Goal: Task Accomplishment & Management: Manage account settings

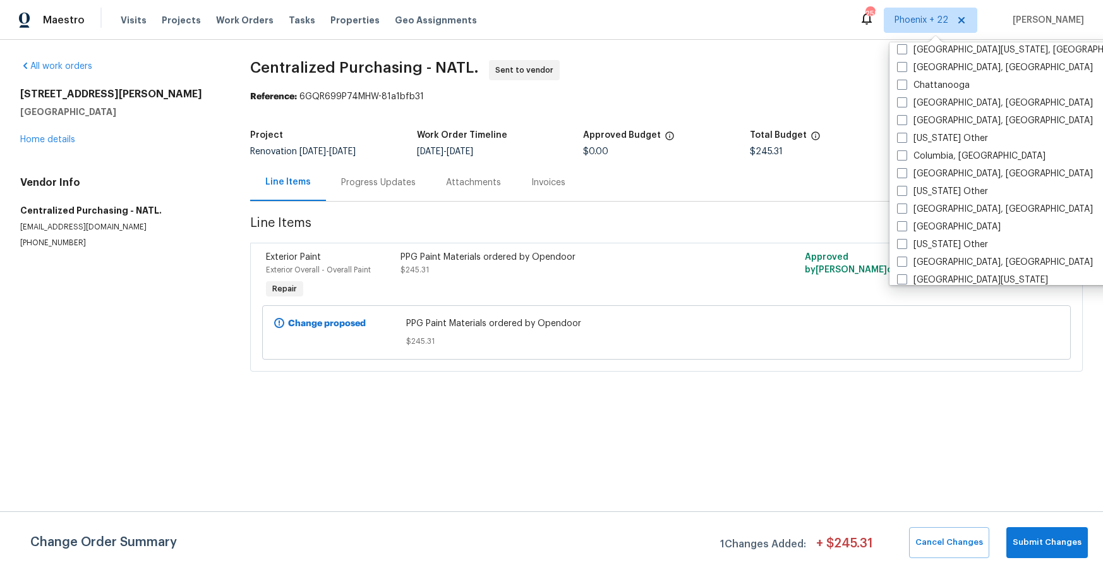
scroll to position [598, 0]
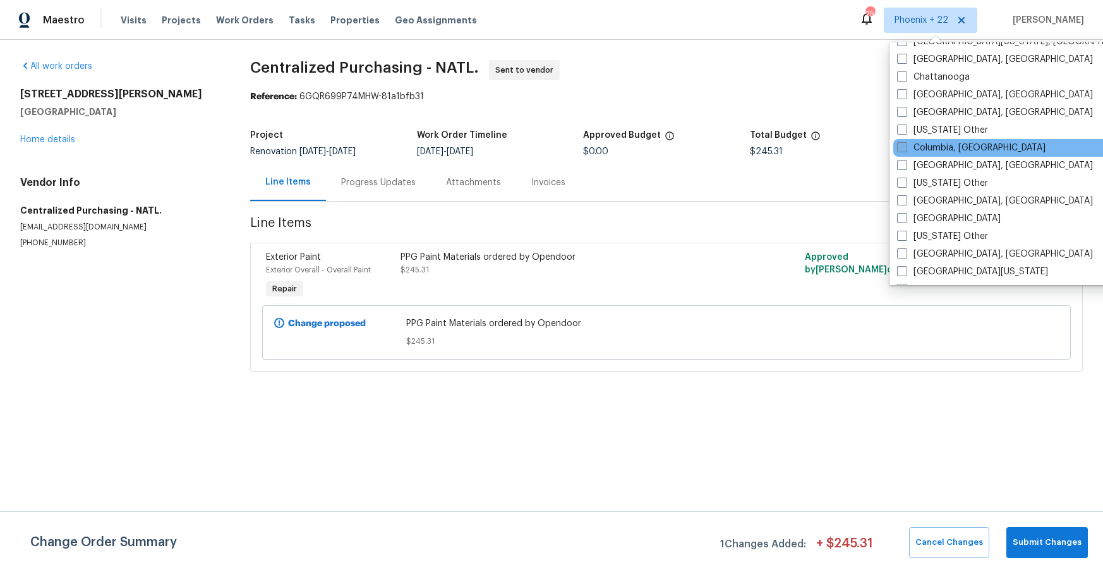
click at [926, 152] on label "Columbia, [GEOGRAPHIC_DATA]" at bounding box center [971, 147] width 148 height 13
click at [905, 150] on input "Columbia, [GEOGRAPHIC_DATA]" at bounding box center [901, 145] width 8 height 8
checkbox input "true"
drag, startPoint x: 198, startPoint y: 28, endPoint x: 231, endPoint y: 15, distance: 35.2
click at [207, 24] on div "Visits Projects Work Orders Tasks Properties Geo Assignments" at bounding box center [306, 20] width 371 height 25
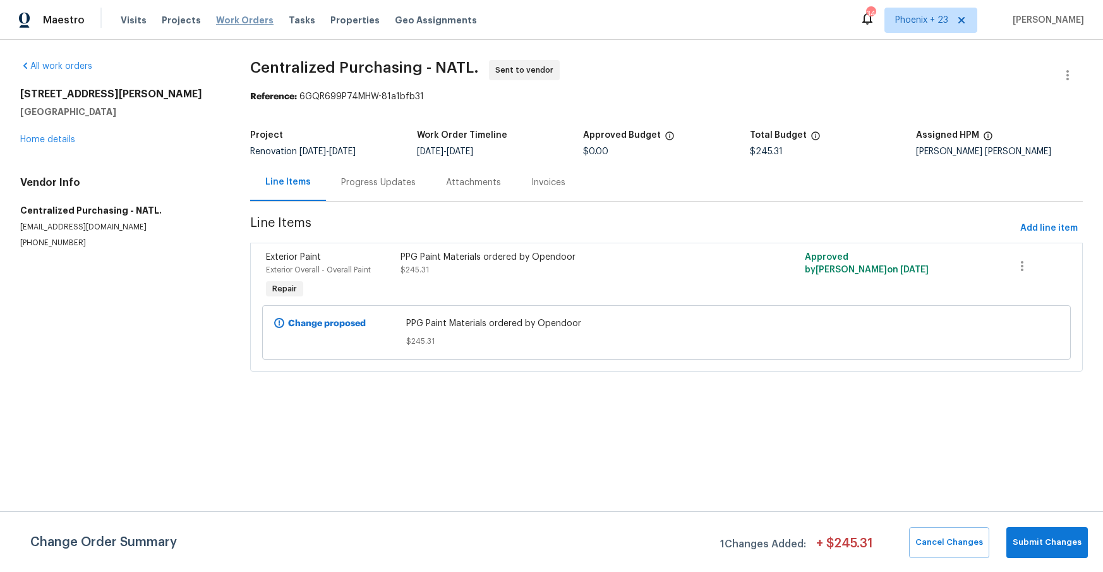
click at [233, 15] on span "Work Orders" at bounding box center [244, 20] width 57 height 13
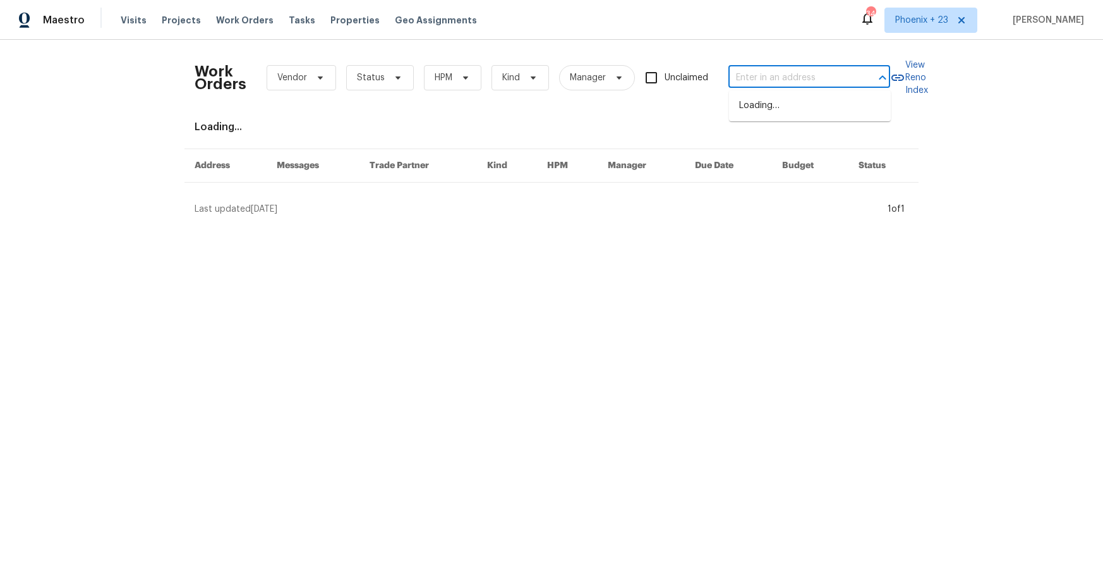
click at [810, 75] on input "text" at bounding box center [791, 78] width 126 height 20
paste input "[STREET_ADDRESS]"
type input "[STREET_ADDRESS]"
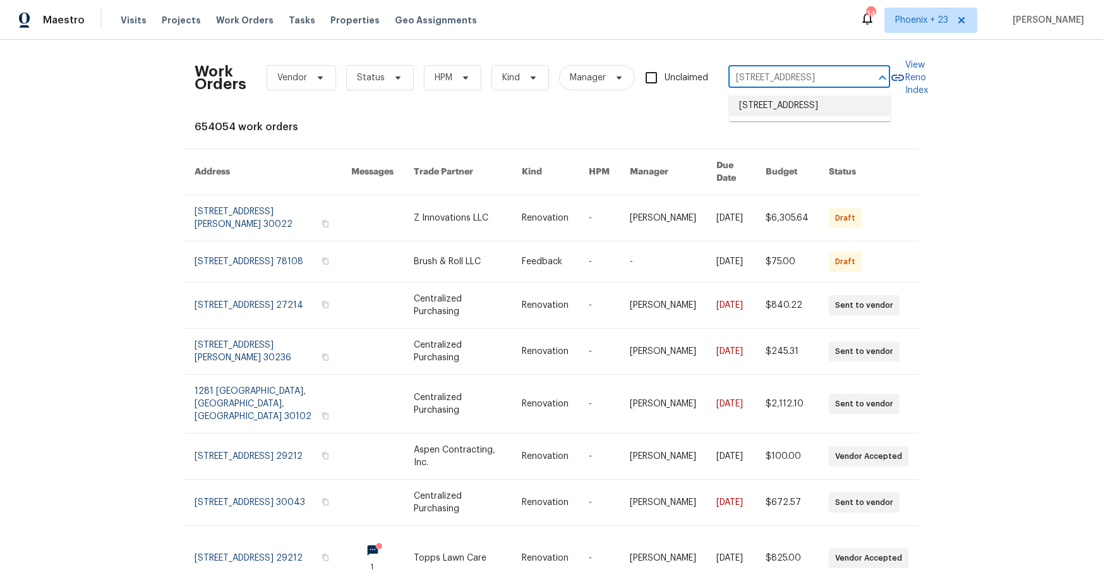
drag, startPoint x: 808, startPoint y: 81, endPoint x: 798, endPoint y: 114, distance: 34.8
click at [798, 114] on li "[STREET_ADDRESS]" at bounding box center [810, 105] width 162 height 21
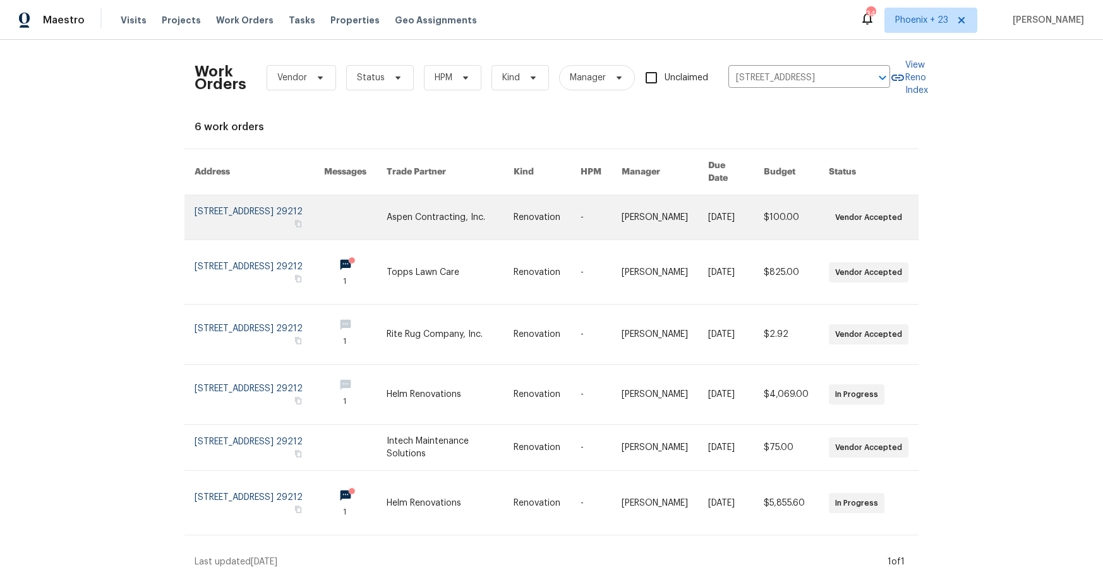
click at [467, 217] on link at bounding box center [449, 217] width 126 height 44
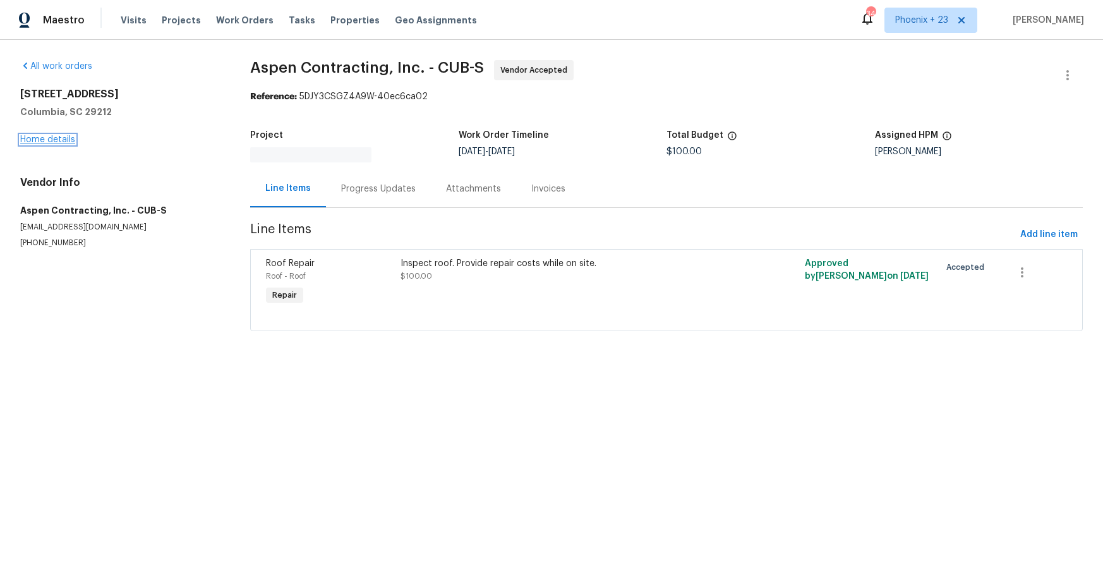
click at [73, 138] on link "Home details" at bounding box center [47, 139] width 55 height 9
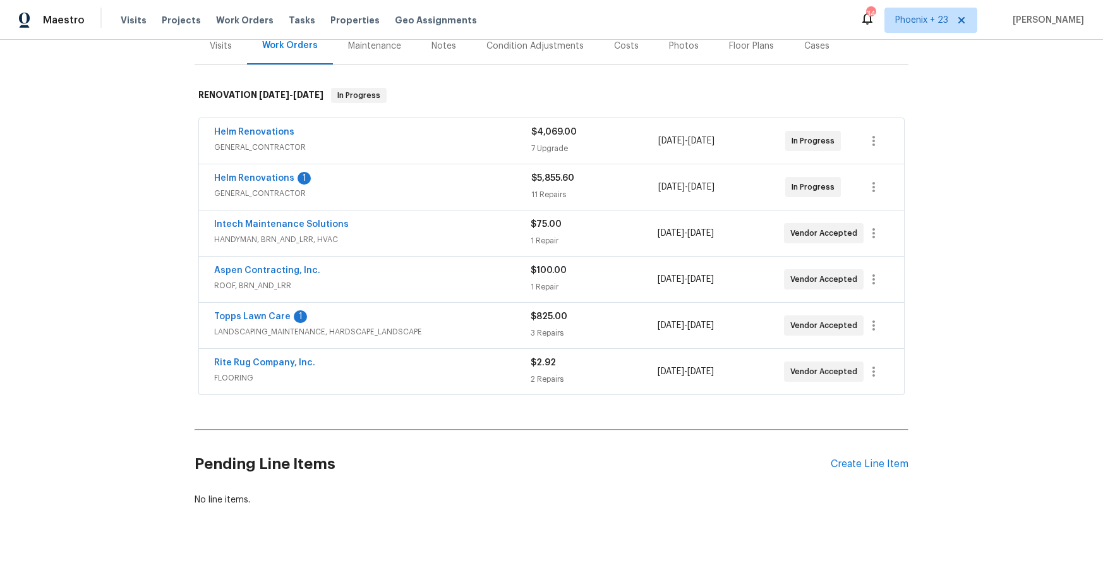
scroll to position [184, 0]
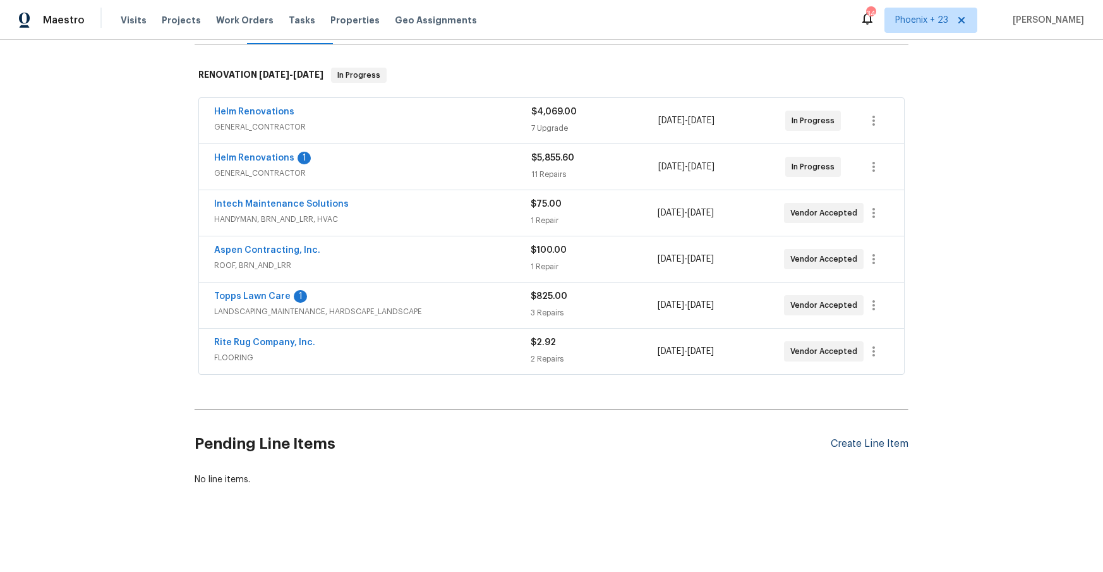
click at [862, 441] on div "Create Line Item" at bounding box center [869, 444] width 78 height 12
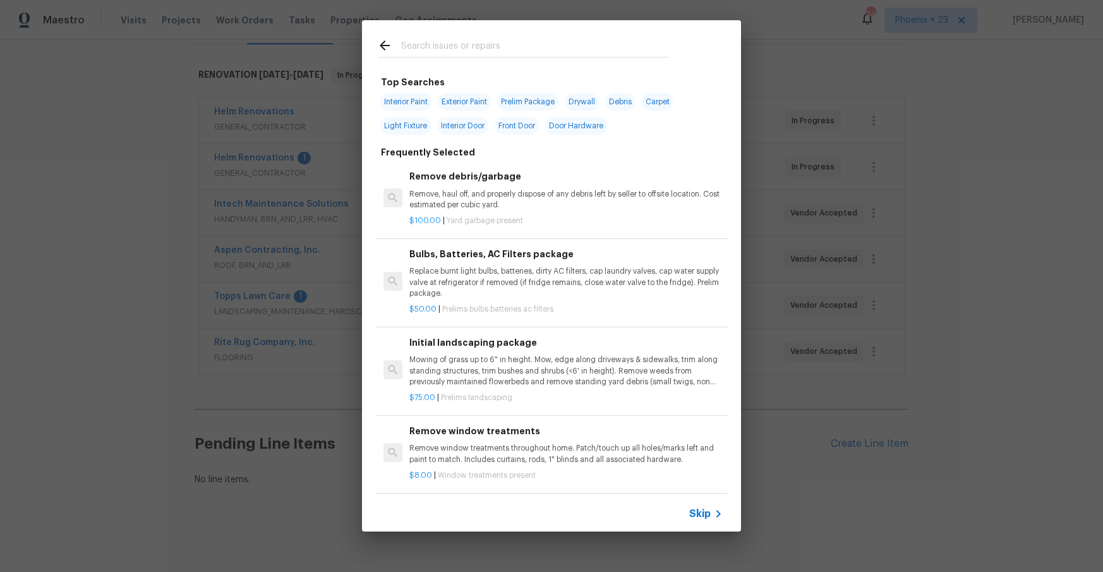
click at [531, 56] on input "text" at bounding box center [535, 47] width 268 height 19
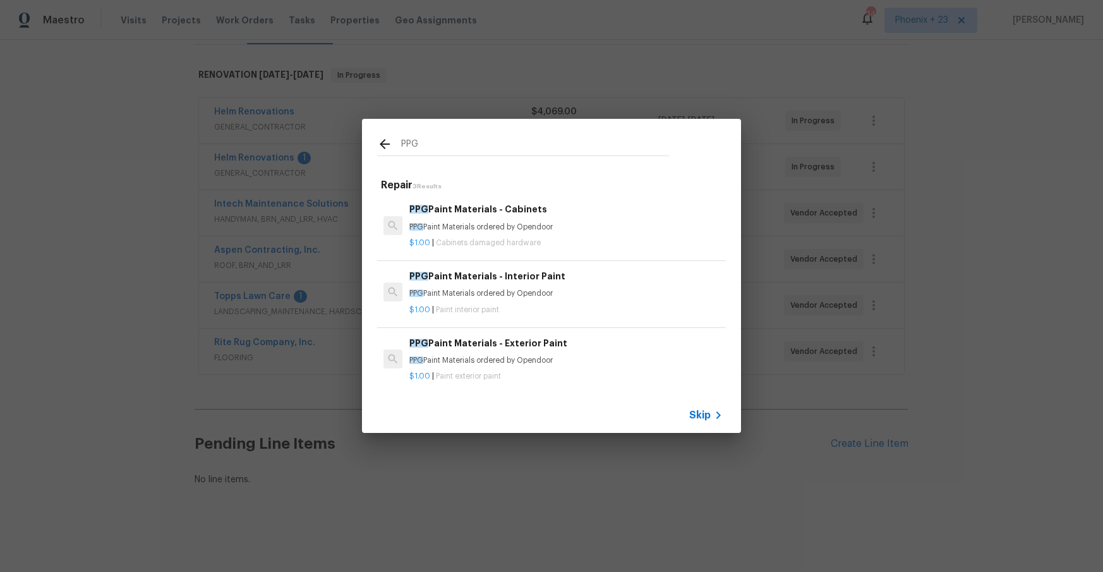
type input "PPG"
click at [587, 290] on p "PPG Paint Materials ordered by Opendoor" at bounding box center [565, 293] width 313 height 11
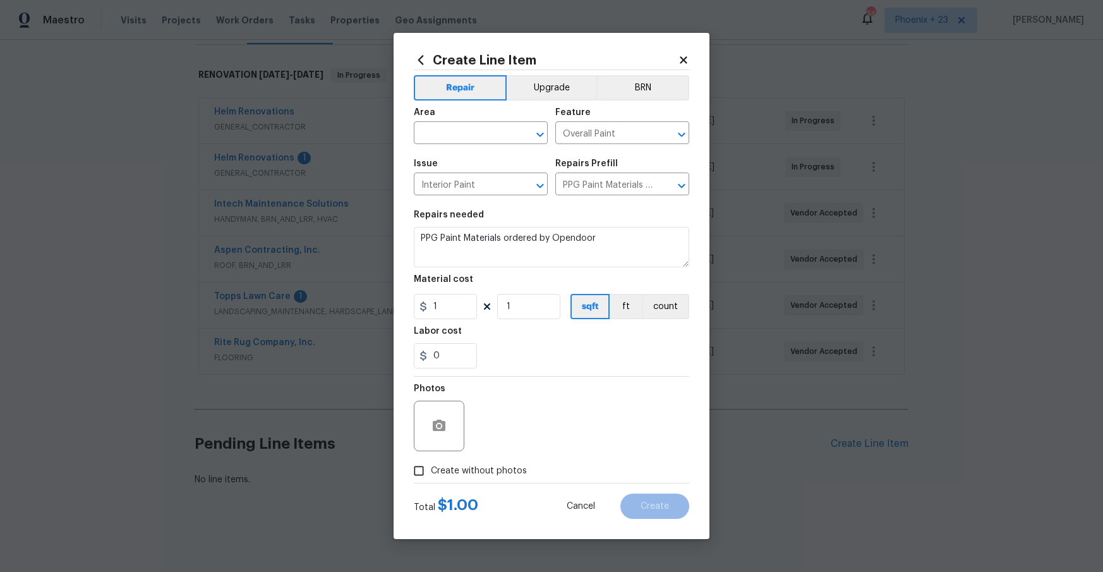
drag, startPoint x: 467, startPoint y: 110, endPoint x: 467, endPoint y: 118, distance: 8.2
click at [467, 114] on div "Area" at bounding box center [481, 116] width 134 height 16
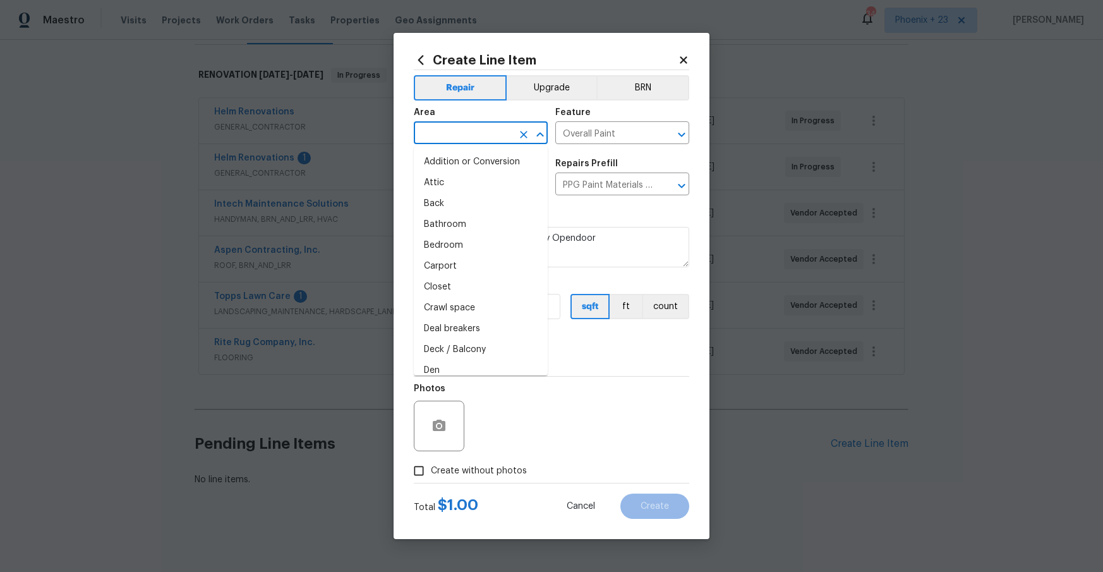
click at [469, 131] on input "text" at bounding box center [463, 134] width 99 height 20
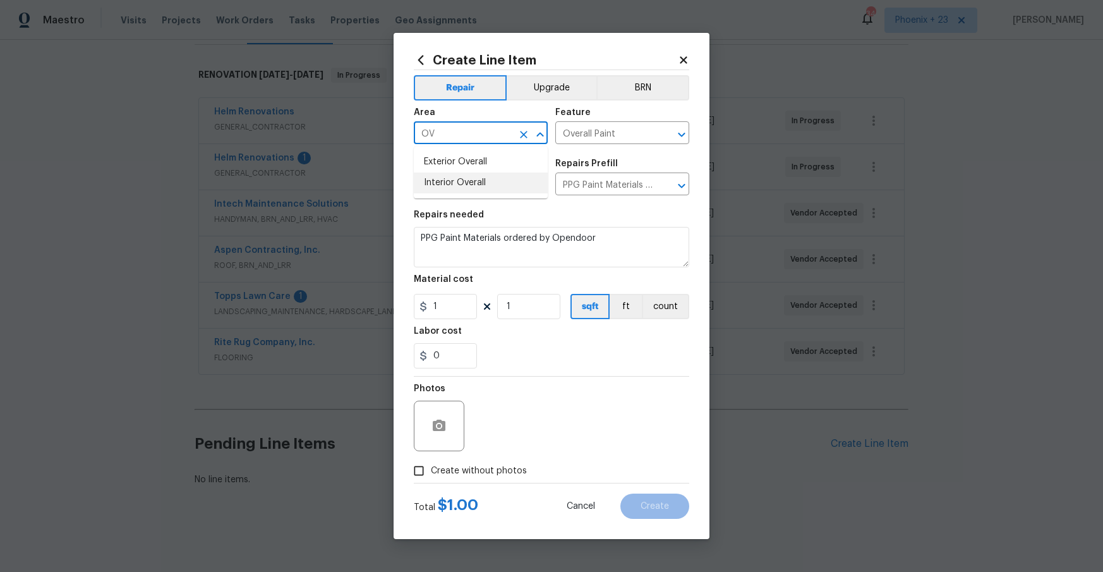
click at [457, 183] on li "Interior Overall" at bounding box center [481, 182] width 134 height 21
type input "Interior Overall"
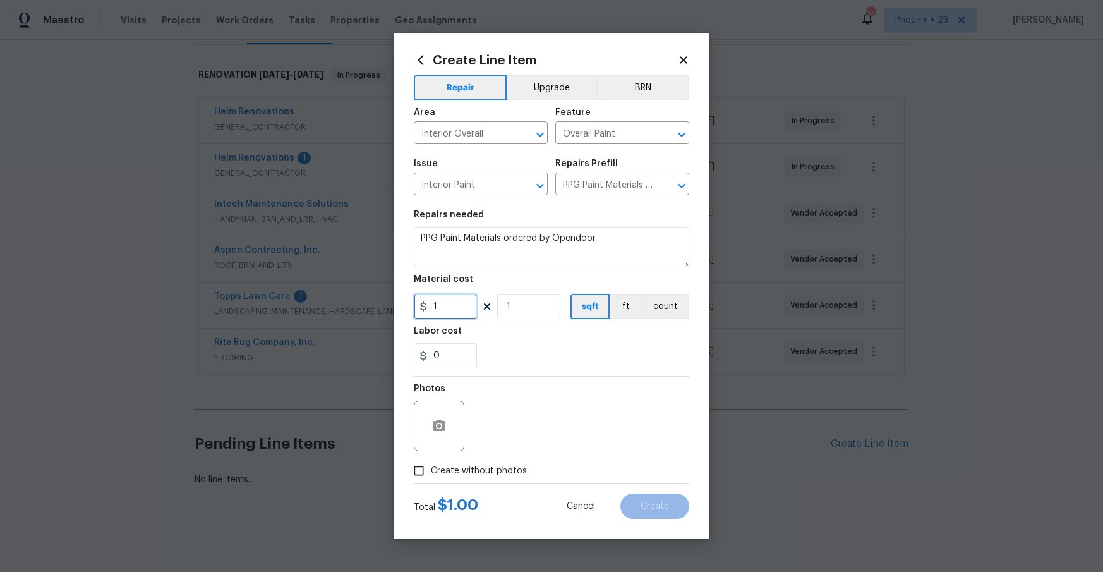
click at [464, 305] on input "1" at bounding box center [445, 306] width 63 height 25
type input "666.27"
click at [517, 469] on span "Create without photos" at bounding box center [479, 470] width 96 height 13
click at [431, 469] on input "Create without photos" at bounding box center [419, 470] width 24 height 24
checkbox input "true"
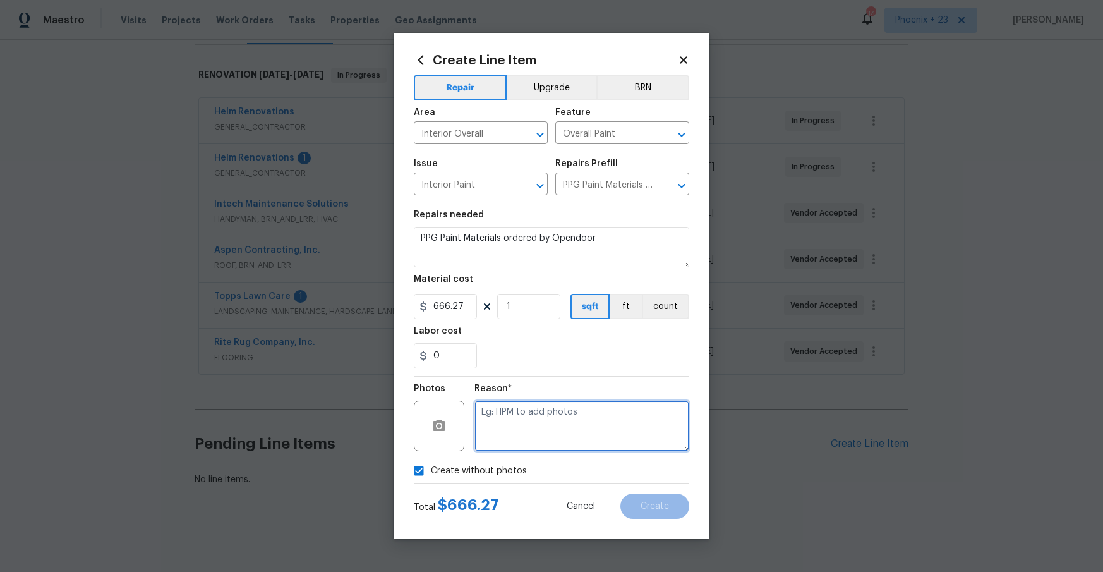
click at [529, 438] on textarea at bounding box center [581, 425] width 215 height 51
type textarea "NA"
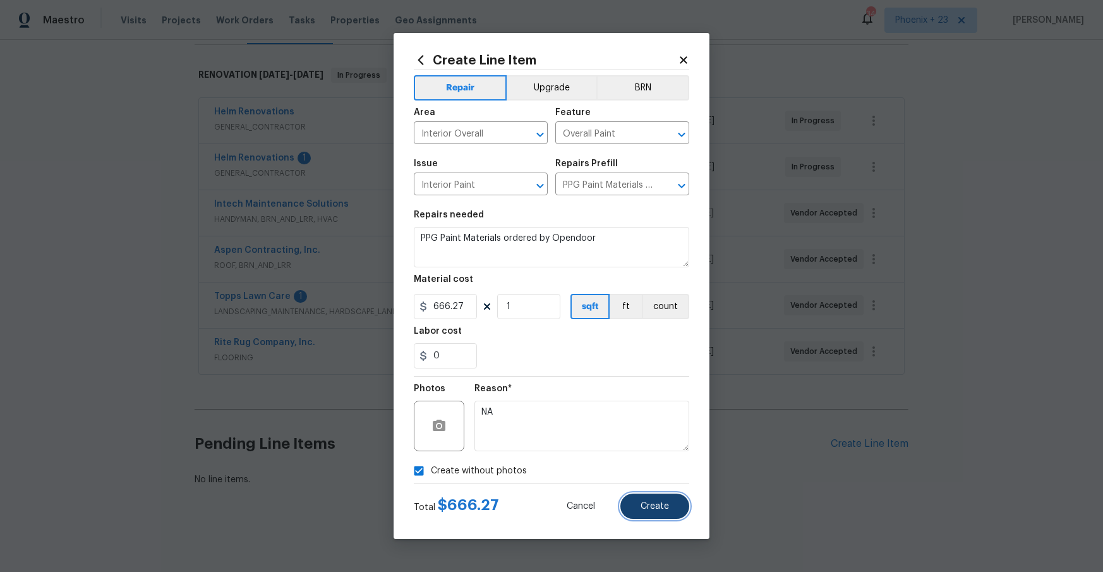
click at [666, 501] on span "Create" at bounding box center [654, 505] width 28 height 9
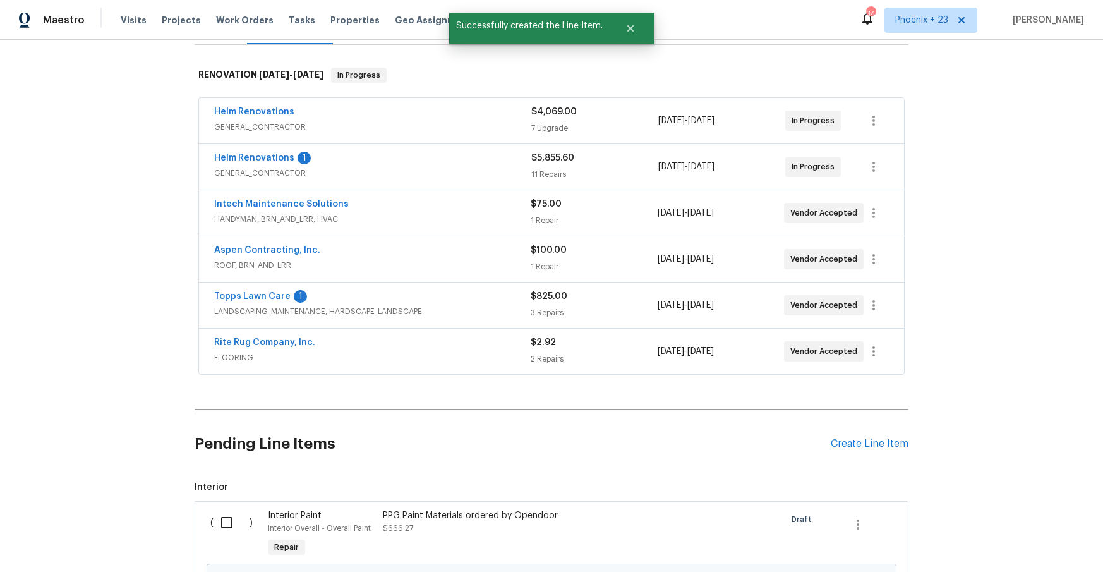
scroll to position [328, 0]
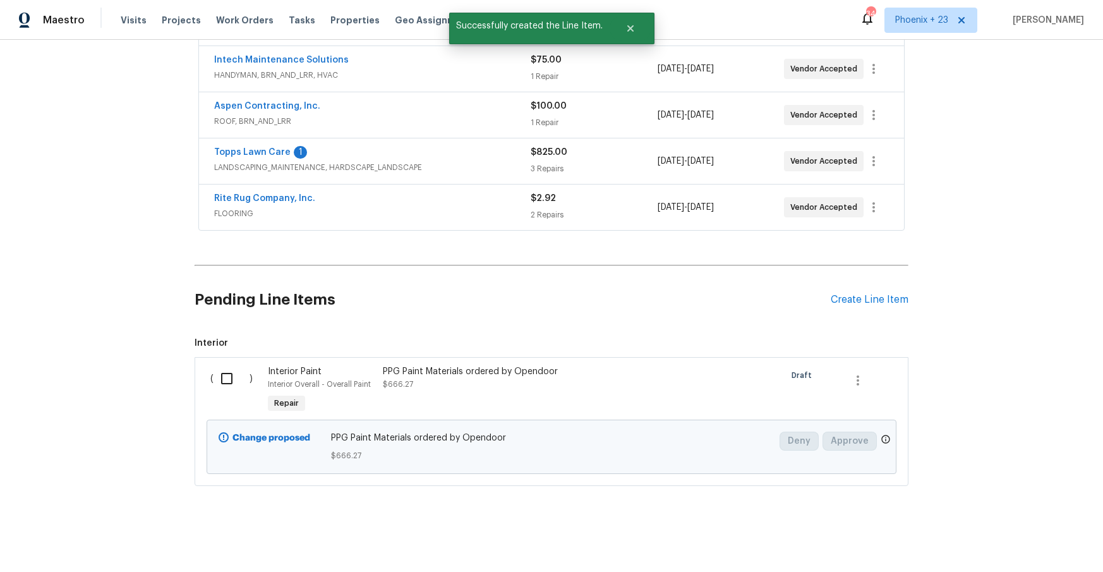
click at [885, 290] on div "Pending Line Items Create Line Item" at bounding box center [552, 299] width 714 height 59
click at [878, 297] on div "Create Line Item" at bounding box center [869, 300] width 78 height 12
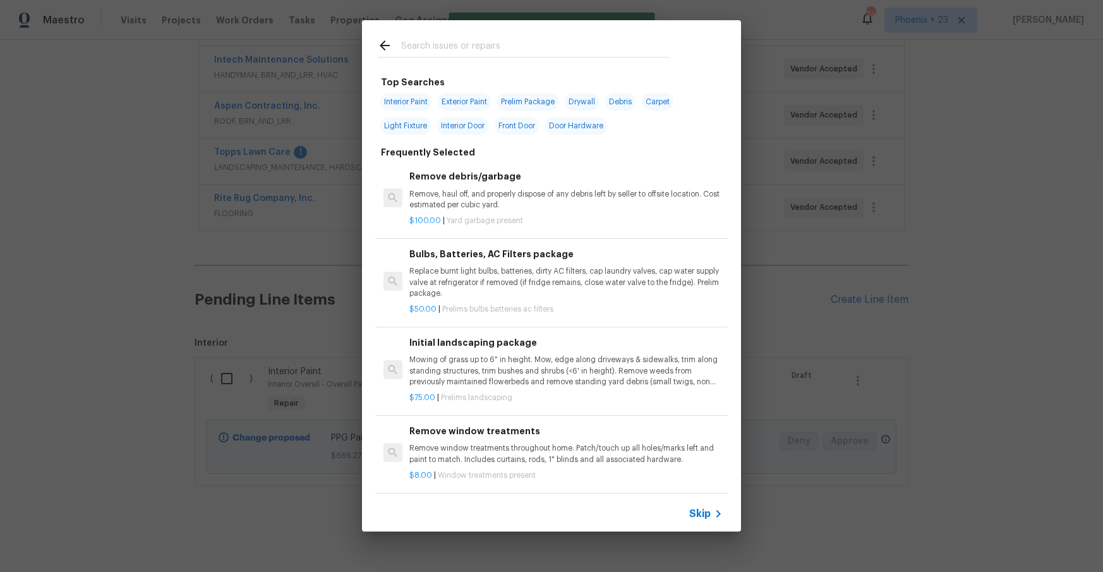
click at [453, 49] on input "text" at bounding box center [535, 47] width 268 height 19
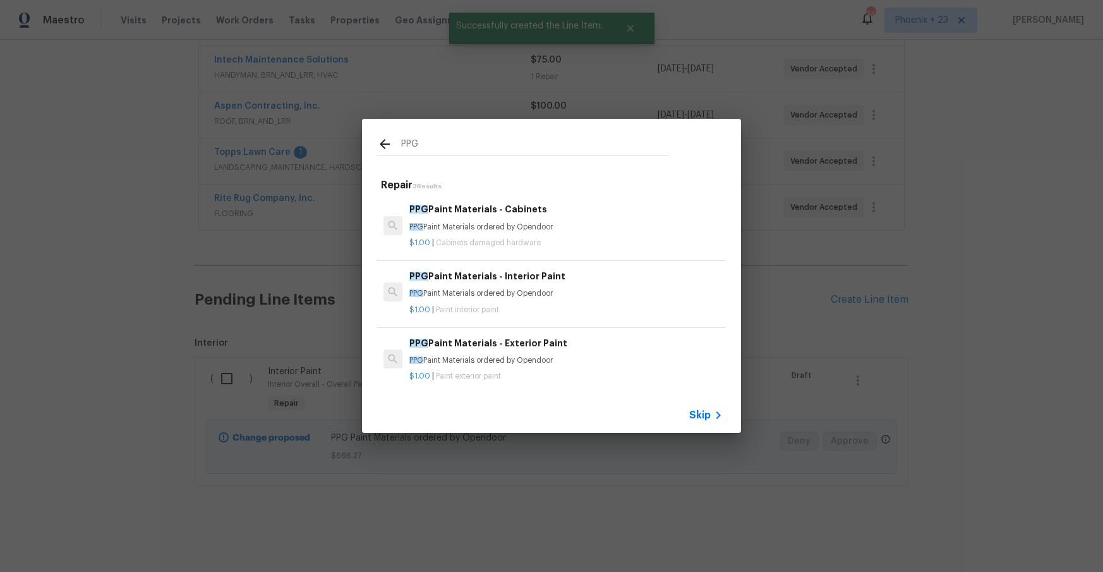
type input "PPG"
click at [585, 271] on h6 "PPG Paint Materials - Interior Paint" at bounding box center [565, 276] width 313 height 14
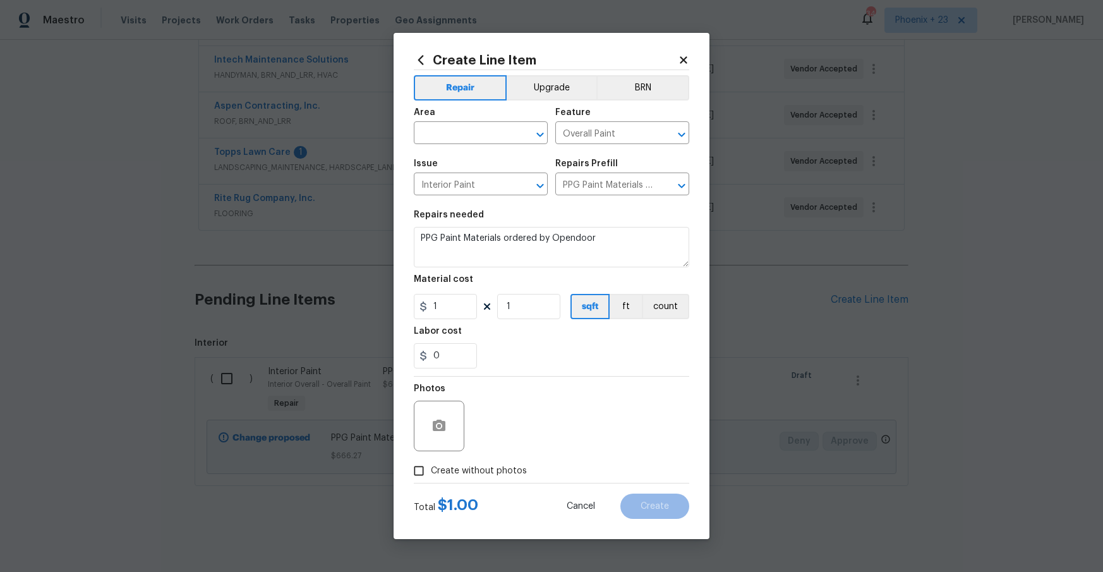
click at [428, 66] on h2 "Create Line Item" at bounding box center [546, 60] width 264 height 14
click at [424, 62] on icon at bounding box center [421, 60] width 14 height 14
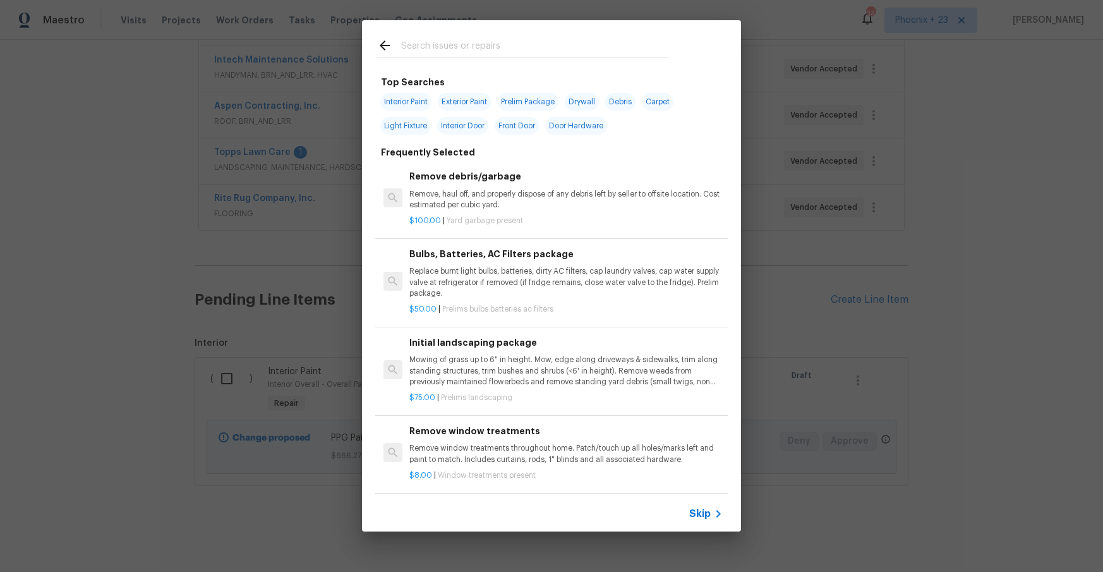
click at [434, 73] on div "Top Searches Interior Paint Exterior Paint Prelim Package Drywall Debris Carpet…" at bounding box center [551, 283] width 379 height 426
click at [437, 49] on input "text" at bounding box center [535, 47] width 268 height 19
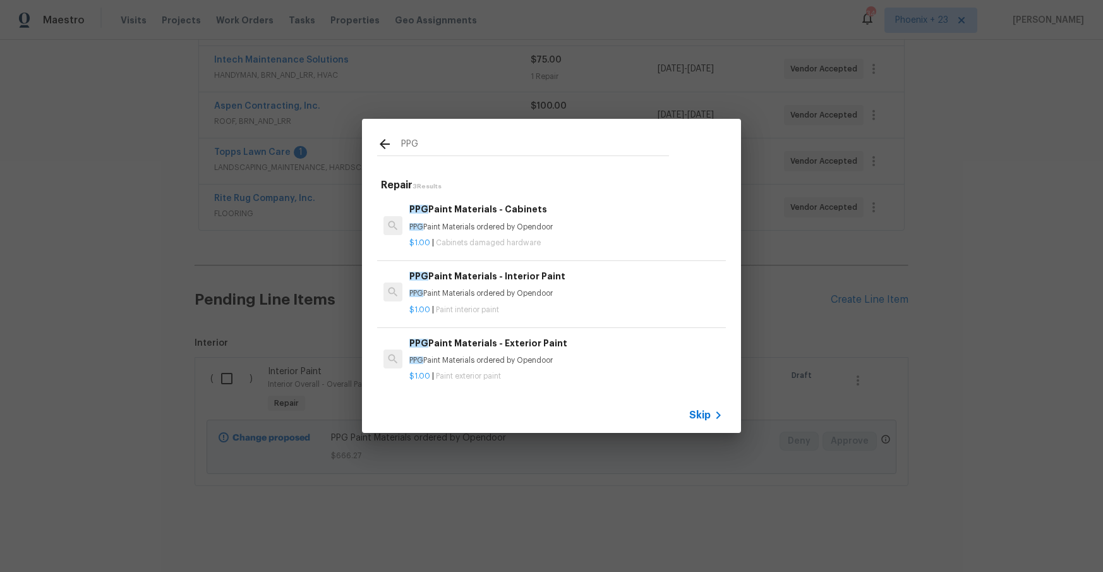
type input "PPG"
click at [572, 222] on p "PPG Paint Materials ordered by Opendoor" at bounding box center [565, 227] width 313 height 11
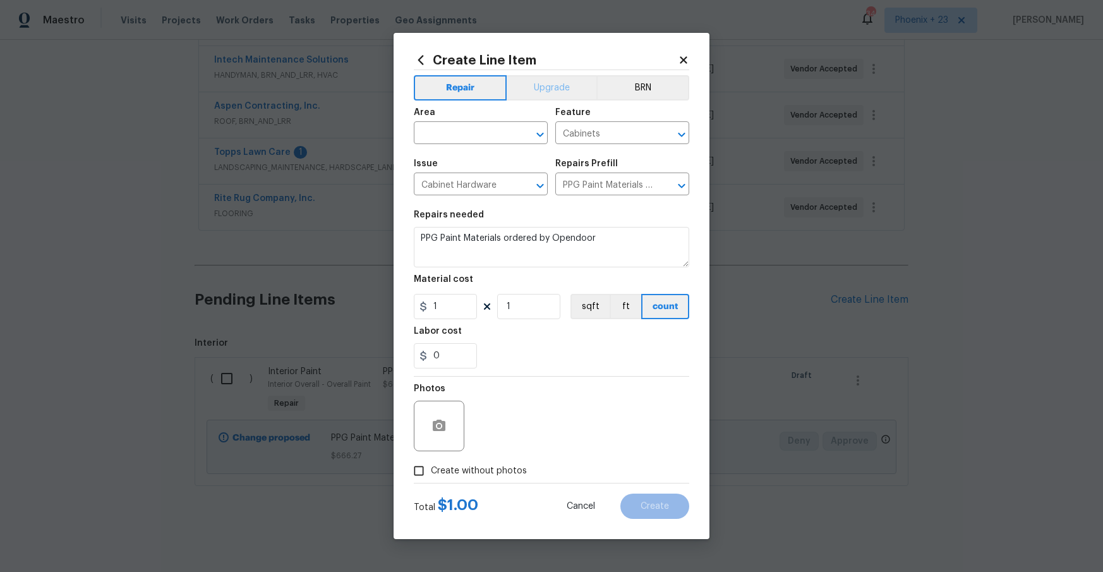
click at [553, 65] on h2 "Create Line Item" at bounding box center [546, 60] width 264 height 14
click at [551, 83] on button "Upgrade" at bounding box center [551, 87] width 90 height 25
click at [448, 143] on body "Maestro Visits Projects Work Orders Tasks Properties Geo Assignments 340 Phoeni…" at bounding box center [551, 286] width 1103 height 572
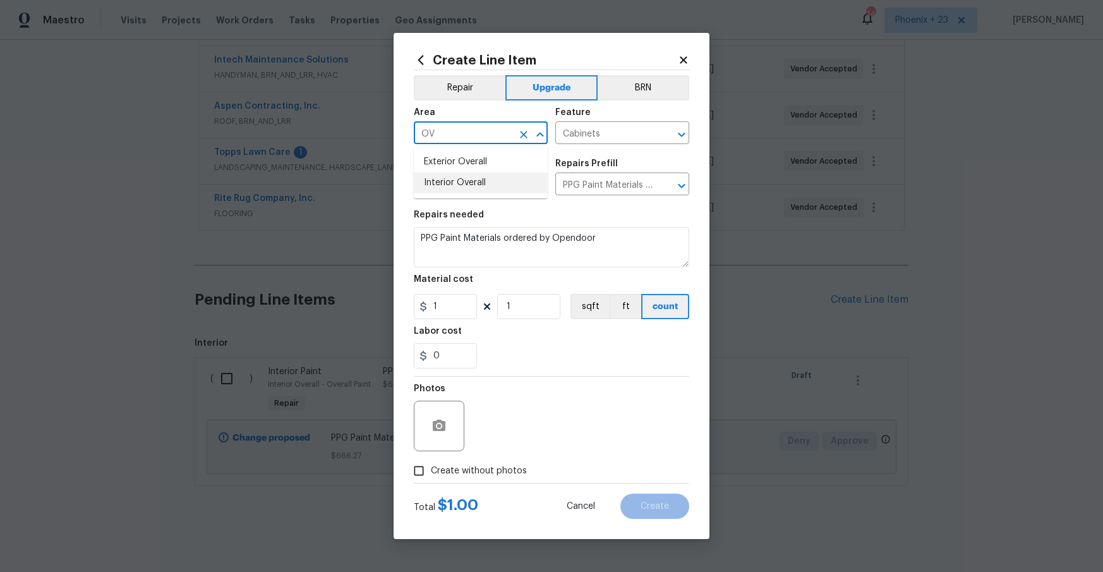
click at [444, 182] on li "Interior Overall" at bounding box center [481, 182] width 134 height 21
type input "Interior Overall"
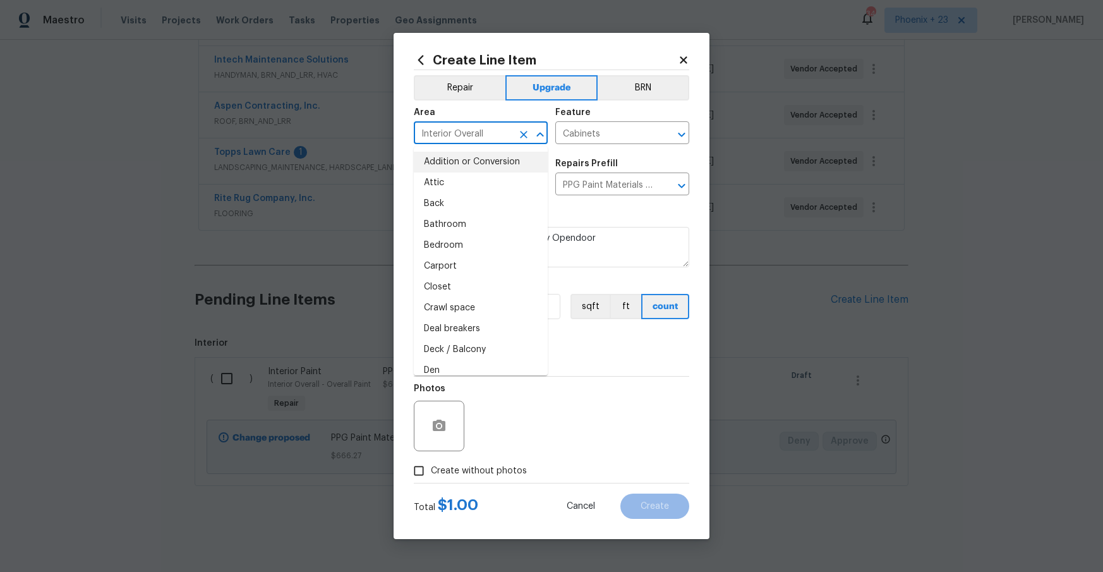
drag, startPoint x: 1028, startPoint y: 179, endPoint x: 446, endPoint y: 150, distance: 582.3
click at [445, 150] on ul "Addition or Conversion Attic Back Bathroom Bedroom Carport Closet Crawl space D…" at bounding box center [481, 261] width 134 height 229
click at [576, 217] on div "Repairs needed" at bounding box center [551, 218] width 275 height 16
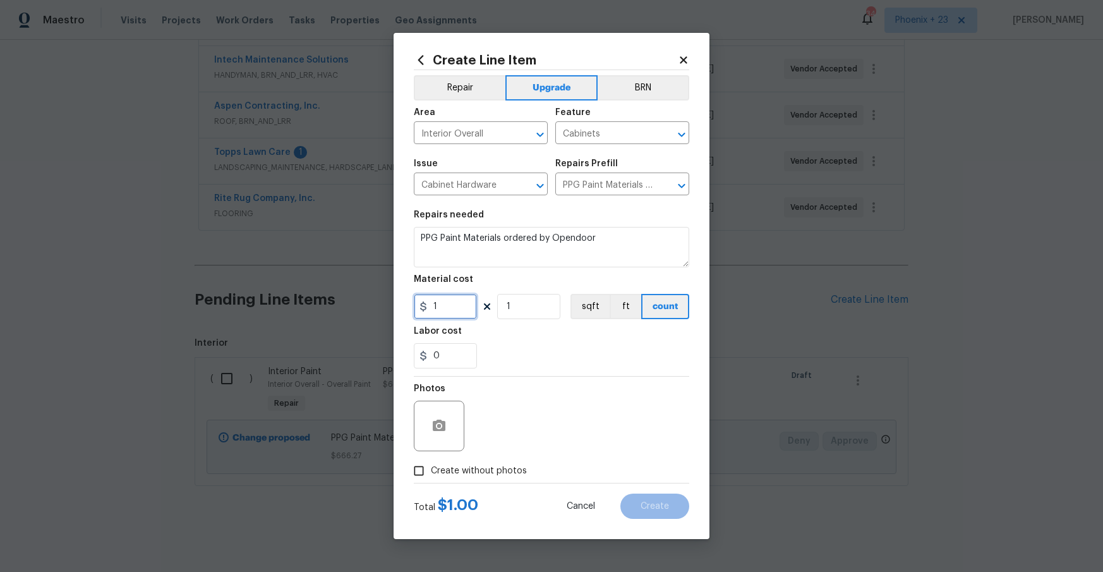
click at [416, 311] on input "1" at bounding box center [445, 306] width 63 height 25
type input "356.54"
drag, startPoint x: 486, startPoint y: 476, endPoint x: 492, endPoint y: 465, distance: 12.5
click at [486, 476] on span "Create without photos" at bounding box center [479, 470] width 96 height 13
click at [431, 476] on input "Create without photos" at bounding box center [419, 470] width 24 height 24
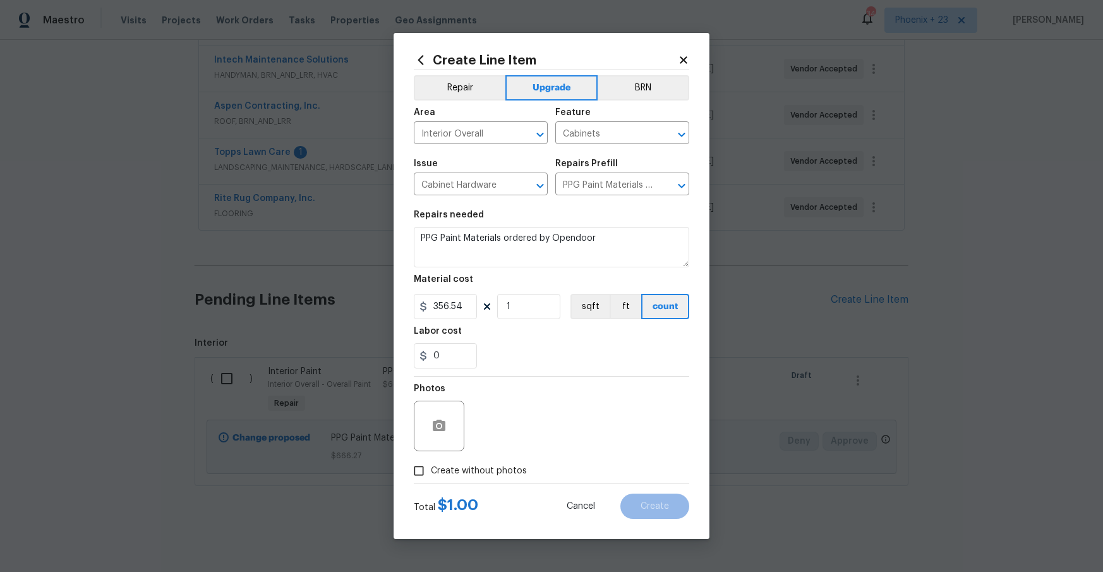
checkbox input "true"
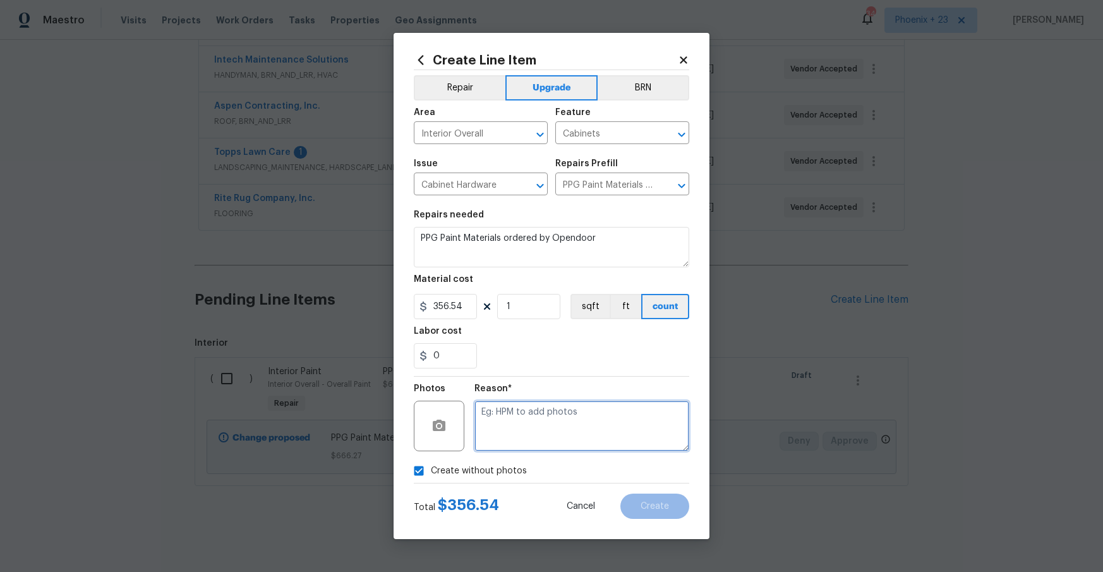
click at [500, 439] on textarea at bounding box center [581, 425] width 215 height 51
type textarea "NA"
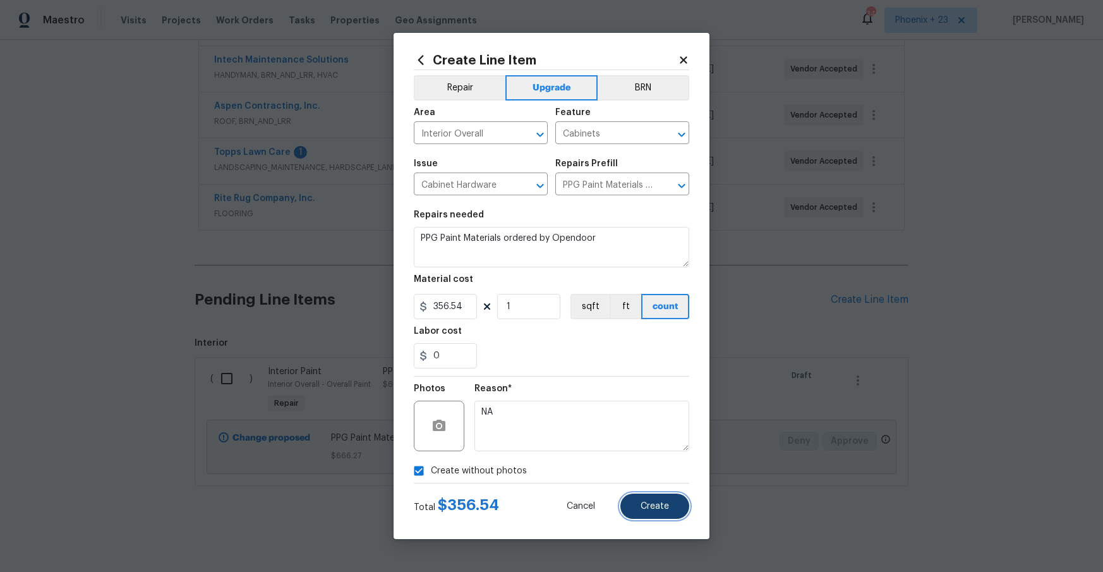
click at [650, 496] on button "Create" at bounding box center [654, 505] width 69 height 25
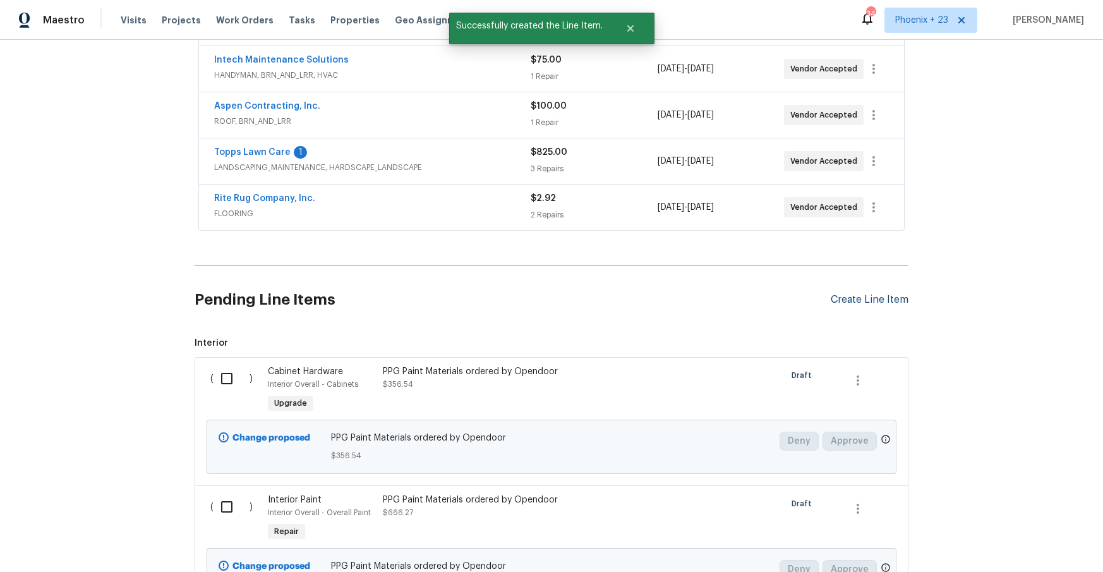
click at [875, 299] on div "Create Line Item" at bounding box center [869, 300] width 78 height 12
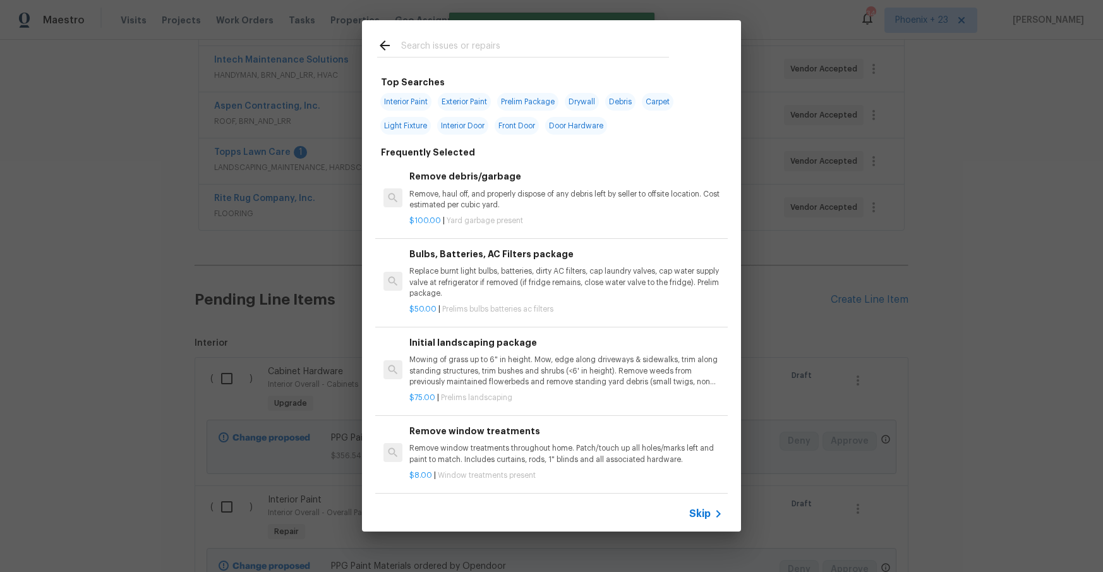
click at [522, 56] on input "text" at bounding box center [535, 47] width 268 height 19
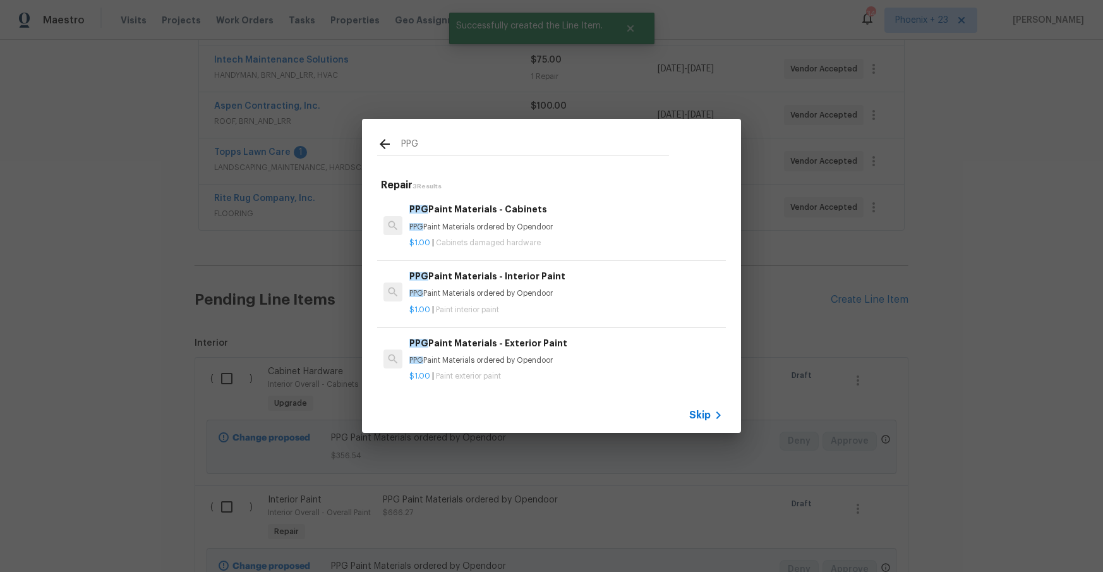
type input "PPG"
click at [592, 343] on h6 "PPG Paint Materials - Exterior Paint" at bounding box center [565, 343] width 313 height 14
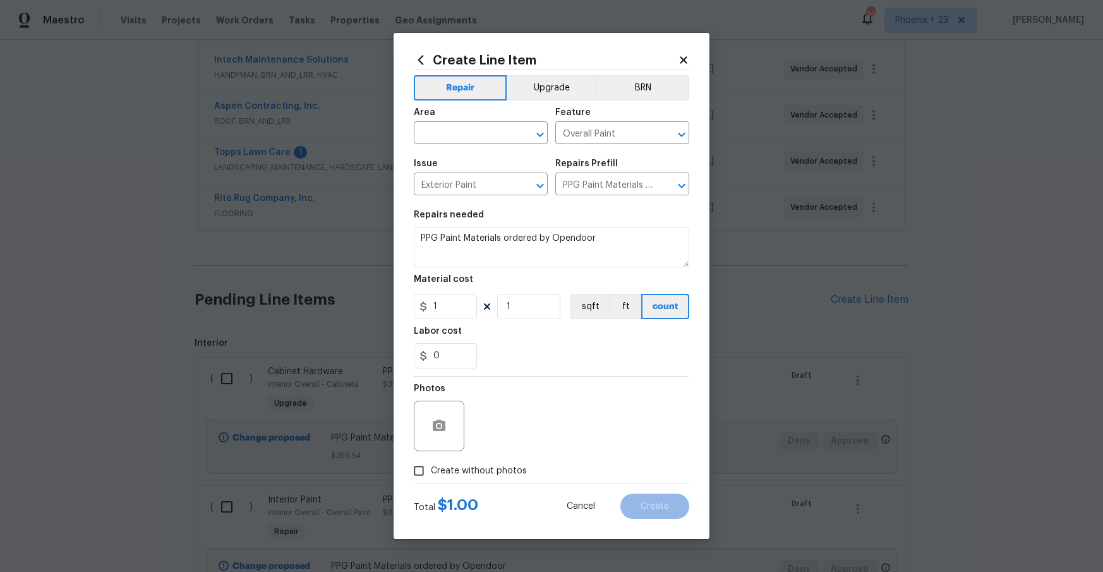
click at [452, 120] on div "Area" at bounding box center [481, 116] width 134 height 16
click at [454, 131] on input "text" at bounding box center [463, 134] width 99 height 20
click at [456, 155] on li "Exterior Overall" at bounding box center [481, 162] width 134 height 21
type input "Exterior Overall"
drag, startPoint x: 454, startPoint y: 310, endPoint x: 419, endPoint y: 308, distance: 35.5
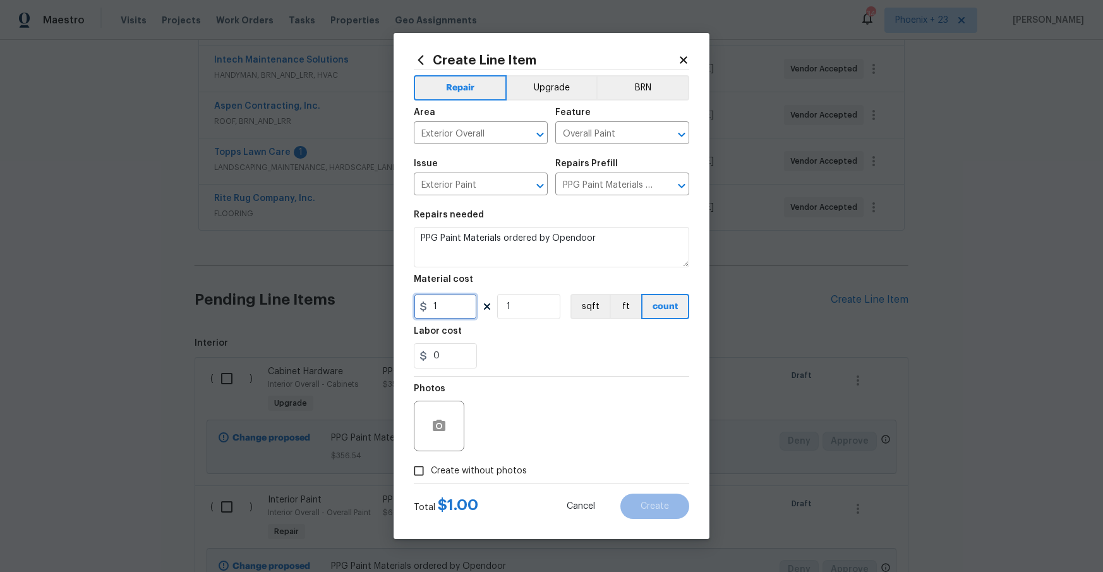
click at [419, 309] on div "1" at bounding box center [445, 306] width 63 height 25
type input "144.72"
click at [453, 469] on span "Create without photos" at bounding box center [479, 470] width 96 height 13
click at [431, 469] on input "Create without photos" at bounding box center [419, 470] width 24 height 24
checkbox input "true"
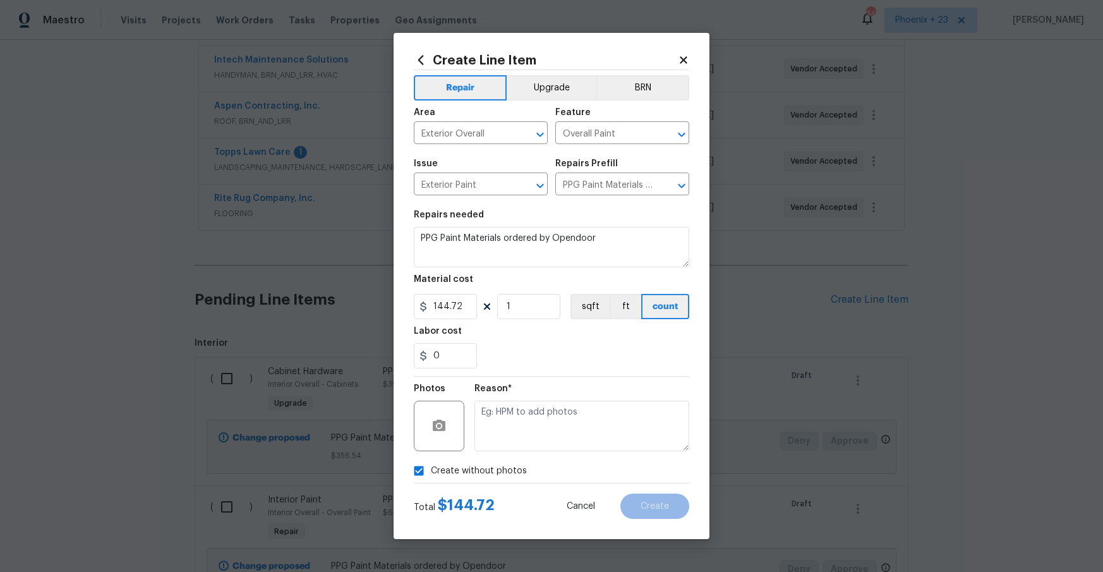
click at [536, 393] on div "Reason*" at bounding box center [581, 392] width 215 height 16
click at [538, 415] on textarea at bounding box center [581, 425] width 215 height 51
type textarea "NA"
click at [671, 496] on button "Create" at bounding box center [654, 505] width 69 height 25
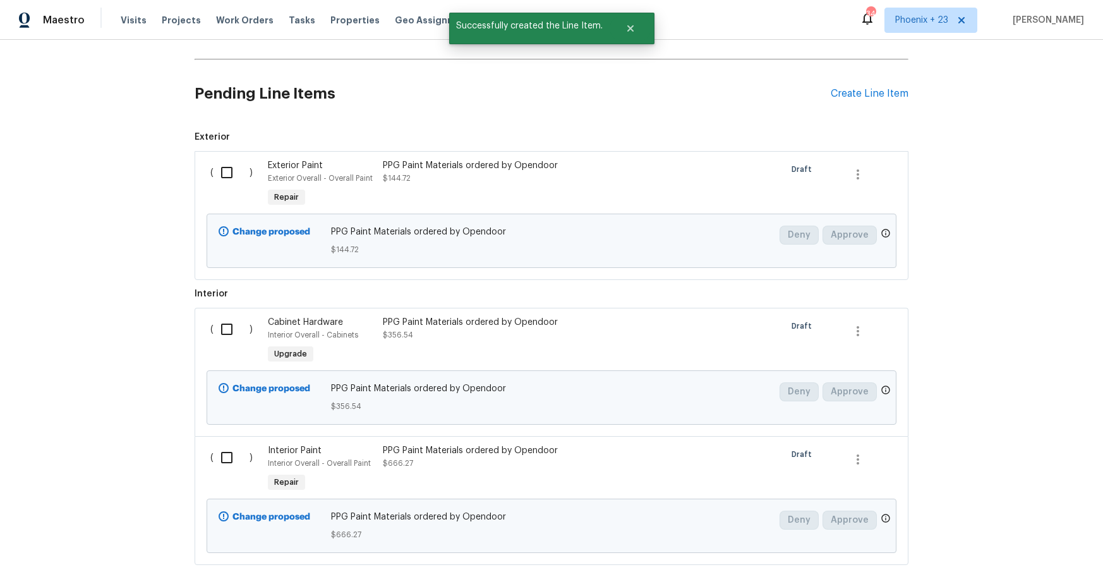
scroll to position [592, 0]
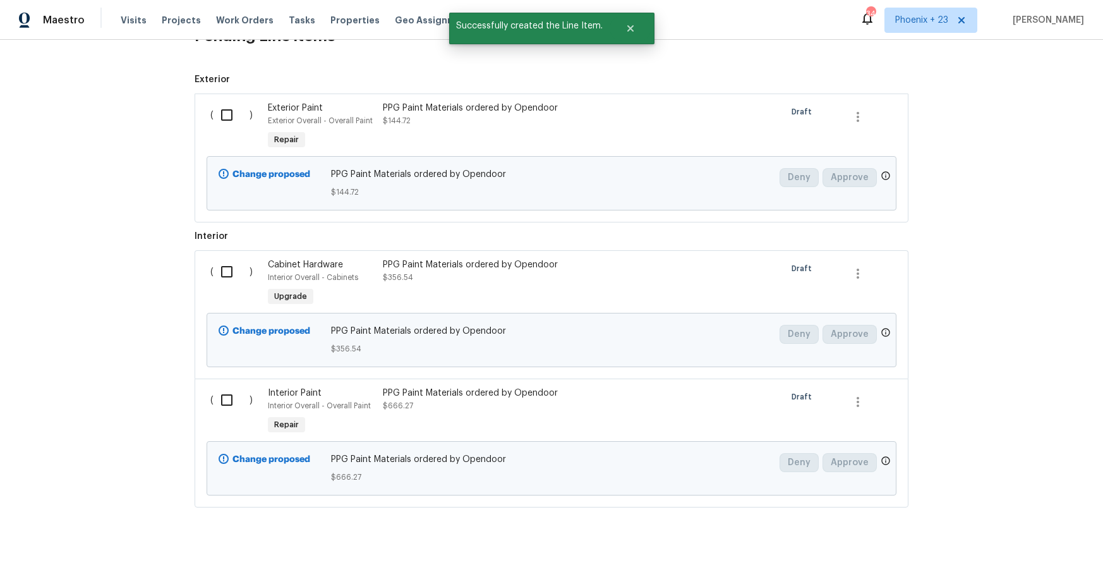
drag, startPoint x: 240, startPoint y: 110, endPoint x: 232, endPoint y: 145, distance: 35.5
click at [239, 111] on input "checkbox" at bounding box center [231, 115] width 36 height 27
checkbox input "true"
click at [232, 260] on input "checkbox" at bounding box center [231, 271] width 36 height 27
checkbox input "true"
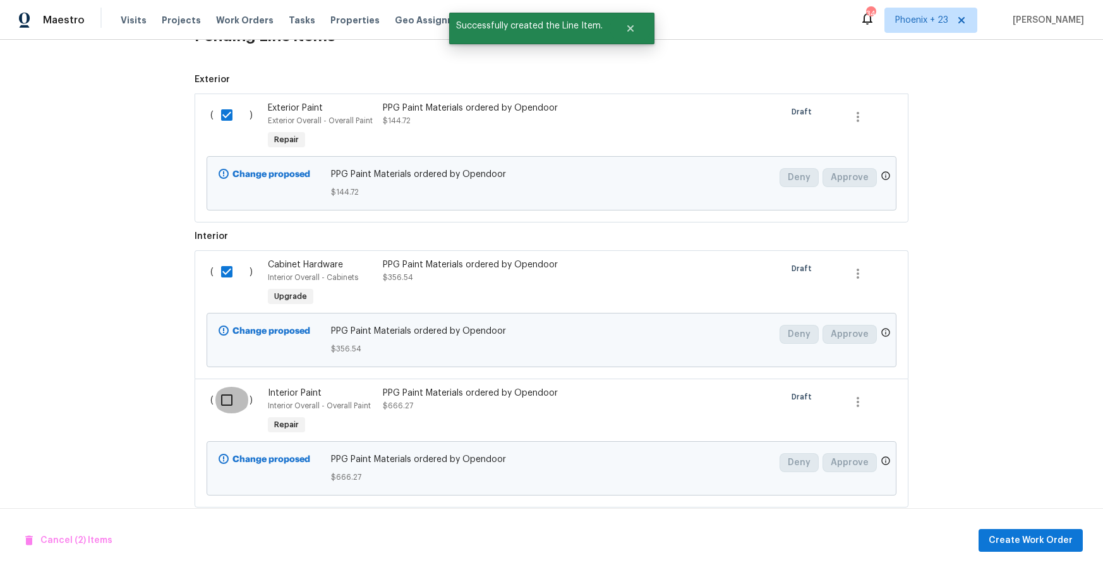
drag, startPoint x: 238, startPoint y: 402, endPoint x: 354, endPoint y: 428, distance: 119.0
click at [238, 402] on input "checkbox" at bounding box center [231, 399] width 36 height 27
checkbox input "true"
click at [984, 531] on button "Create Work Order" at bounding box center [1030, 540] width 104 height 23
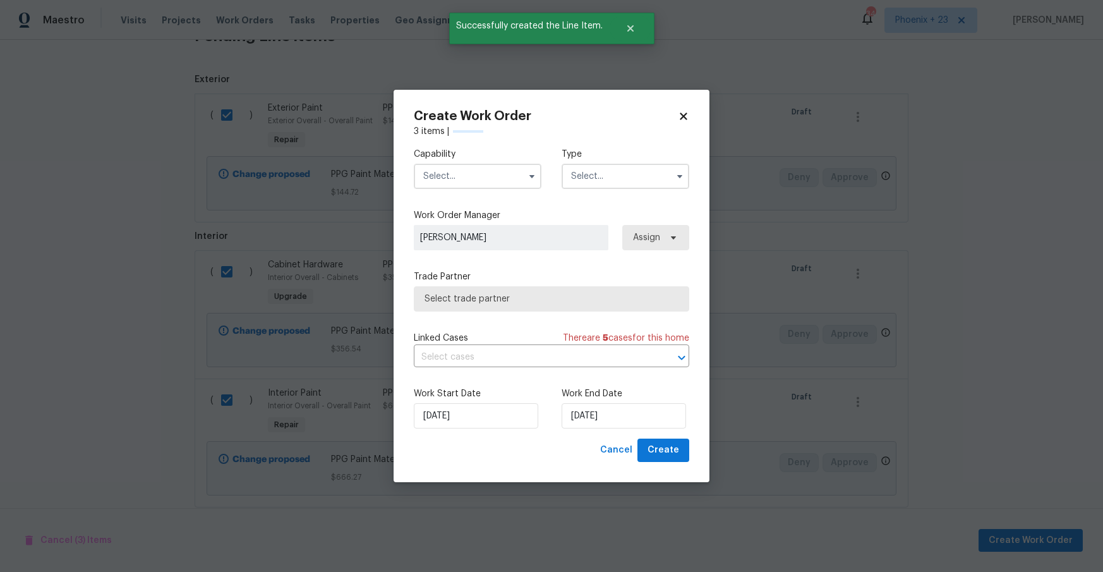
checkbox input "false"
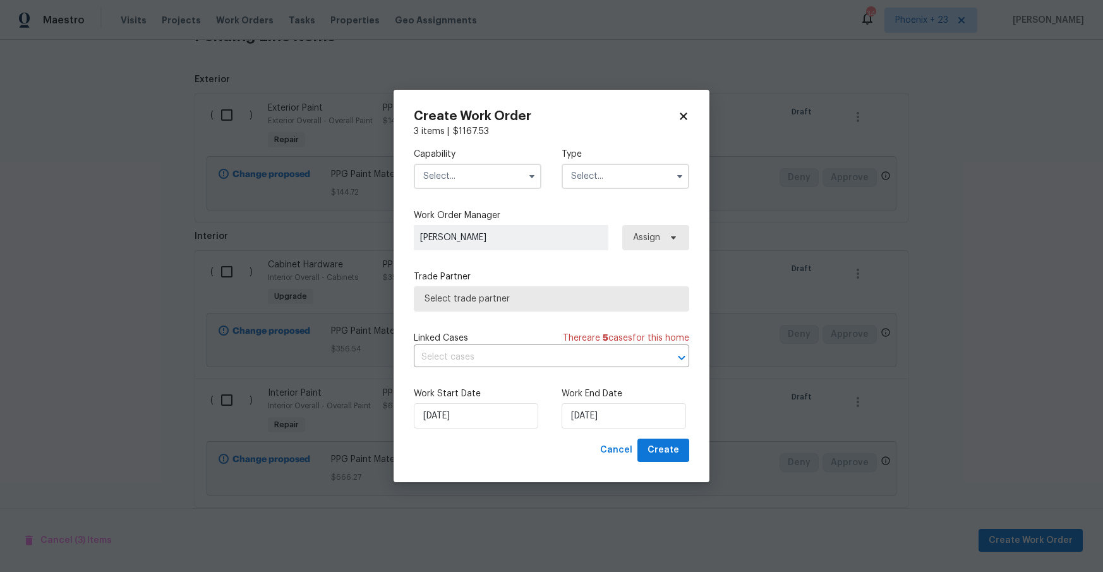
drag, startPoint x: 492, startPoint y: 176, endPoint x: 493, endPoint y: 187, distance: 10.8
click at [492, 176] on input "text" at bounding box center [478, 176] width 128 height 25
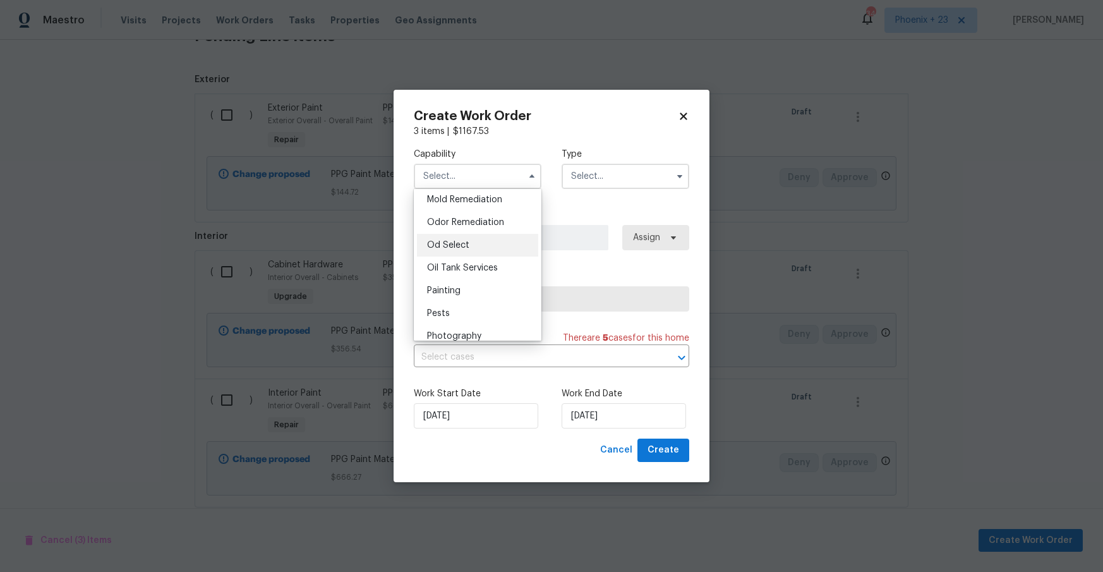
scroll to position [976, 0]
click at [488, 292] on div "Painting" at bounding box center [477, 288] width 121 height 23
type input "Painting"
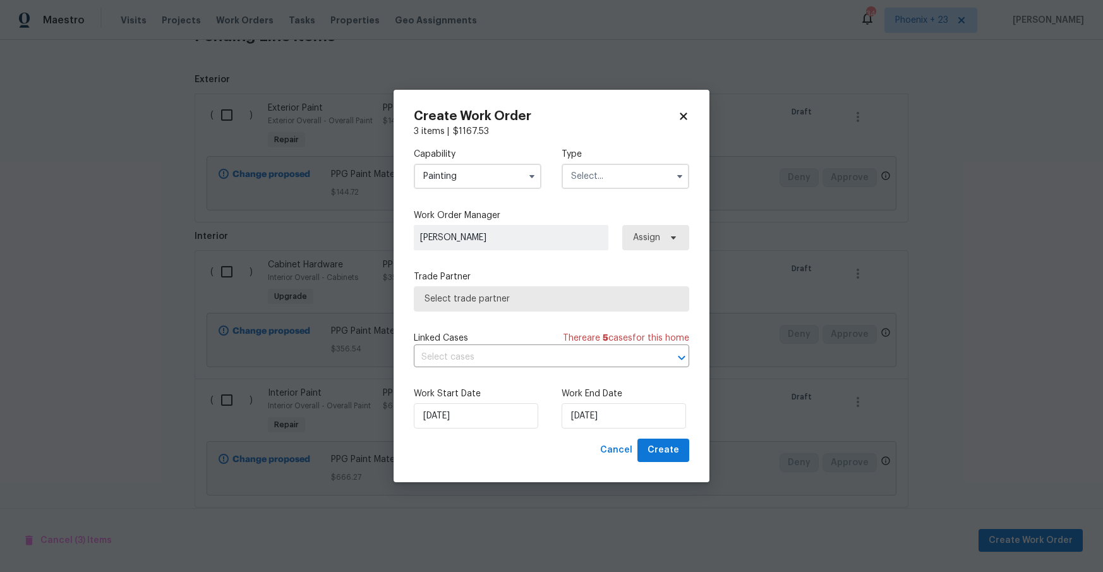
drag, startPoint x: 628, startPoint y: 193, endPoint x: 621, endPoint y: 188, distance: 9.1
click at [626, 191] on div "Capability Painting Type" at bounding box center [551, 168] width 275 height 61
drag, startPoint x: 606, startPoint y: 174, endPoint x: 604, endPoint y: 183, distance: 9.7
click at [606, 174] on input "text" at bounding box center [625, 176] width 128 height 25
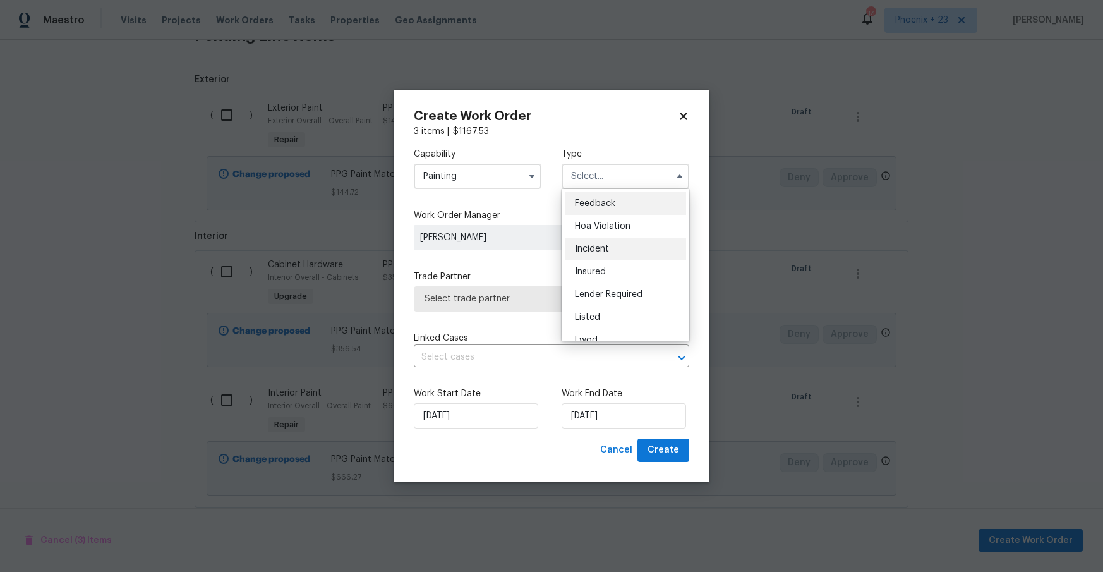
scroll to position [150, 0]
click at [608, 256] on span "Renovation" at bounding box center [598, 257] width 47 height 9
type input "Renovation"
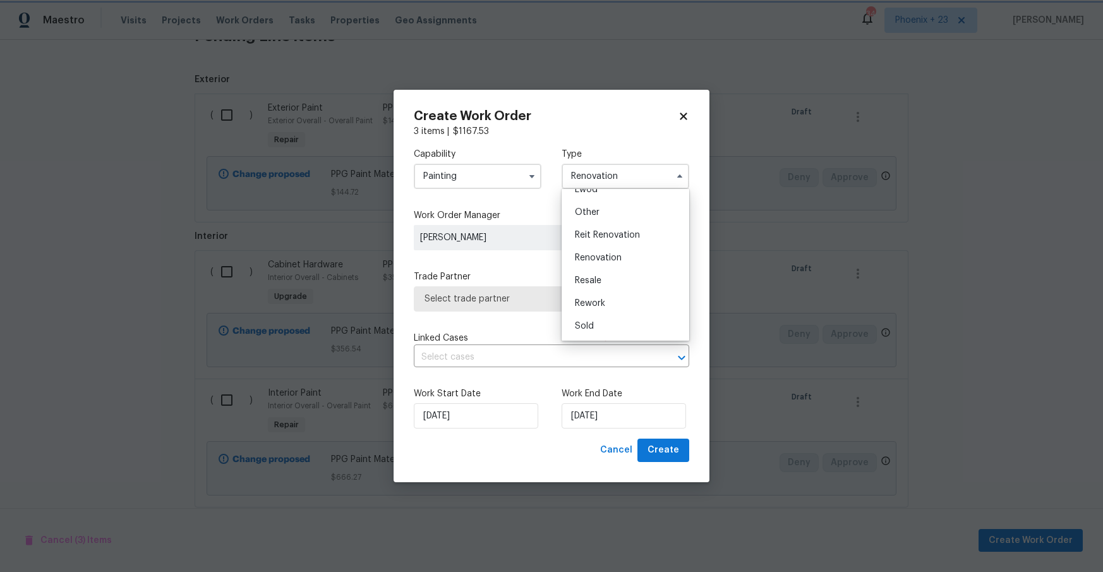
scroll to position [0, 0]
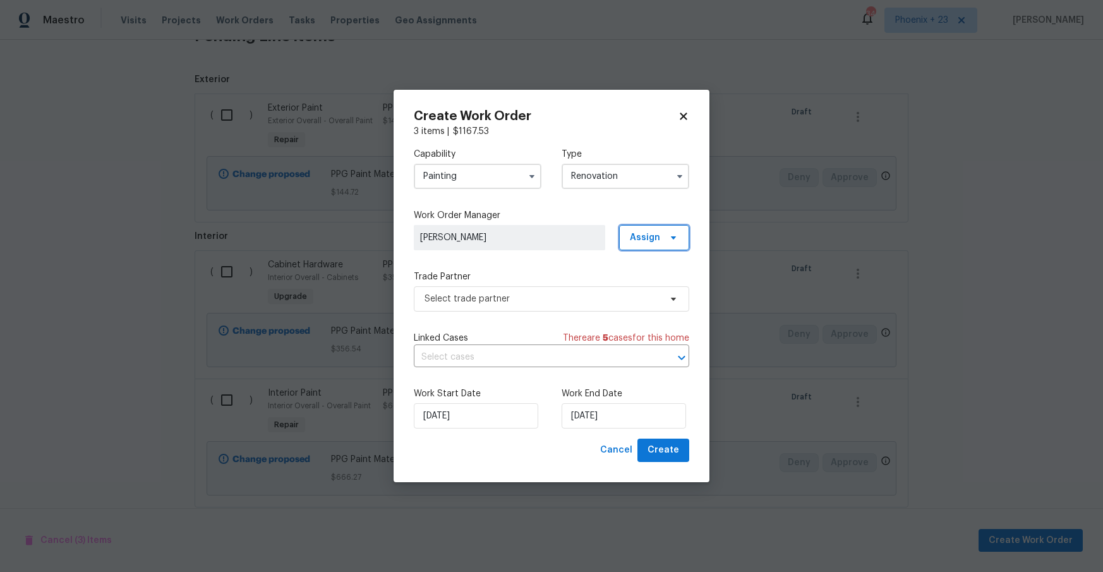
click at [645, 231] on span "Assign" at bounding box center [645, 237] width 30 height 13
click at [636, 289] on div "Assign to me" at bounding box center [655, 291] width 55 height 13
click at [575, 292] on span "Select trade partner" at bounding box center [542, 298] width 236 height 13
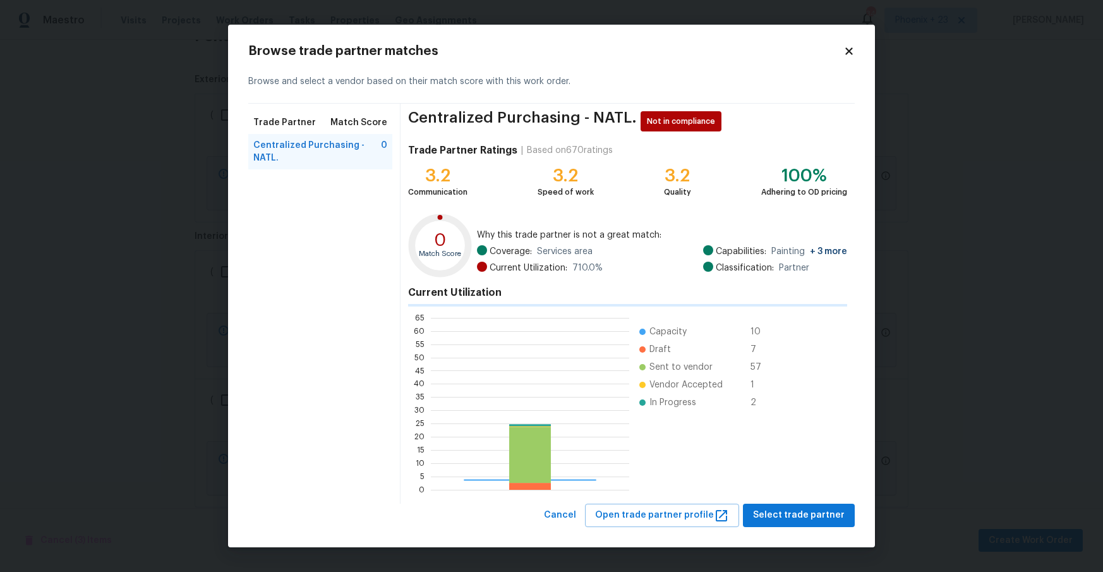
scroll to position [177, 198]
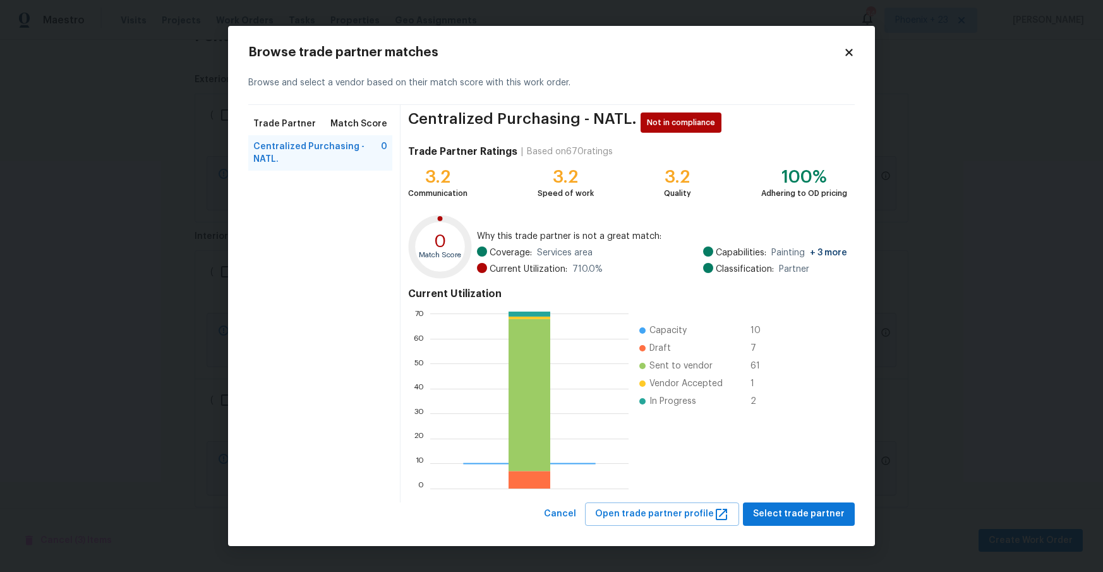
click at [791, 494] on div "Centralized Purchasing - NATL. Not in compliance Trade Partner Ratings | Based …" at bounding box center [627, 303] width 454 height 397
click at [791, 512] on span "Select trade partner" at bounding box center [799, 514] width 92 height 16
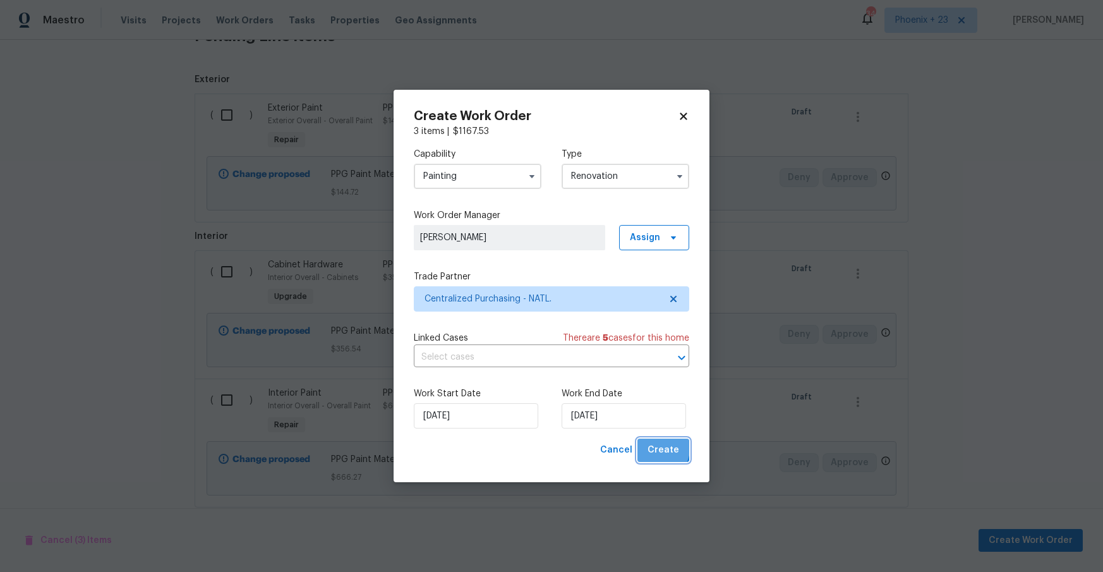
click at [649, 445] on button "Create" at bounding box center [663, 449] width 52 height 23
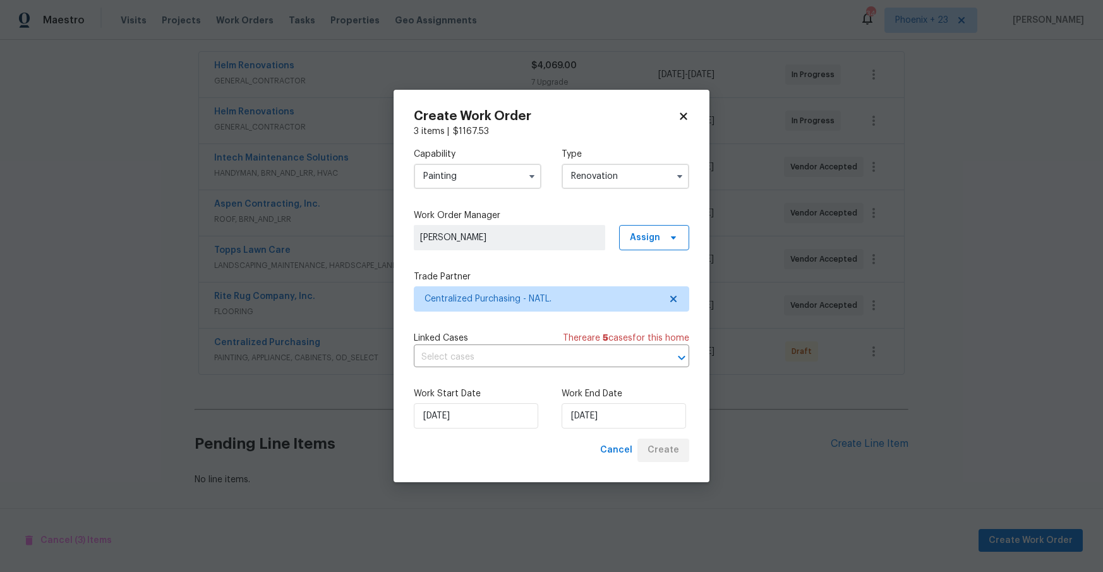
scroll to position [230, 0]
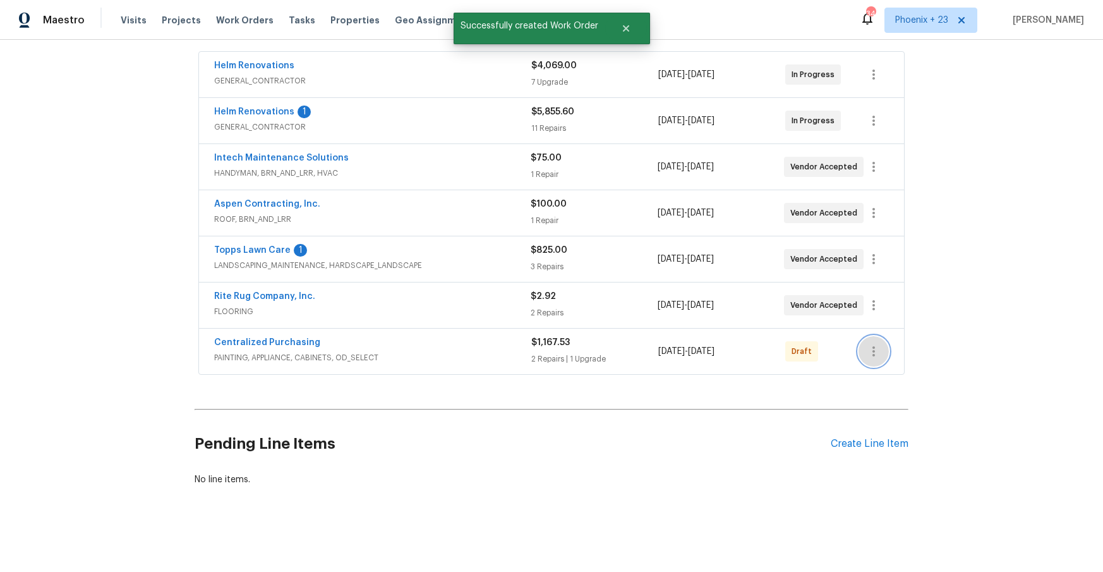
click at [869, 345] on icon "button" at bounding box center [873, 351] width 15 height 15
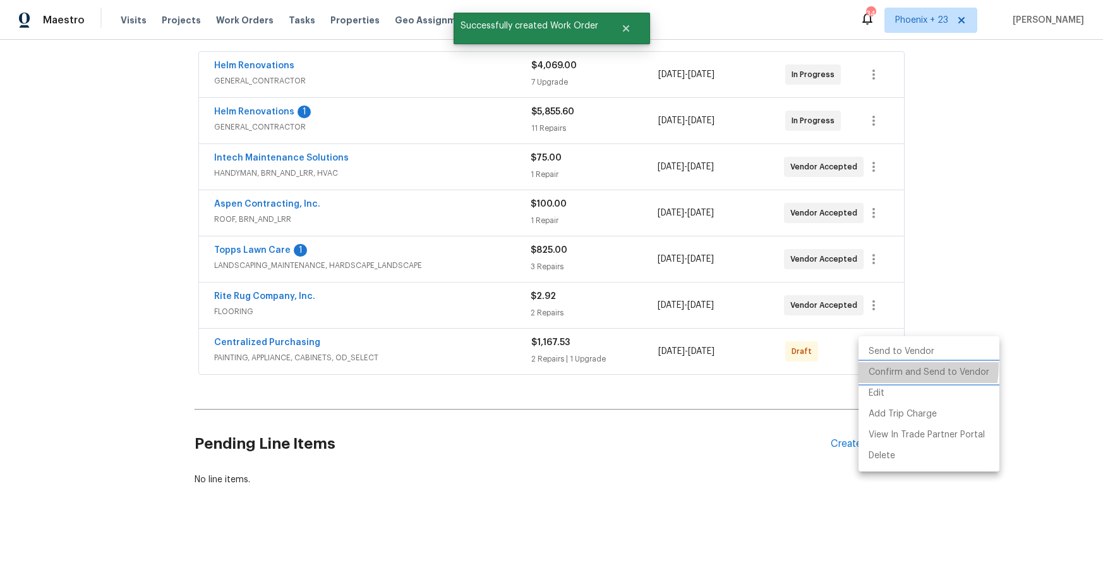
click at [874, 364] on li "Confirm and Send to Vendor" at bounding box center [928, 372] width 141 height 21
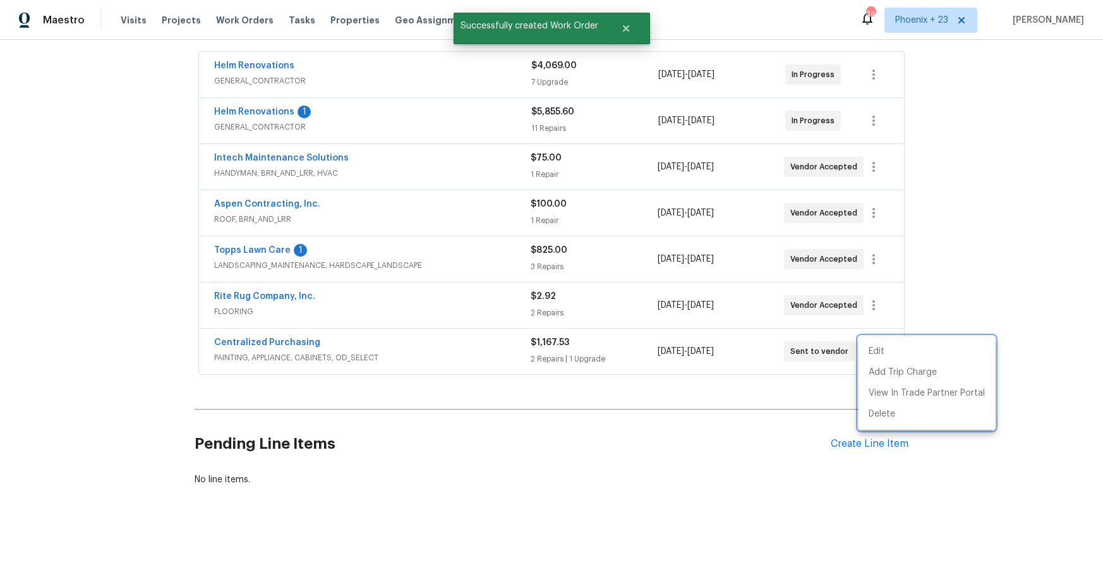
drag, startPoint x: 441, startPoint y: 349, endPoint x: 299, endPoint y: 357, distance: 142.4
click at [434, 349] on div at bounding box center [551, 286] width 1103 height 572
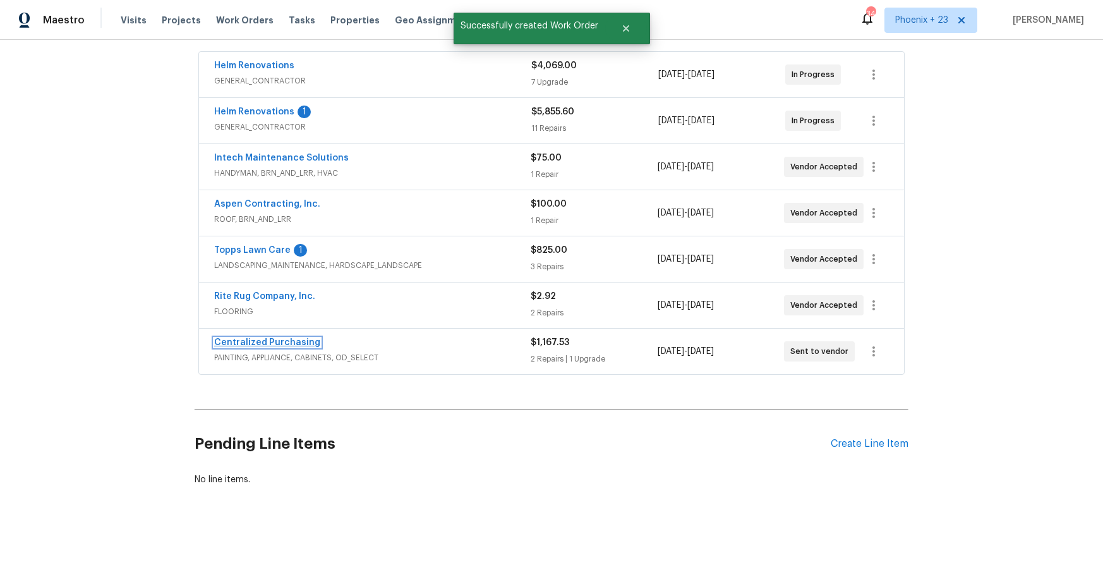
click at [282, 345] on link "Centralized Purchasing" at bounding box center [267, 342] width 106 height 9
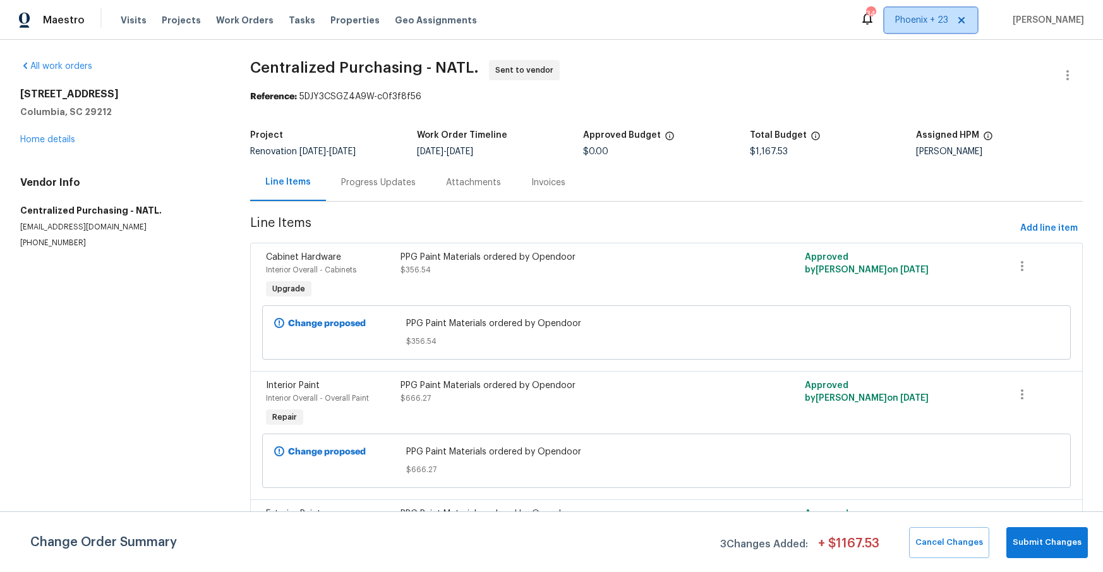
click at [933, 26] on span "Phoenix + 23" at bounding box center [921, 20] width 53 height 13
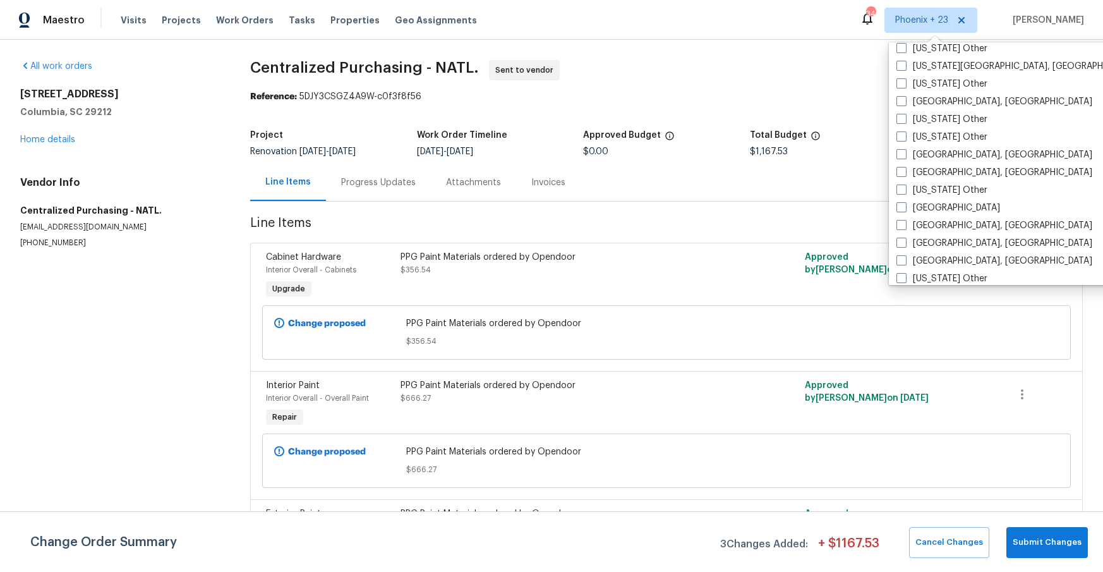
scroll to position [1618, 0]
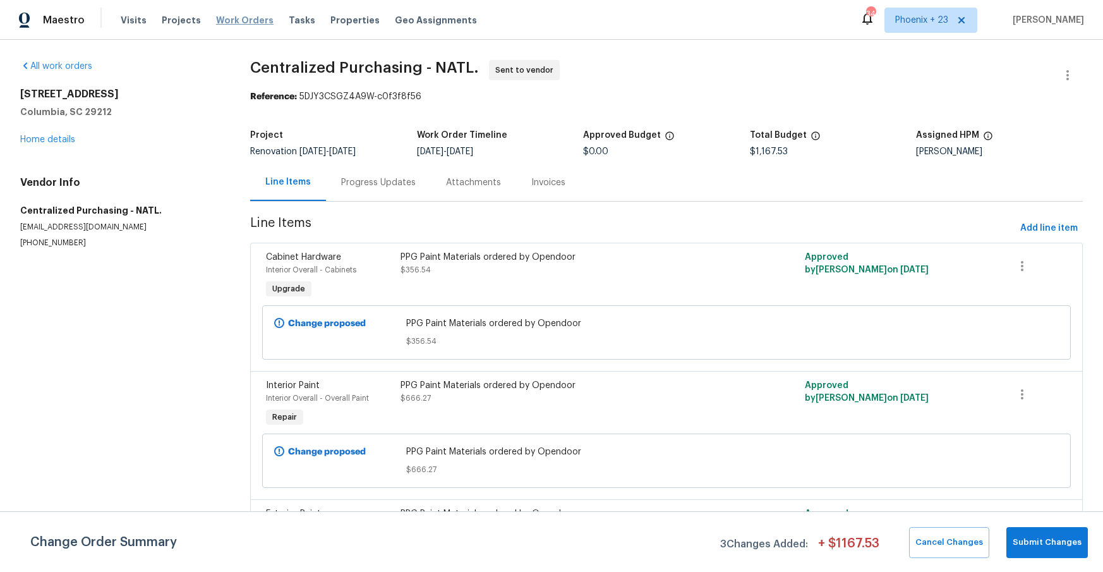
click at [253, 27] on div "Visits Projects Work Orders Tasks Properties Geo Assignments" at bounding box center [306, 20] width 371 height 25
click at [244, 21] on span "Work Orders" at bounding box center [244, 20] width 57 height 13
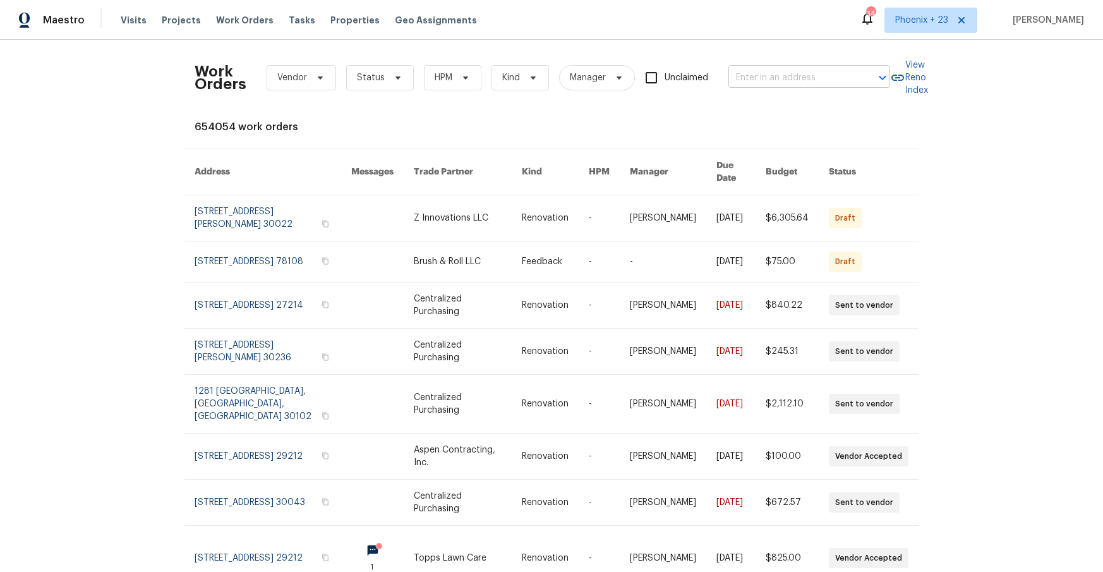
click at [846, 71] on input "text" at bounding box center [791, 78] width 126 height 20
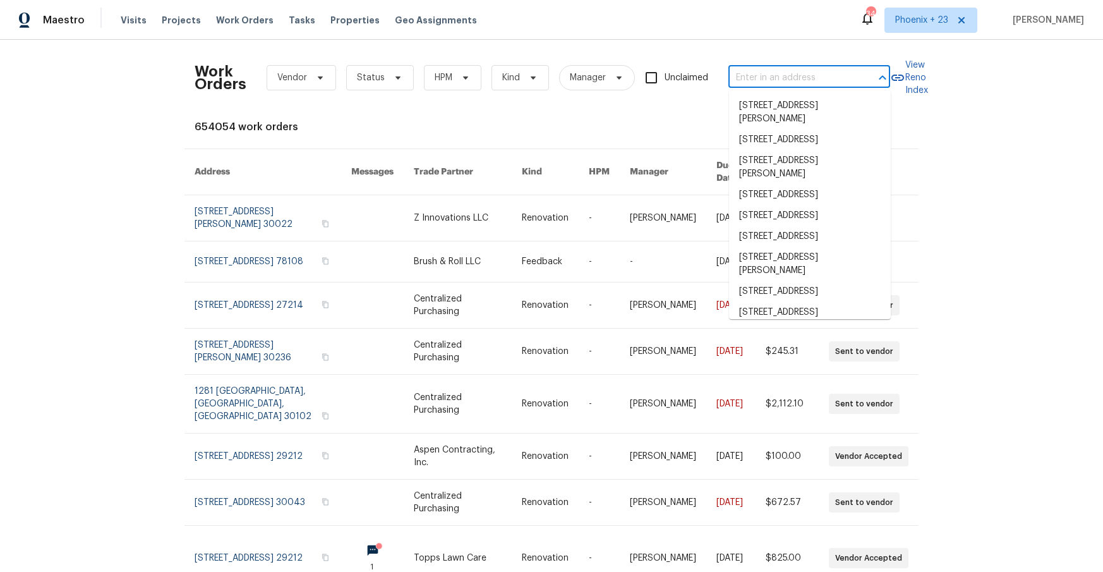
paste input "[STREET_ADDRESS]"
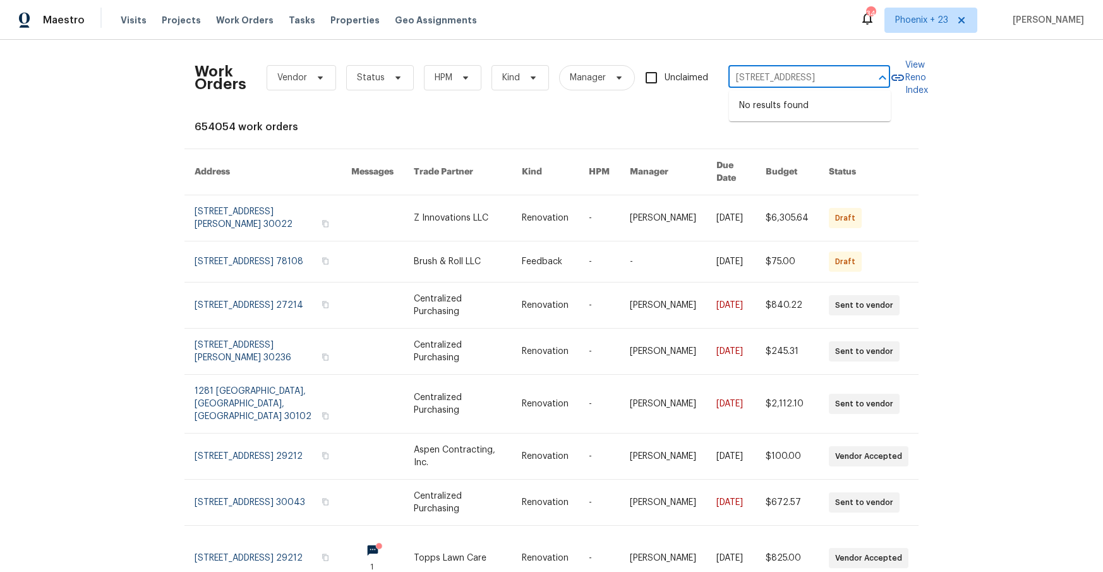
type input "[STREET_ADDRESS]"
drag, startPoint x: 902, startPoint y: 26, endPoint x: 897, endPoint y: 33, distance: 8.8
click at [902, 26] on span "Phoenix + 23" at bounding box center [921, 20] width 53 height 13
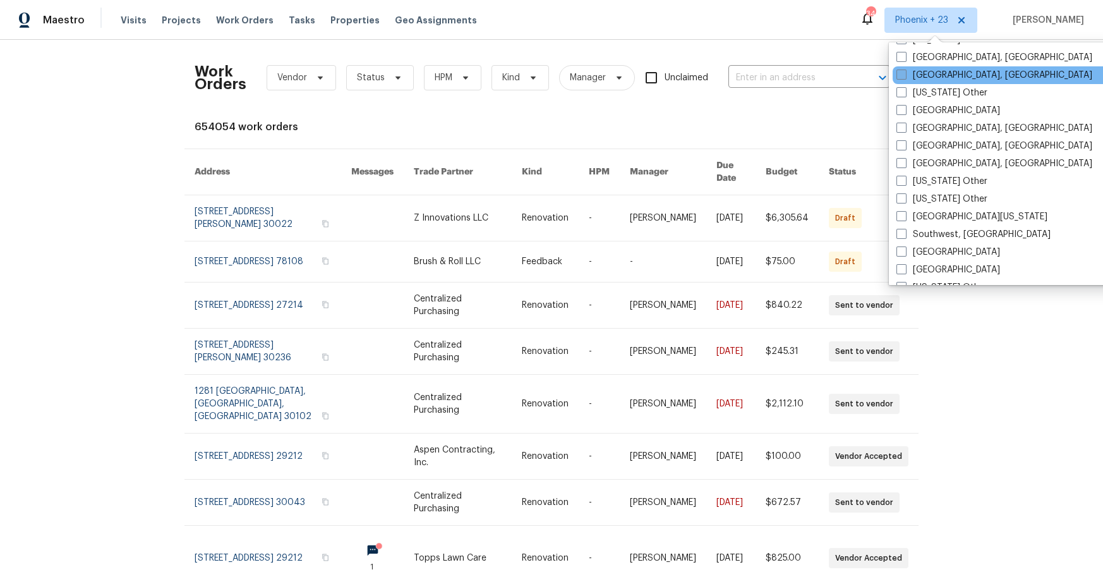
scroll to position [1732, 0]
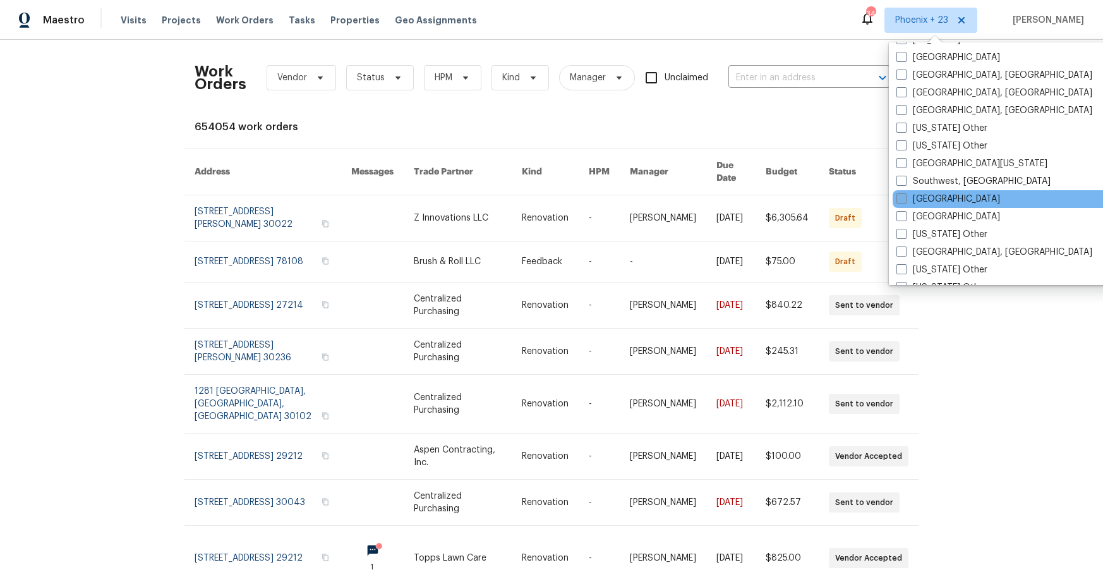
click at [932, 196] on label "[GEOGRAPHIC_DATA]" at bounding box center [948, 199] width 104 height 13
click at [904, 196] on input "[GEOGRAPHIC_DATA]" at bounding box center [900, 197] width 8 height 8
checkbox input "true"
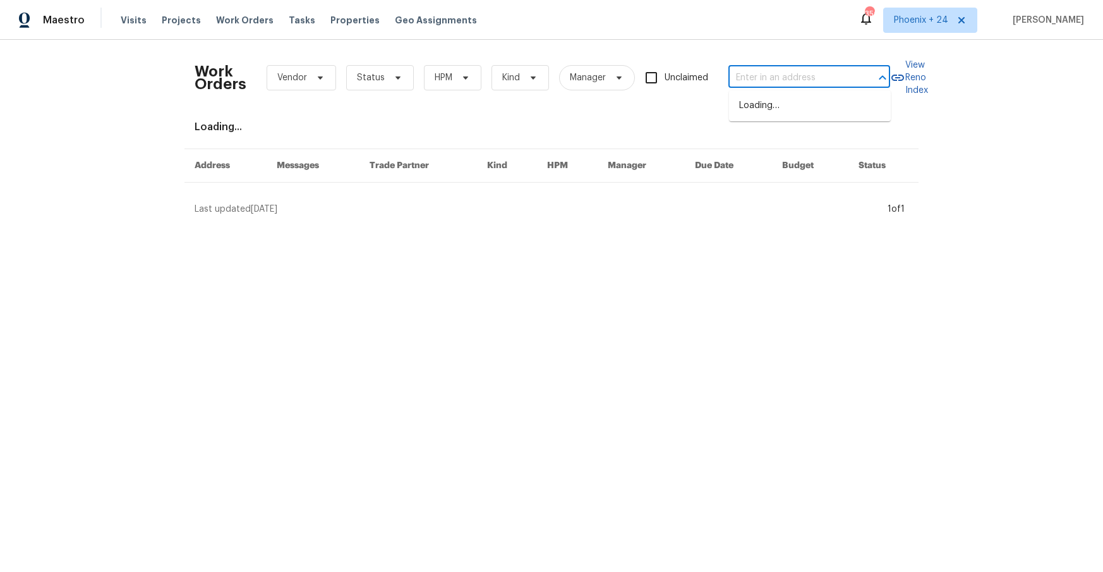
click at [756, 75] on input "text" at bounding box center [791, 78] width 126 height 20
paste input "[STREET_ADDRESS]"
type input "[STREET_ADDRESS]"
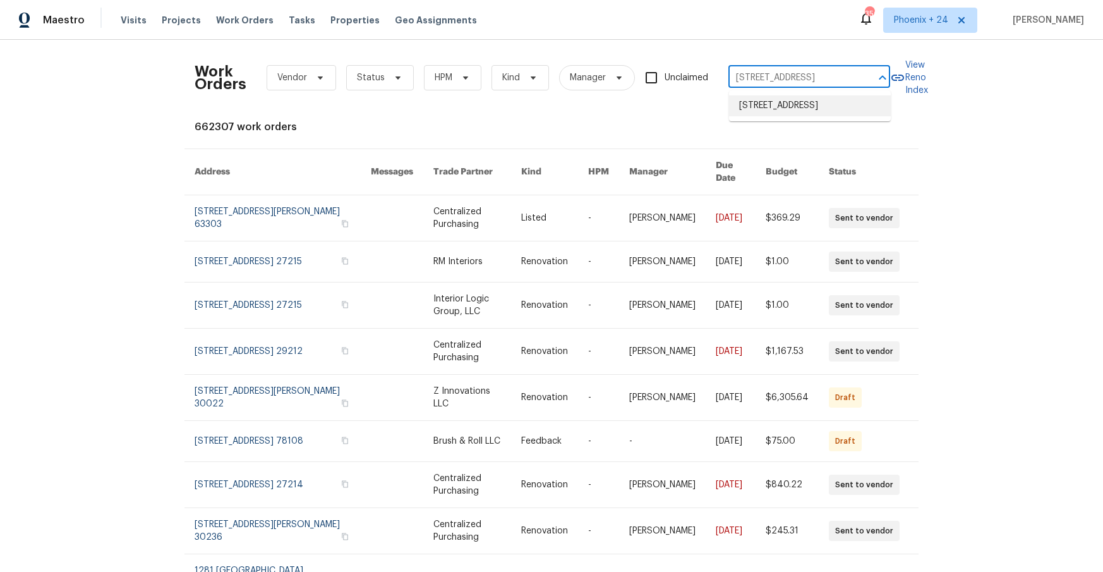
click at [774, 96] on li "[STREET_ADDRESS]" at bounding box center [810, 105] width 162 height 21
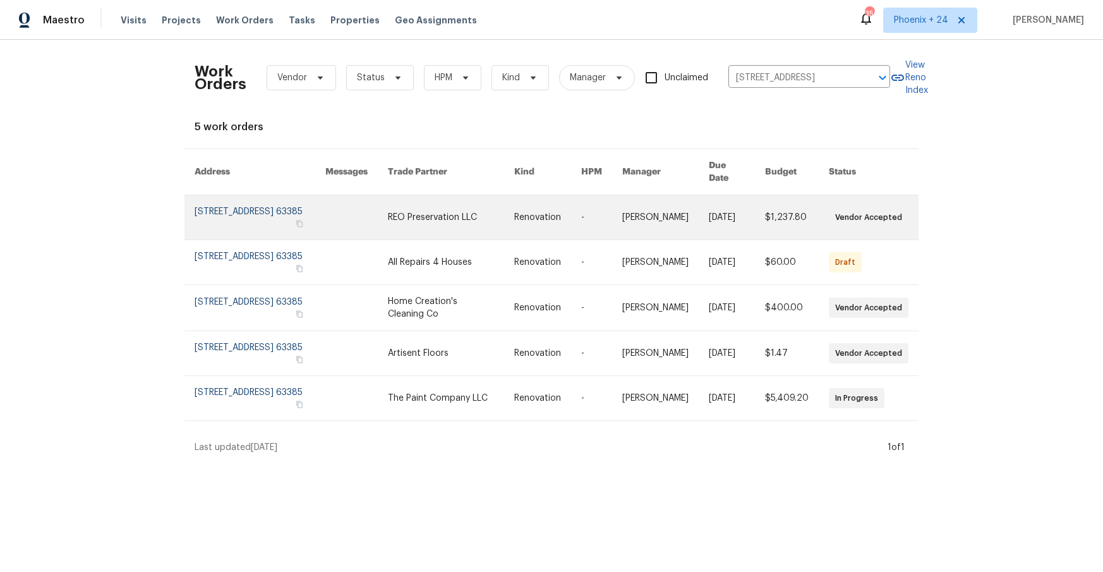
click at [424, 220] on link at bounding box center [451, 217] width 127 height 44
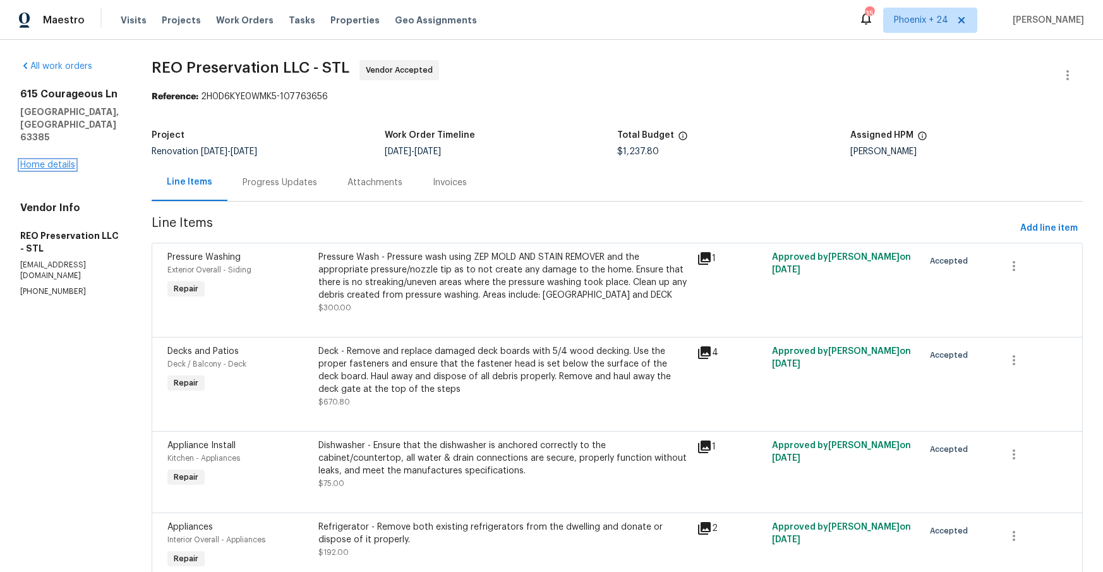
click at [46, 160] on link "Home details" at bounding box center [47, 164] width 55 height 9
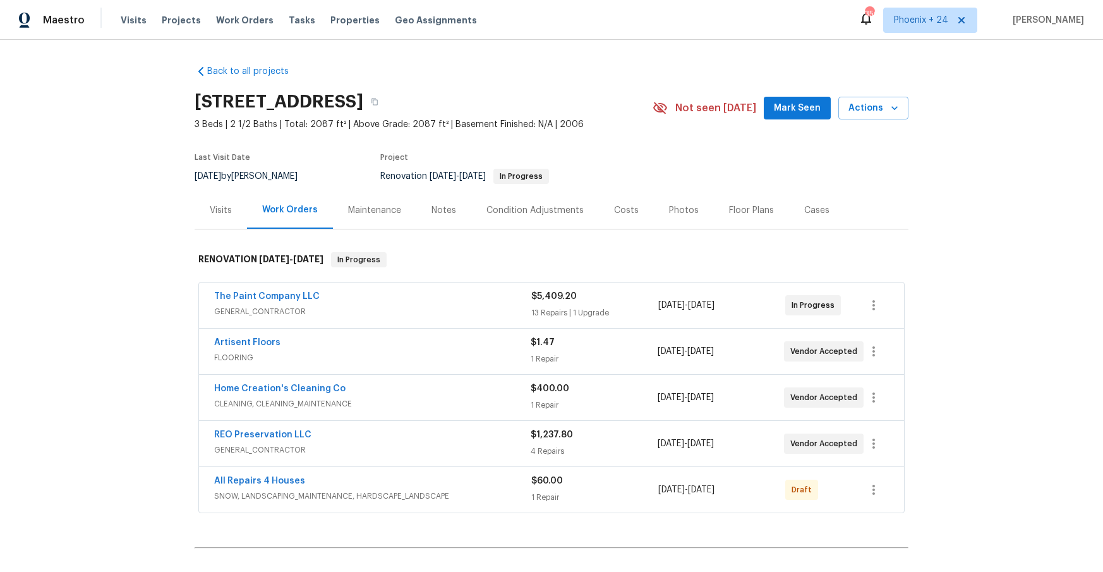
scroll to position [138, 0]
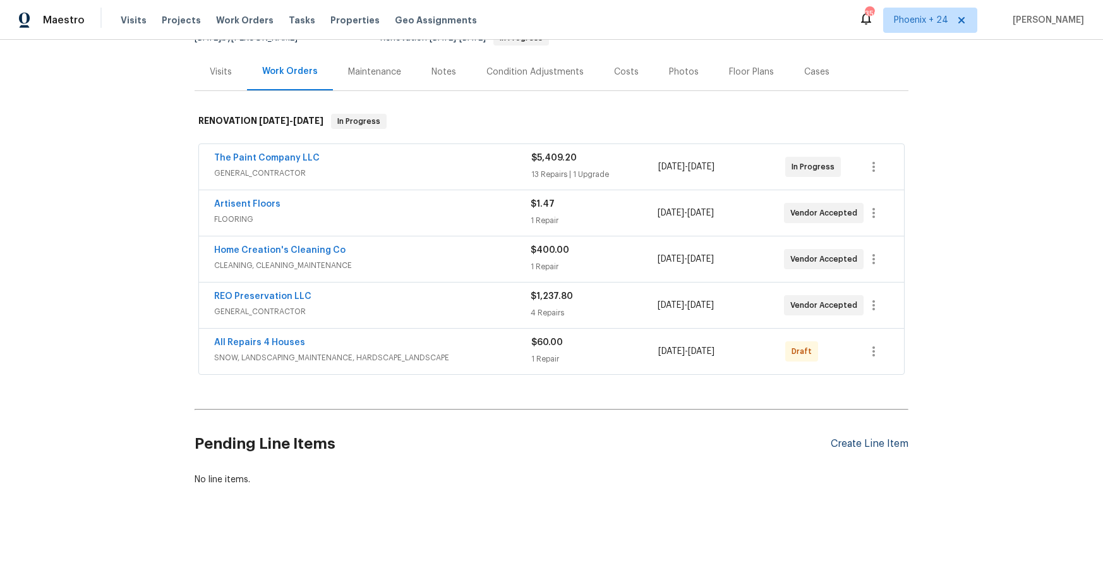
click at [862, 438] on div "Create Line Item" at bounding box center [869, 444] width 78 height 12
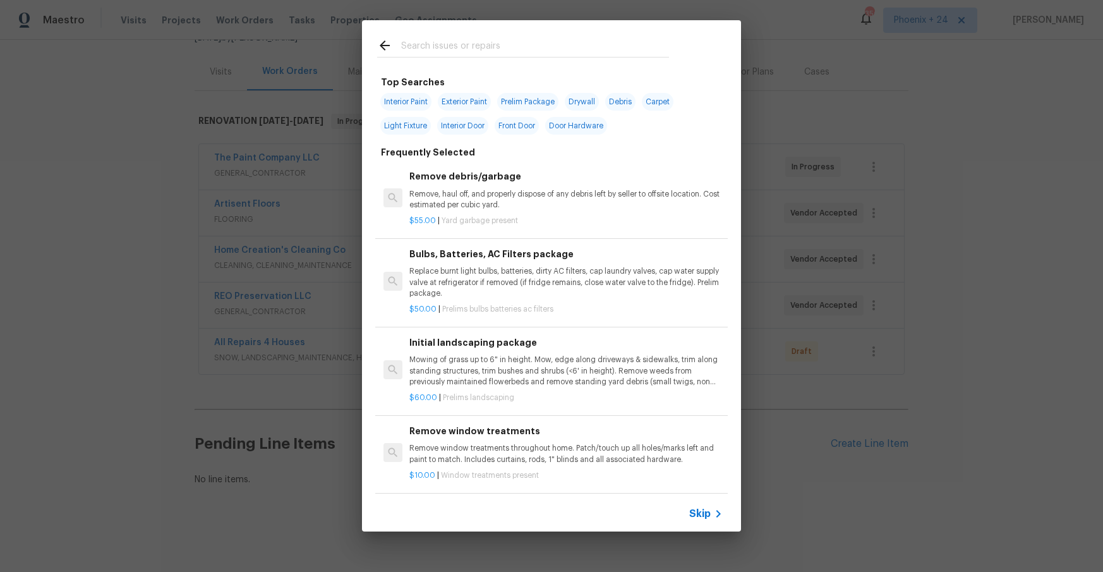
click at [509, 49] on input "text" at bounding box center [535, 47] width 268 height 19
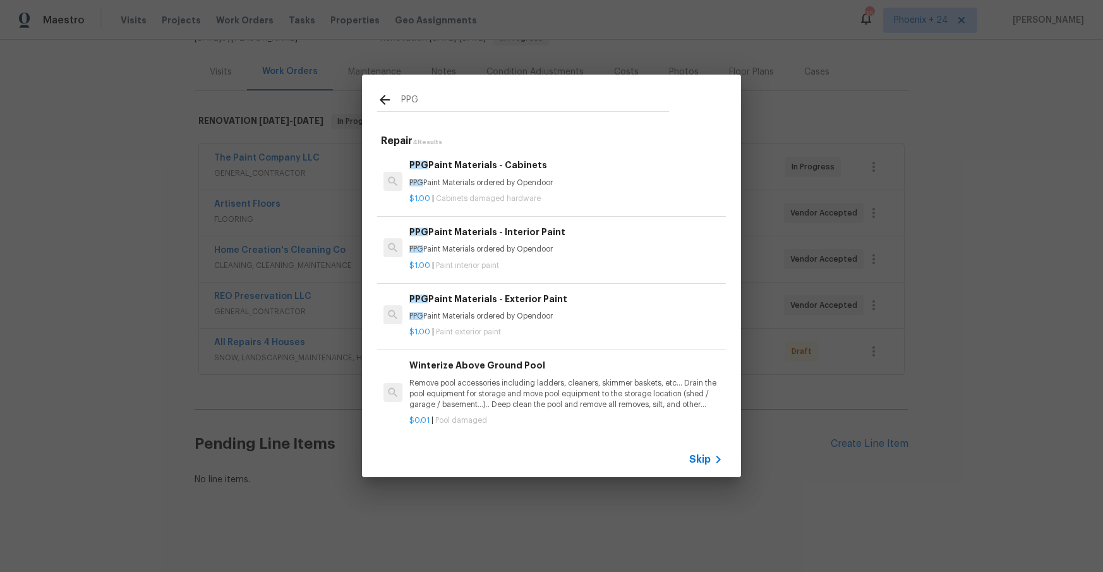
type input "PPG"
click at [573, 260] on p "$1.00 | Paint interior paint" at bounding box center [565, 265] width 313 height 11
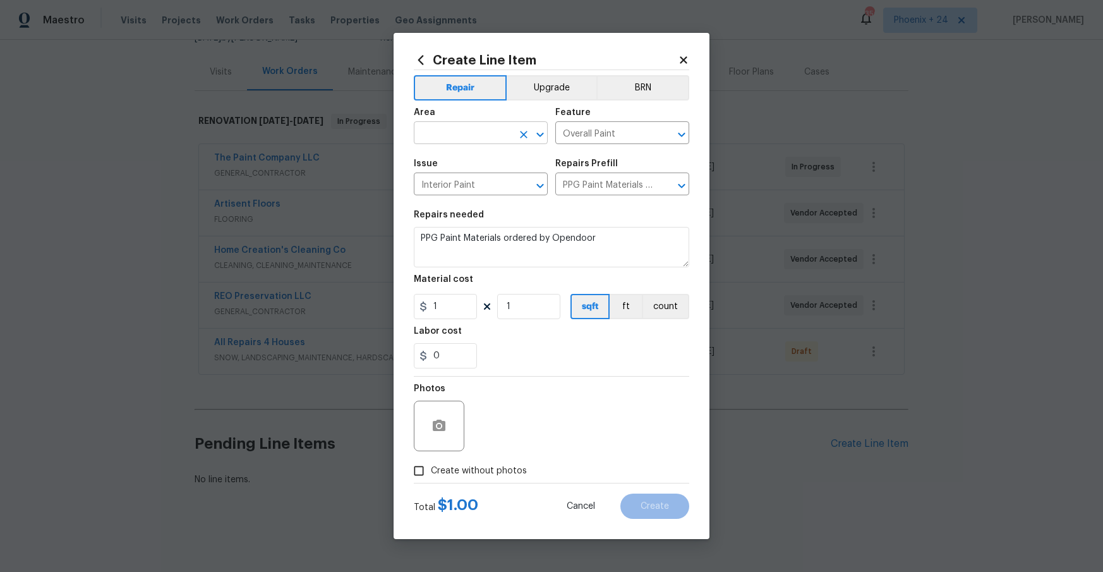
click at [491, 130] on input "text" at bounding box center [463, 134] width 99 height 20
click at [493, 179] on li "Interior Overall" at bounding box center [481, 182] width 134 height 21
type input "Interior Overall"
drag, startPoint x: 562, startPoint y: 370, endPoint x: 471, endPoint y: 329, distance: 99.8
click at [560, 369] on section "Repairs needed PPG Paint Materials ordered by Opendoor Material cost 1 1 sqft f…" at bounding box center [551, 289] width 275 height 173
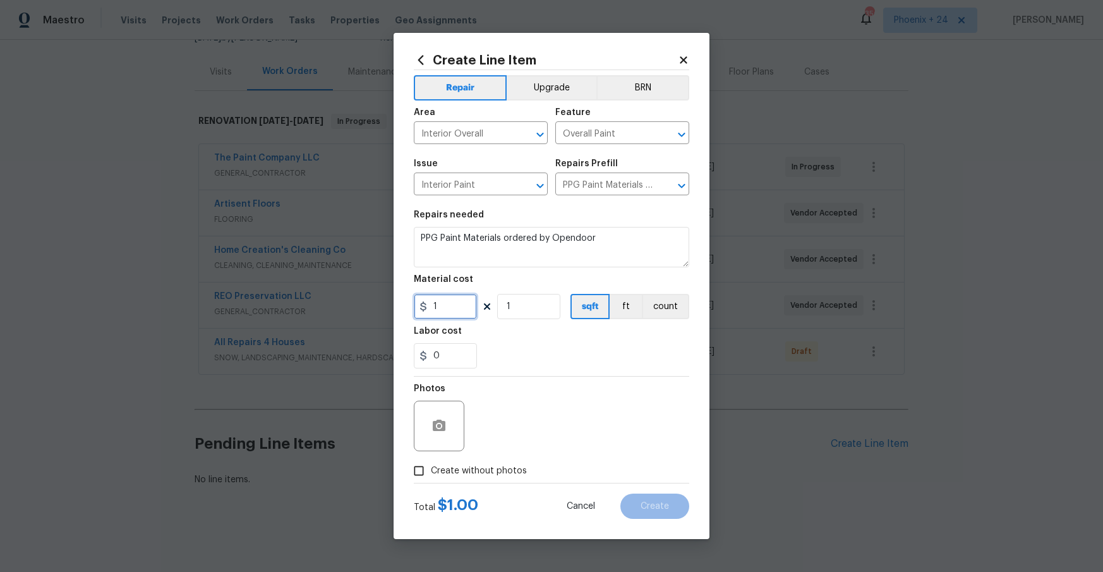
click at [455, 302] on input "1" at bounding box center [445, 306] width 63 height 25
type input "123.76"
drag, startPoint x: 492, startPoint y: 472, endPoint x: 500, endPoint y: 458, distance: 15.8
click at [492, 471] on span "Create without photos" at bounding box center [479, 470] width 96 height 13
click at [431, 471] on input "Create without photos" at bounding box center [419, 470] width 24 height 24
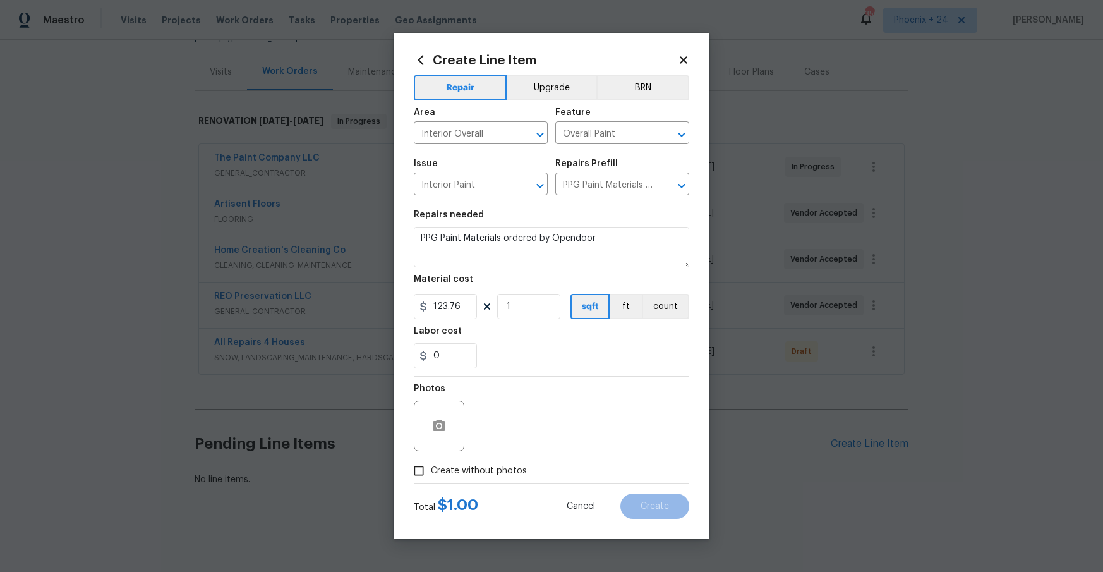
checkbox input "true"
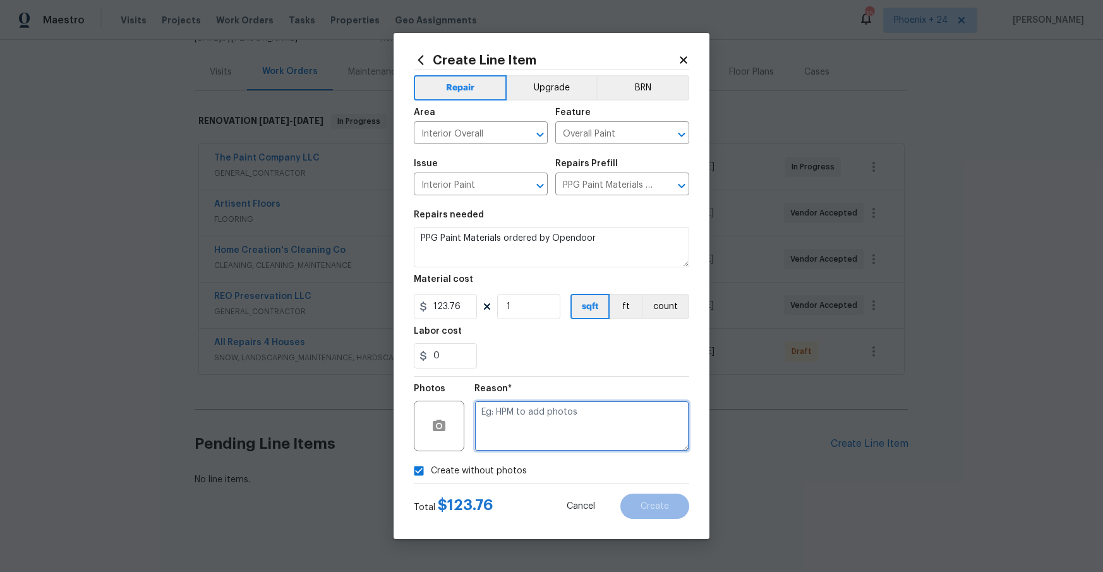
click at [513, 433] on textarea at bounding box center [581, 425] width 215 height 51
type textarea "NA"
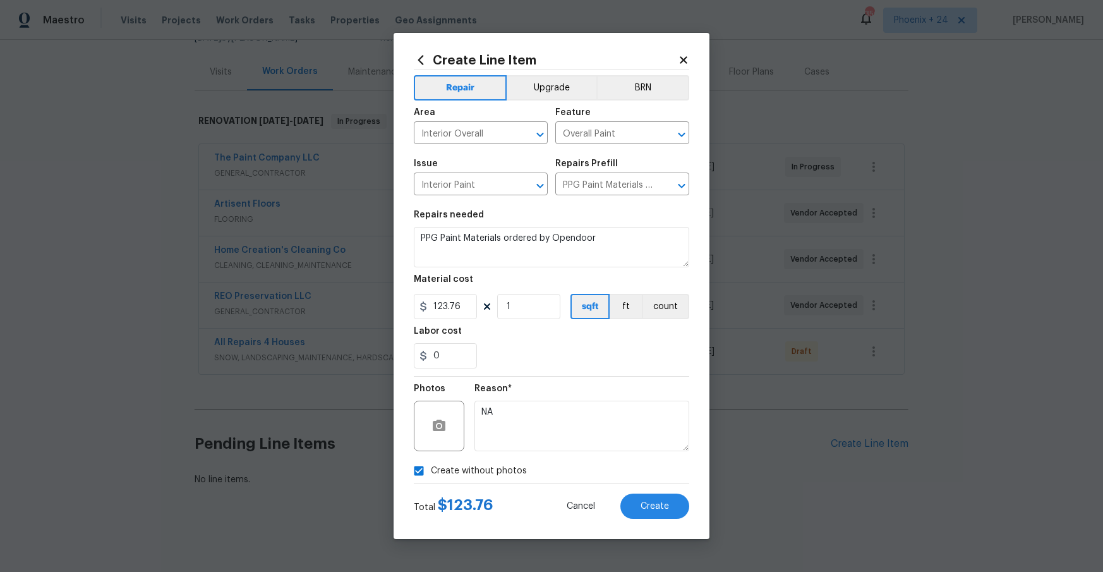
click at [553, 379] on div "Reason* NA" at bounding box center [581, 417] width 215 height 82
click at [649, 495] on button "Create" at bounding box center [654, 505] width 69 height 25
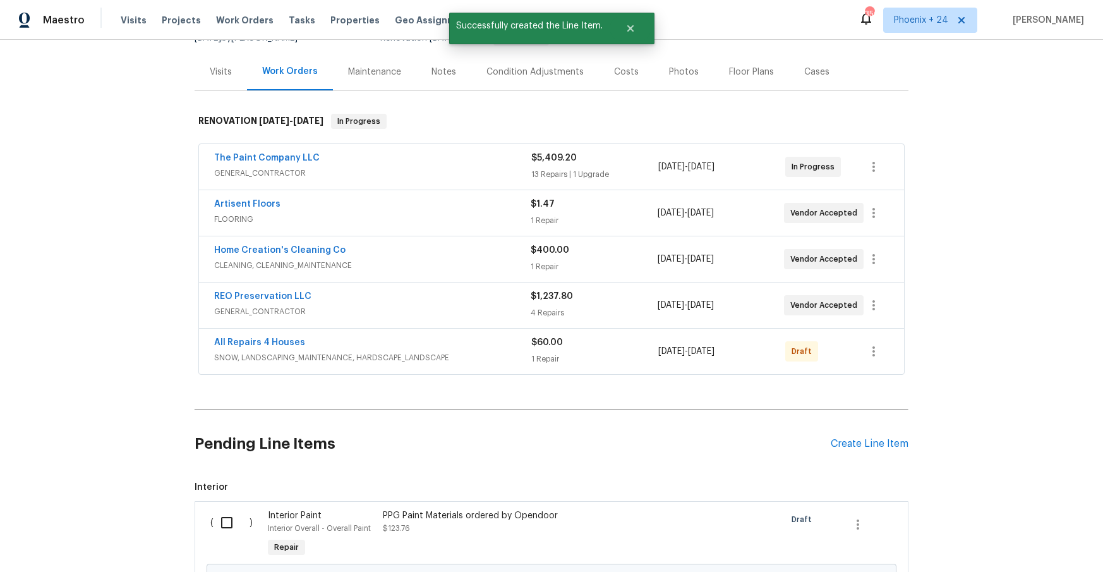
scroll to position [282, 0]
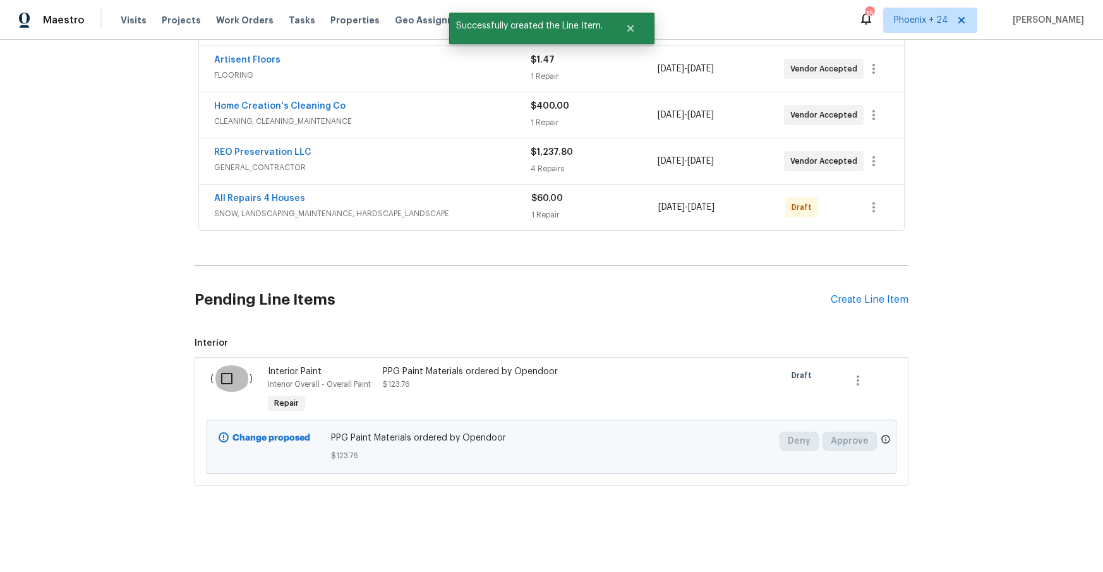
click at [217, 373] on input "checkbox" at bounding box center [231, 378] width 36 height 27
checkbox input "true"
click at [1002, 537] on span "Create Work Order" at bounding box center [1030, 540] width 84 height 16
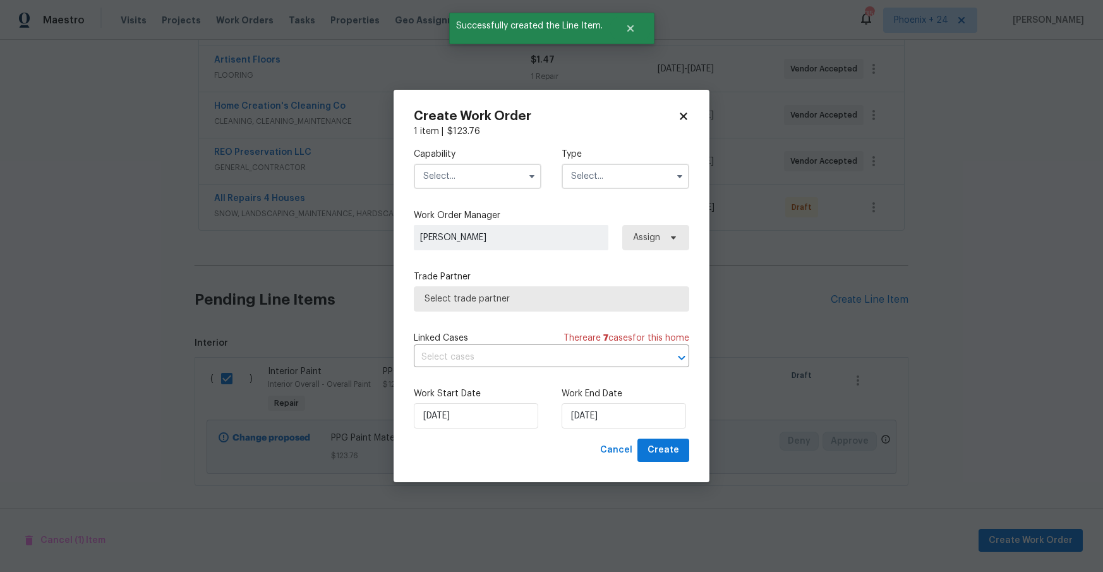
drag, startPoint x: 491, startPoint y: 173, endPoint x: 489, endPoint y: 186, distance: 13.4
click at [491, 174] on input "text" at bounding box center [478, 176] width 128 height 25
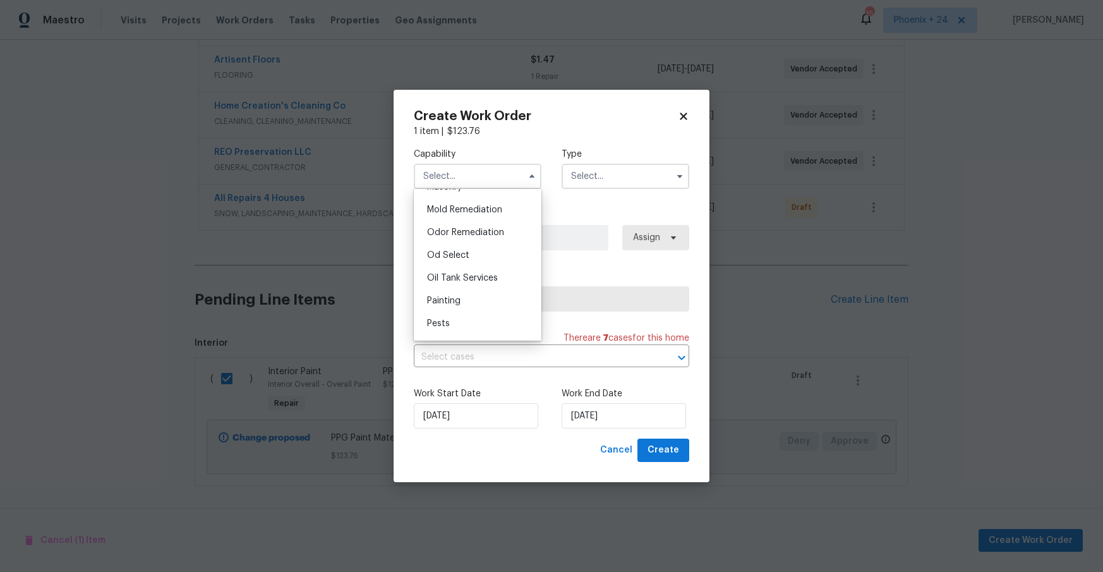
scroll to position [1048, 0]
click at [460, 208] on div "Painting" at bounding box center [477, 216] width 121 height 23
type input "Painting"
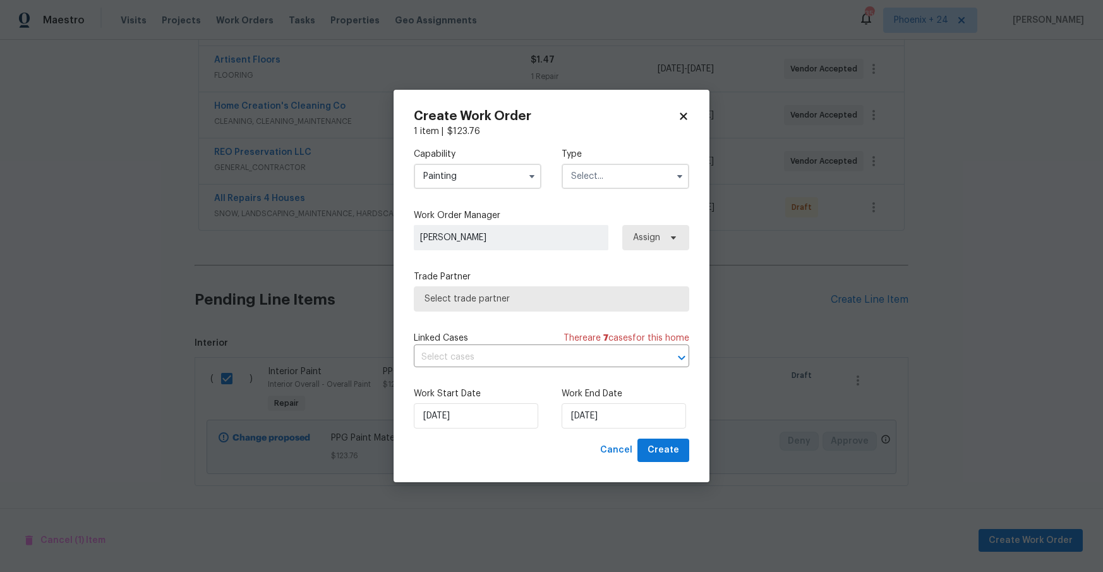
click at [577, 188] on input "text" at bounding box center [625, 176] width 128 height 25
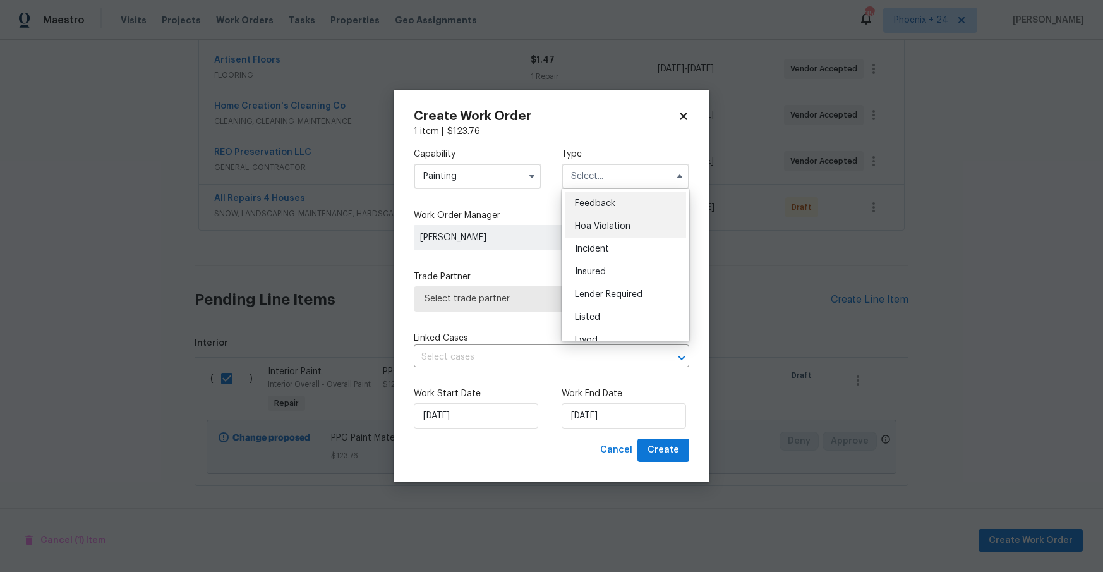
scroll to position [150, 0]
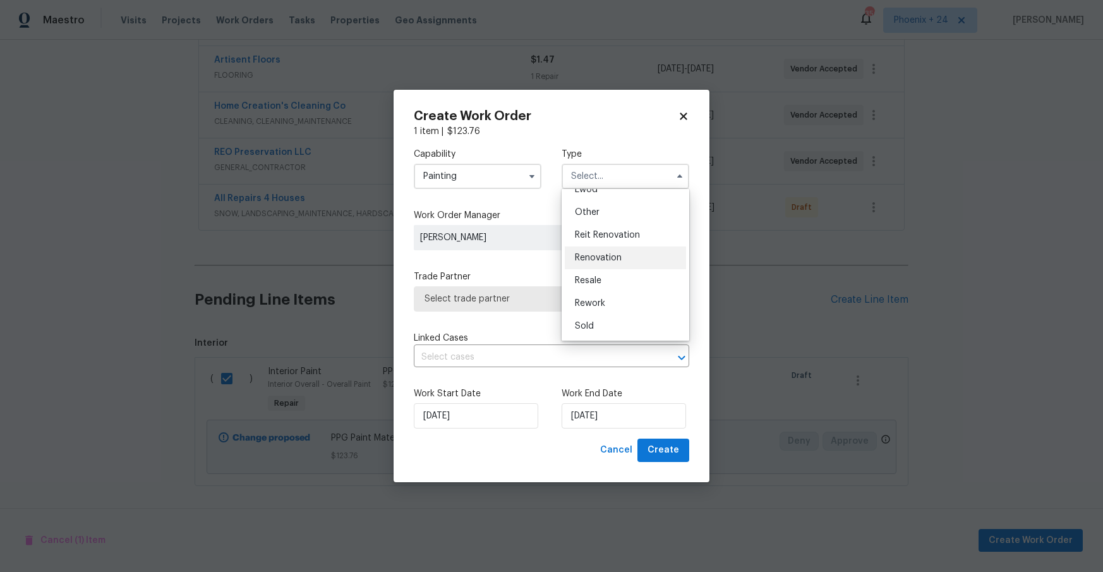
click at [606, 268] on div "Renovation" at bounding box center [625, 257] width 121 height 23
type input "Renovation"
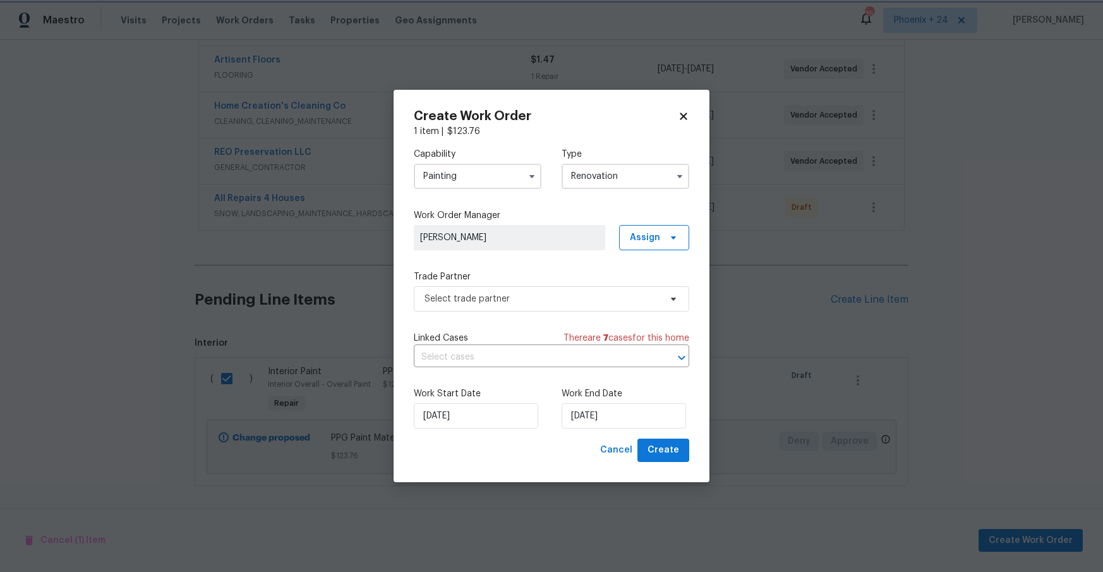
scroll to position [0, 0]
click at [651, 246] on span "Assign" at bounding box center [654, 237] width 70 height 25
click at [641, 297] on div "Assign to me" at bounding box center [655, 291] width 55 height 13
click at [534, 310] on span "Select trade partner" at bounding box center [551, 298] width 275 height 25
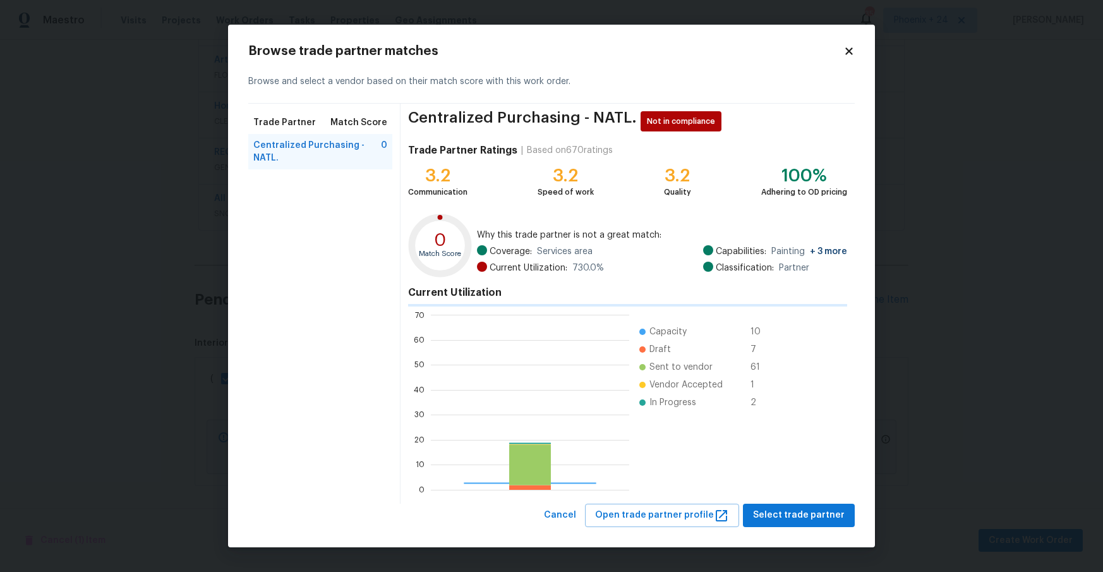
scroll to position [177, 198]
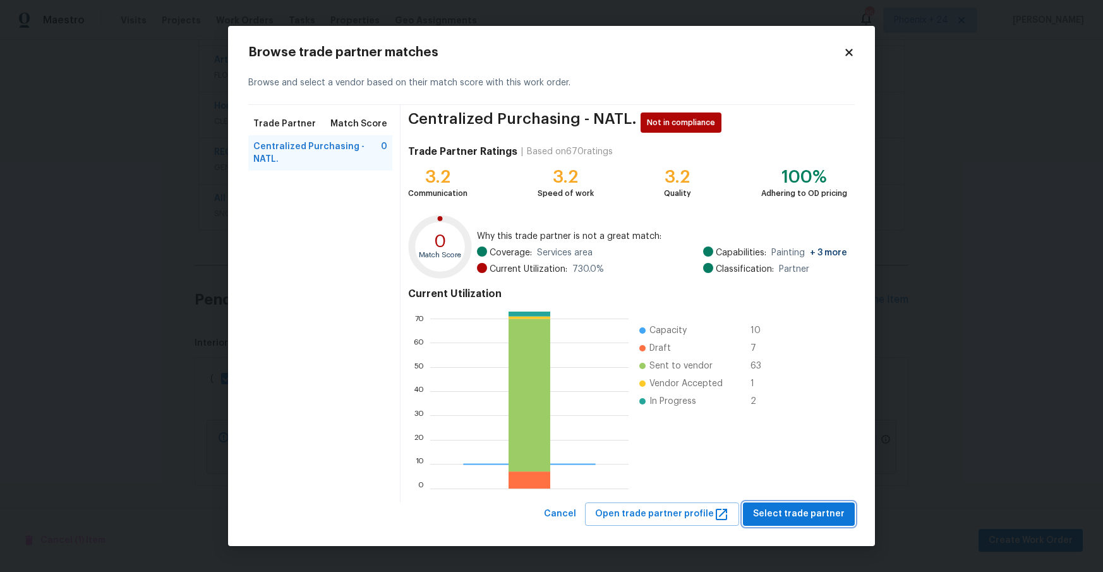
click at [768, 512] on span "Select trade partner" at bounding box center [799, 514] width 92 height 16
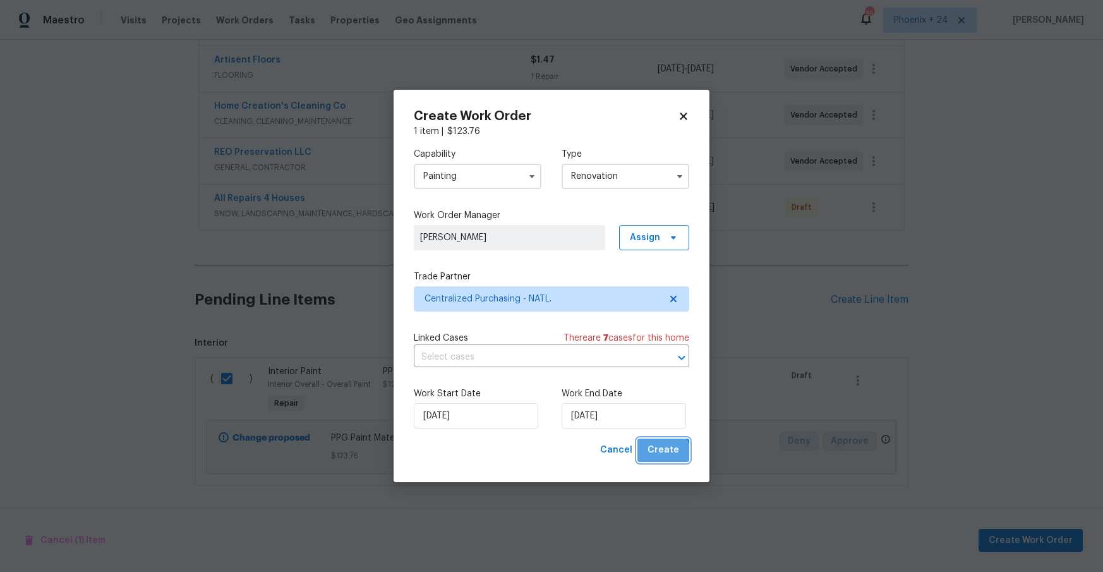
click at [661, 456] on span "Create" at bounding box center [663, 450] width 32 height 16
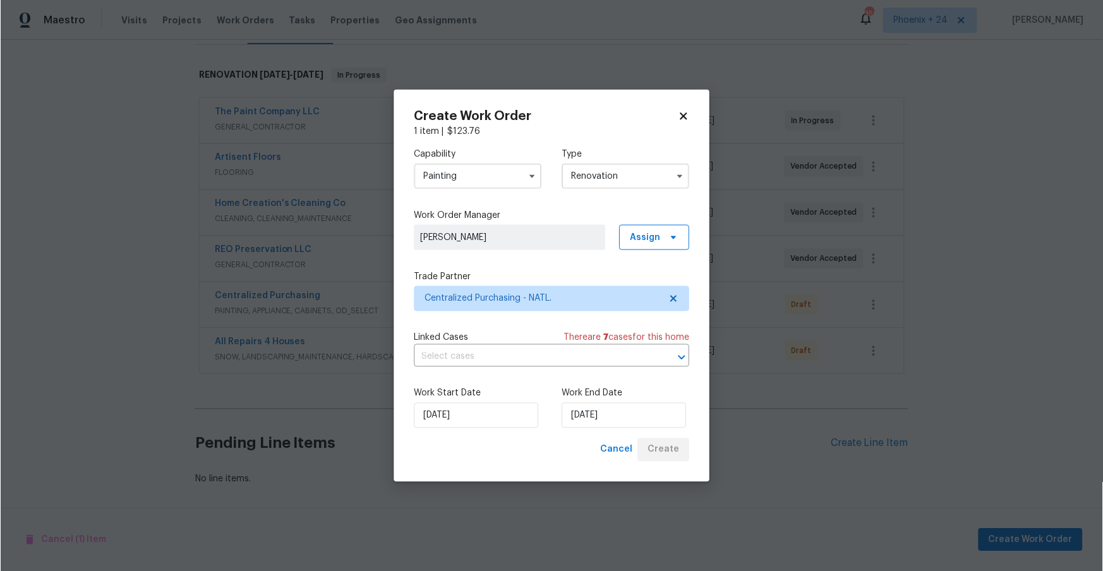
scroll to position [184, 0]
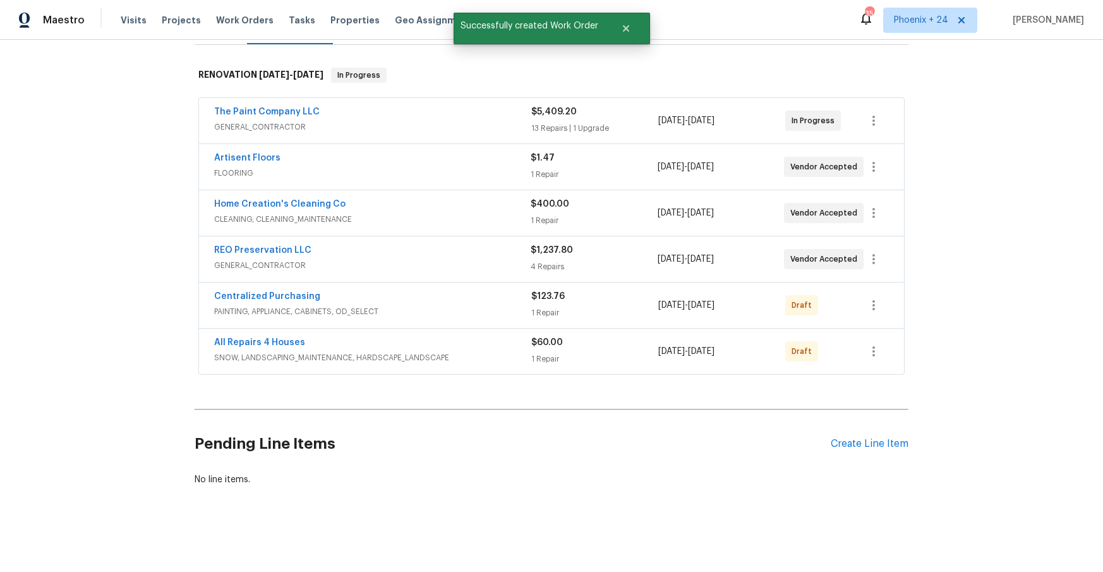
click at [889, 318] on div "Centralized Purchasing PAINTING, APPLIANCE, CABINETS, OD_SELECT $123.76 1 Repai…" at bounding box center [551, 304] width 705 height 45
click at [870, 300] on icon "button" at bounding box center [873, 304] width 15 height 15
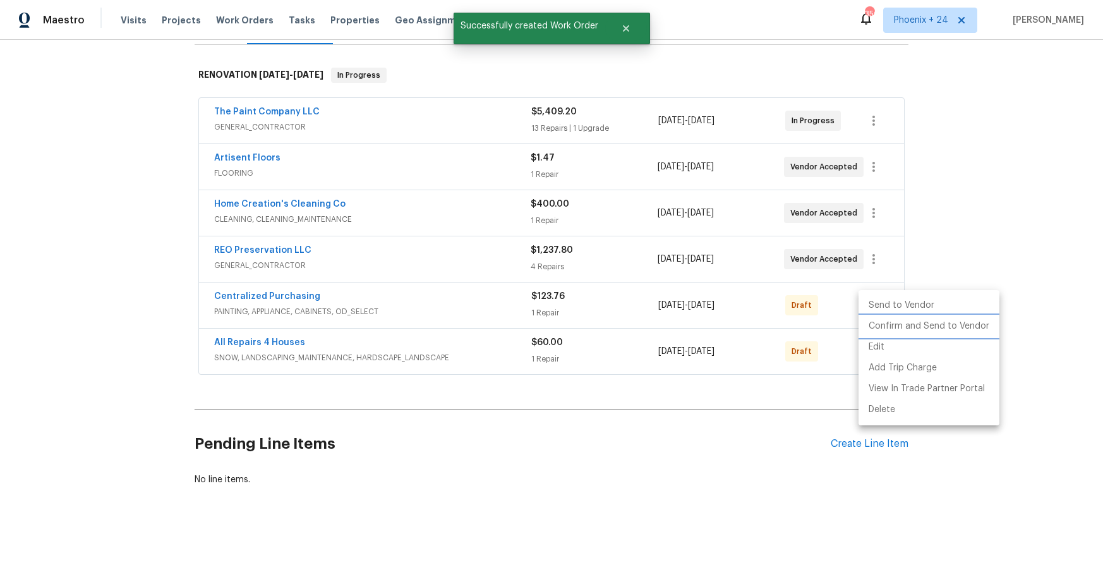
click at [881, 320] on li "Confirm and Send to Vendor" at bounding box center [928, 326] width 141 height 21
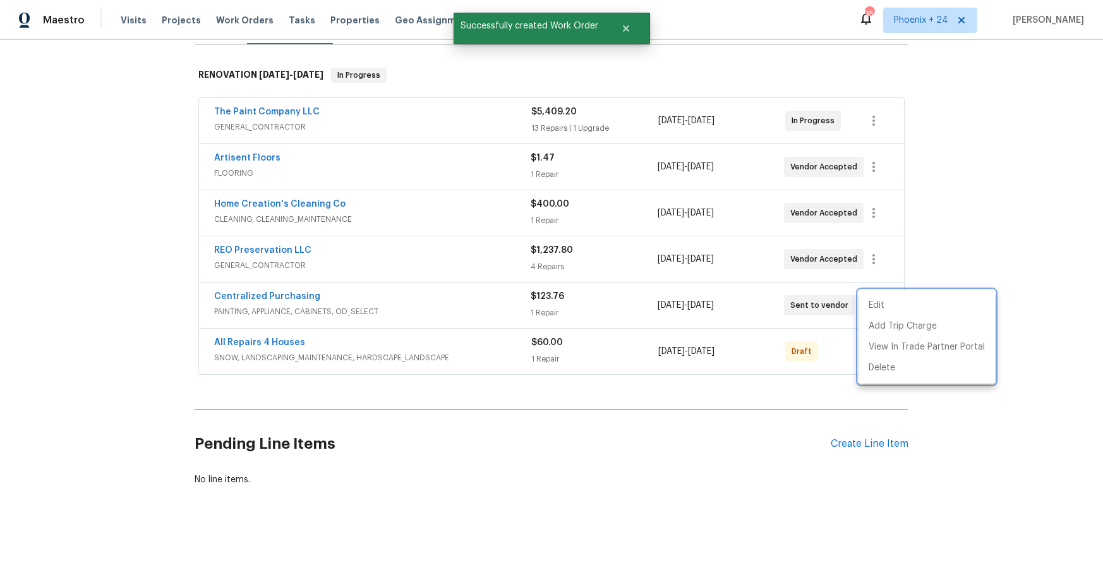
drag, startPoint x: 402, startPoint y: 298, endPoint x: 299, endPoint y: 299, distance: 102.9
click at [381, 299] on div at bounding box center [551, 286] width 1103 height 572
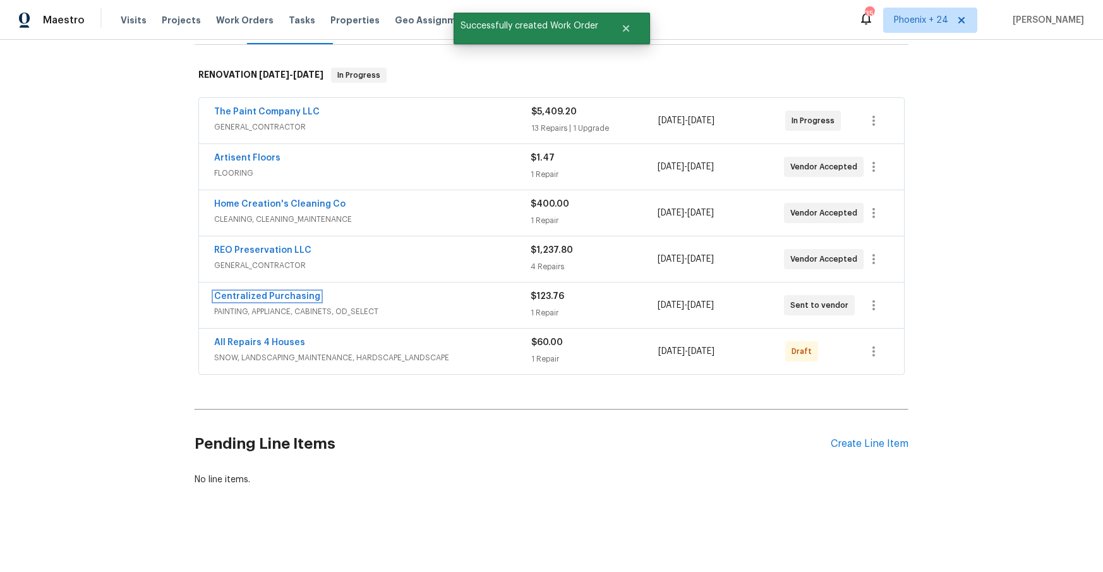
click at [299, 299] on link "Centralized Purchasing" at bounding box center [267, 296] width 106 height 9
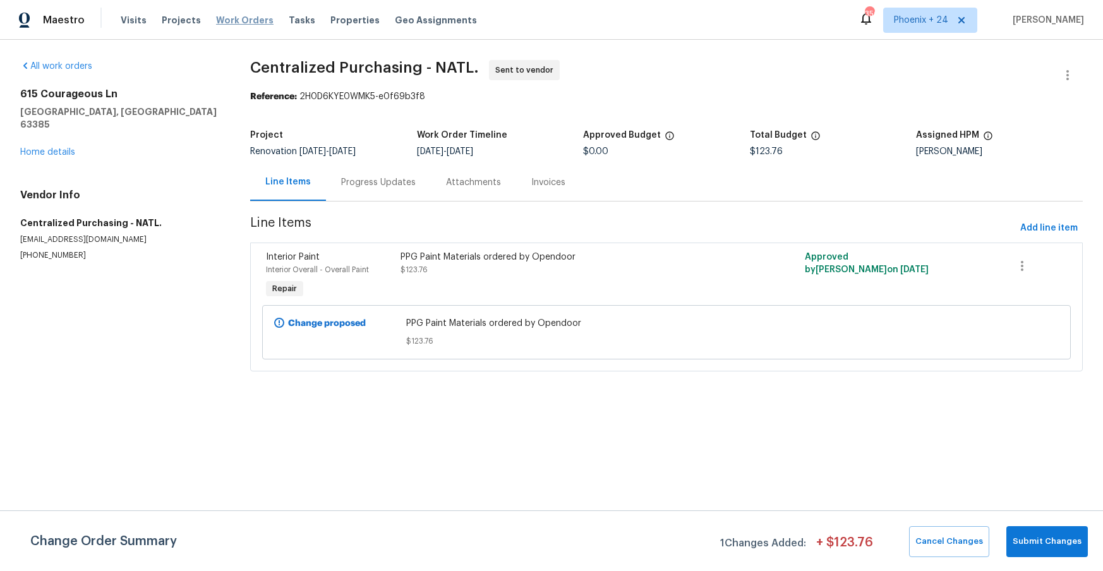
click at [244, 15] on span "Work Orders" at bounding box center [244, 20] width 57 height 13
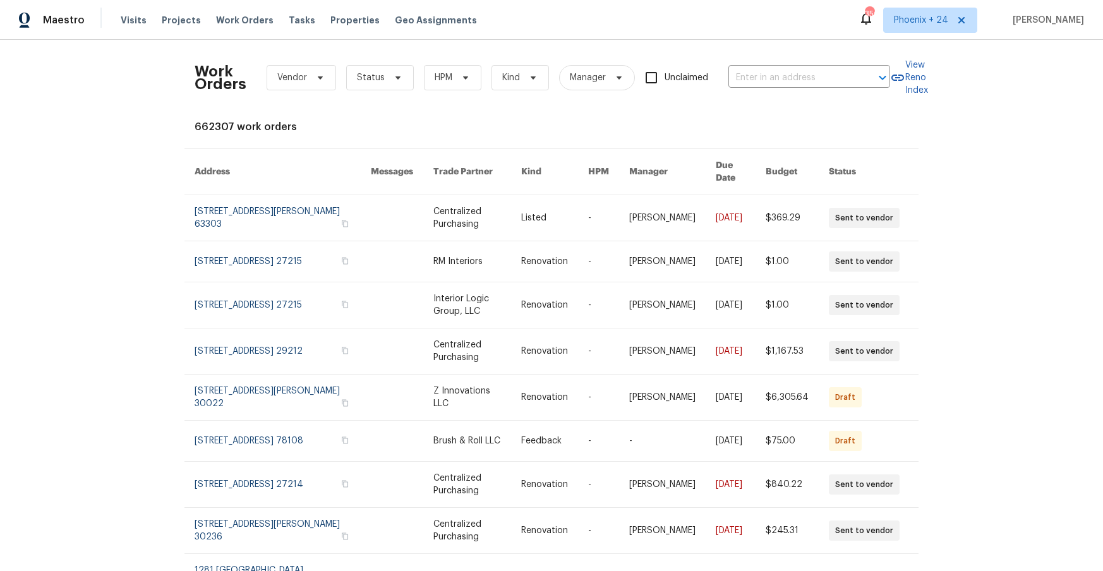
drag, startPoint x: 720, startPoint y: 57, endPoint x: 751, endPoint y: 71, distance: 33.9
click at [721, 59] on div "Work Orders Vendor Status HPM Kind Manager Unclaimed ​" at bounding box center [542, 78] width 695 height 56
click at [751, 71] on input "text" at bounding box center [791, 78] width 126 height 20
paste input "[STREET_ADDRESS][PERSON_NAME]"
type input "[STREET_ADDRESS][PERSON_NAME]"
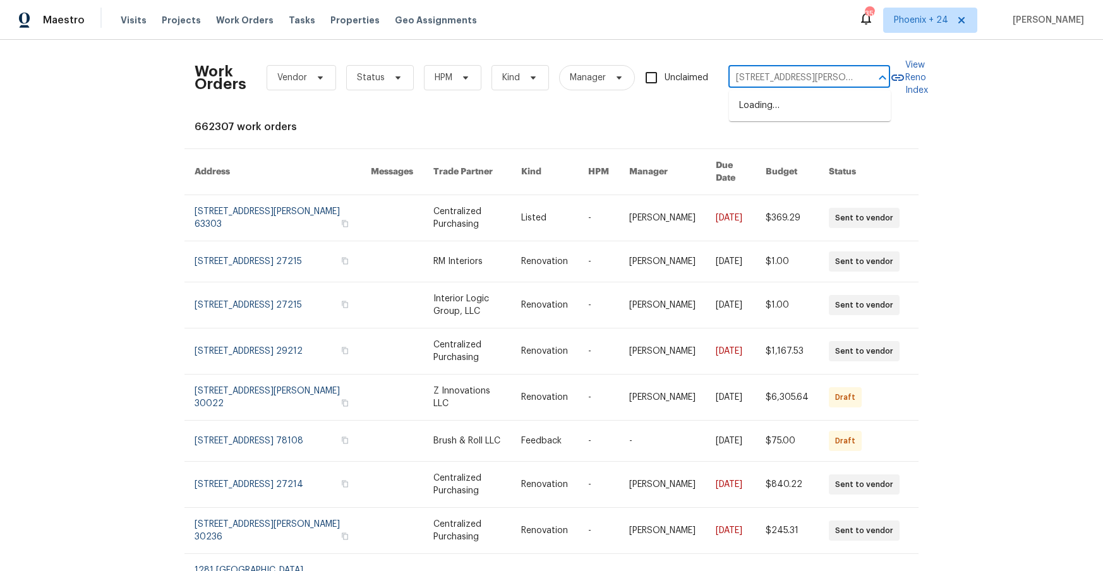
scroll to position [0, 61]
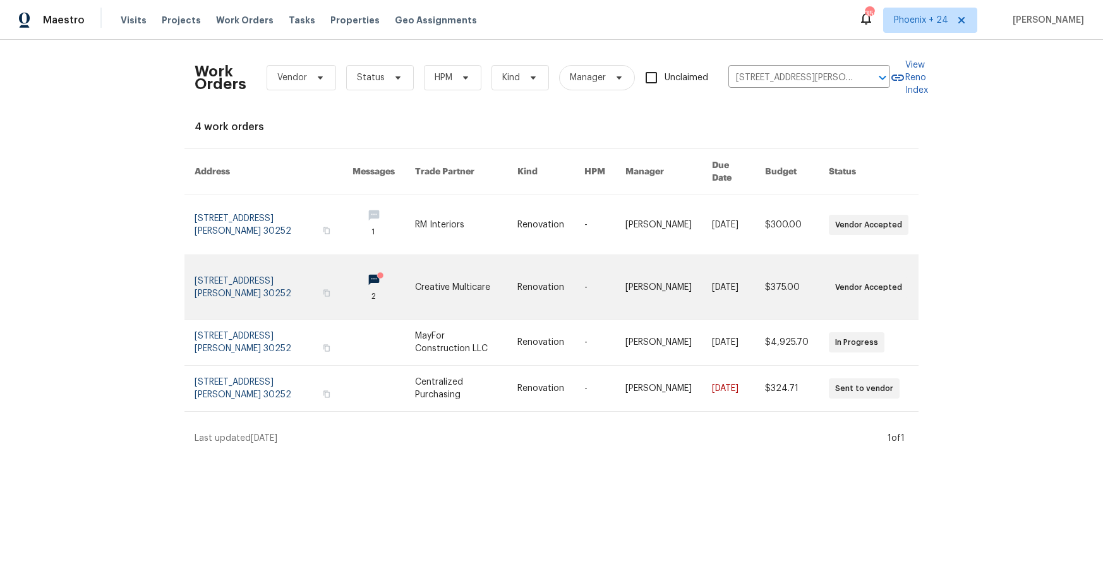
click at [429, 255] on link at bounding box center [466, 287] width 102 height 64
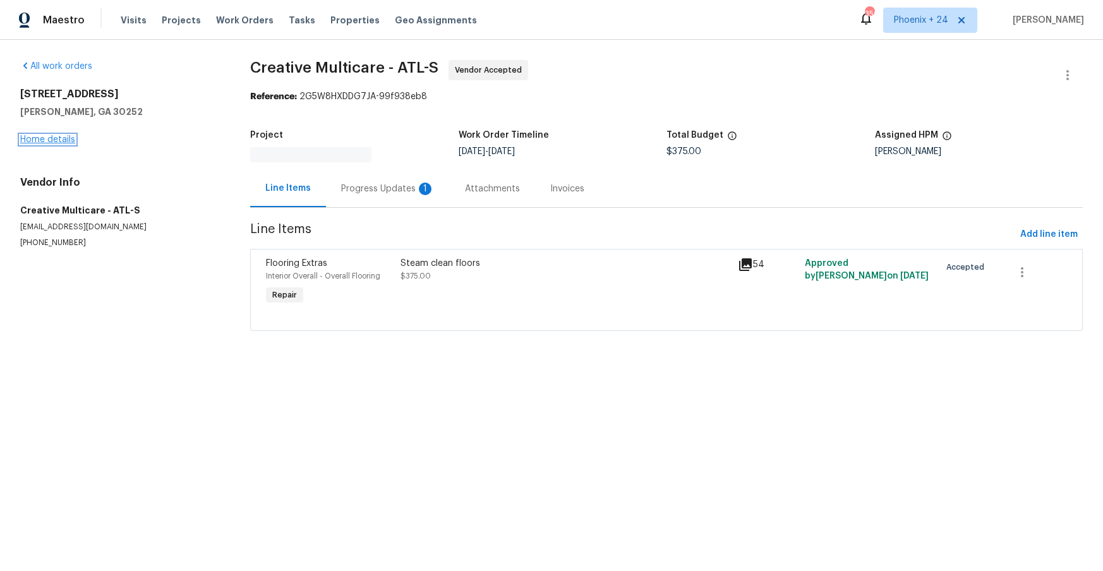
click at [60, 142] on link "Home details" at bounding box center [47, 139] width 55 height 9
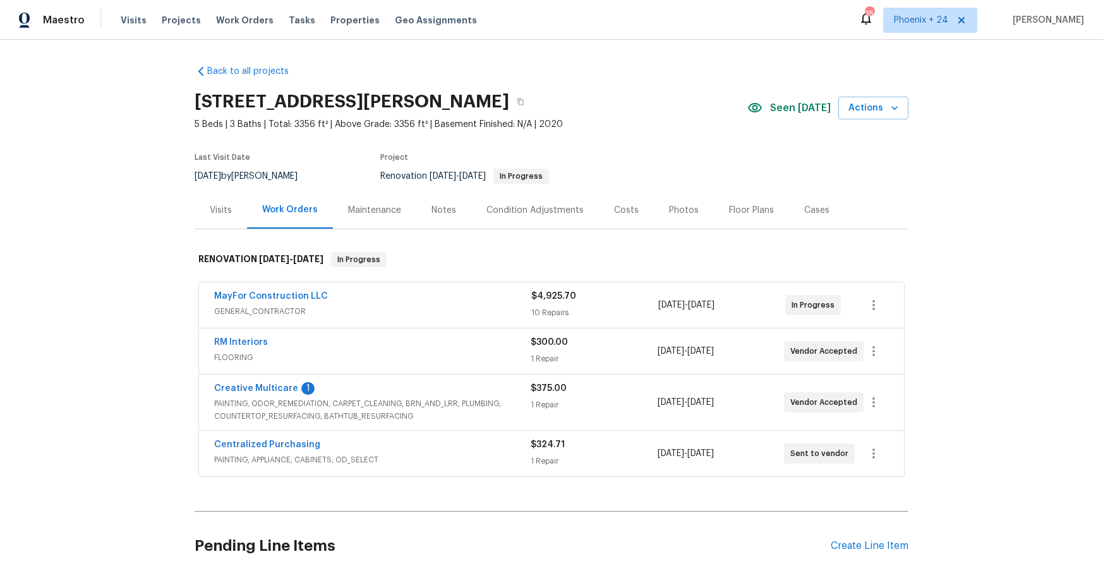
scroll to position [103, 0]
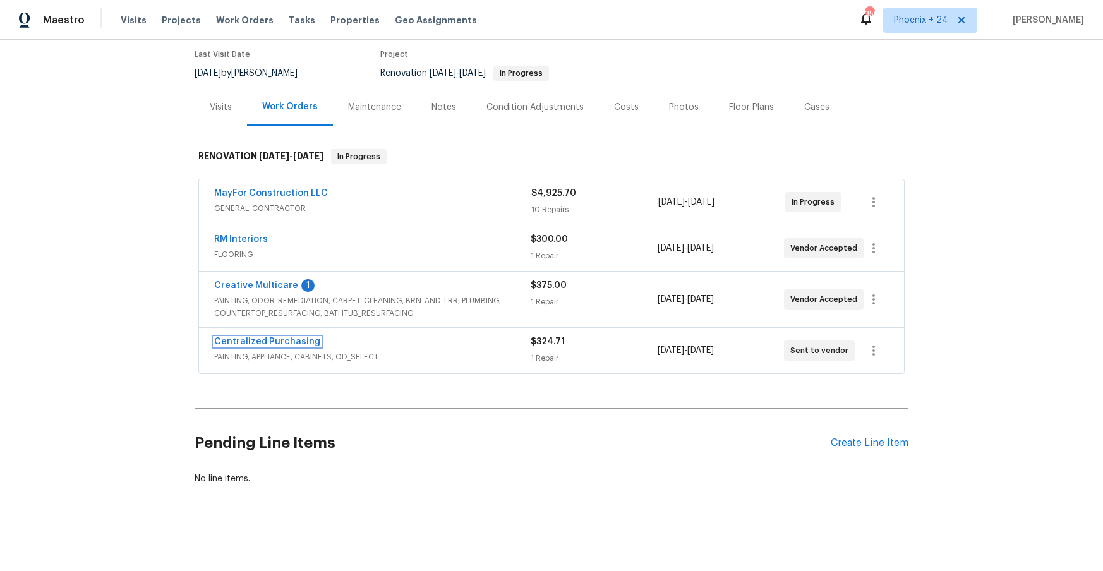
click at [297, 338] on link "Centralized Purchasing" at bounding box center [267, 341] width 106 height 9
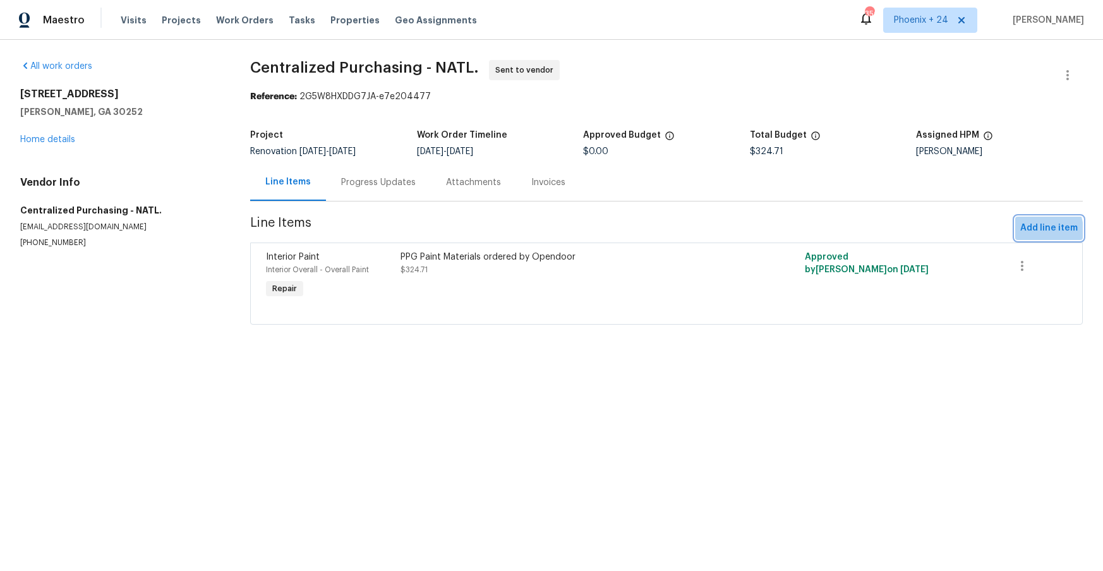
click at [1034, 231] on span "Add line item" at bounding box center [1048, 228] width 57 height 16
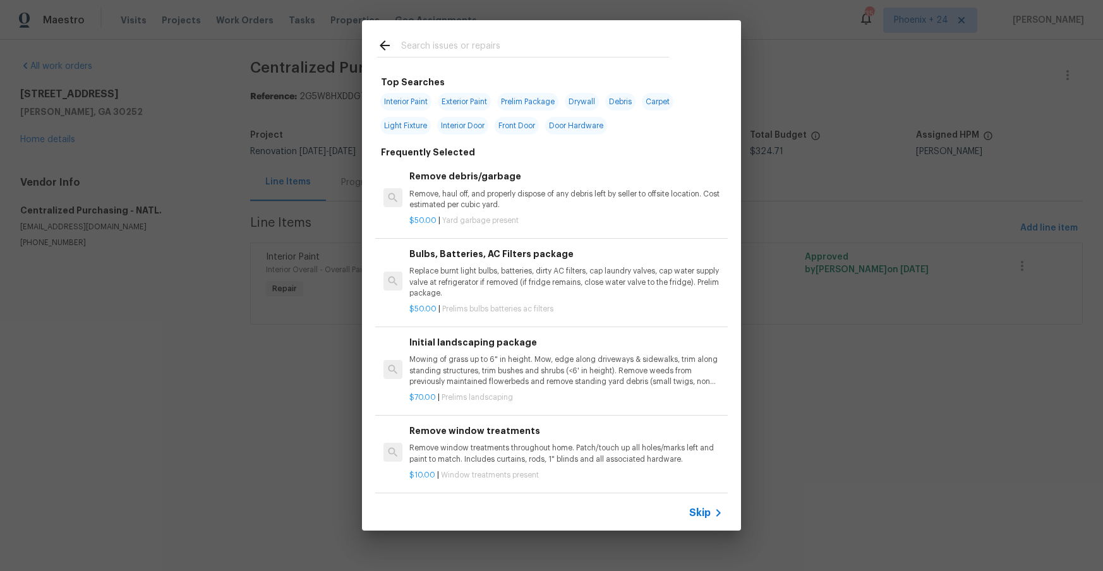
click at [556, 51] on input "text" at bounding box center [535, 47] width 268 height 19
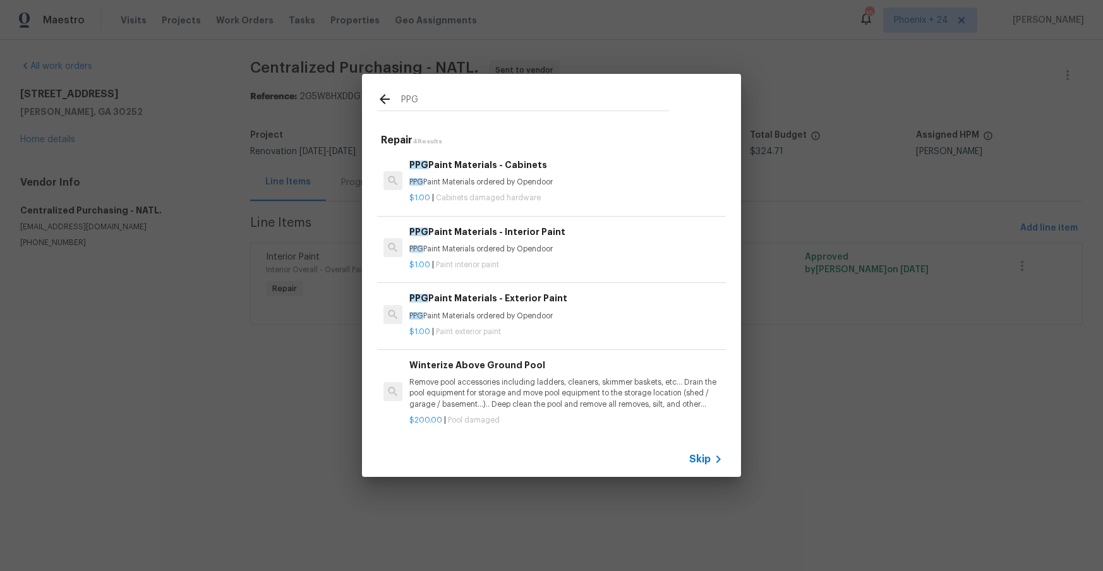
type input "PPG"
click at [626, 244] on p "PPG Paint Materials ordered by Opendoor" at bounding box center [565, 249] width 313 height 11
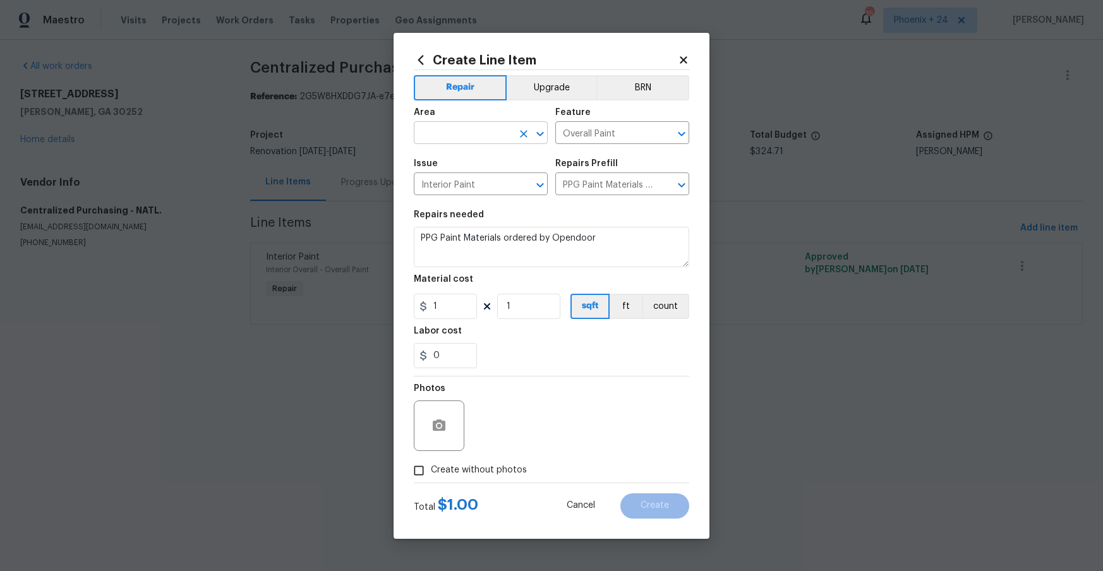
click at [507, 135] on input "text" at bounding box center [463, 134] width 99 height 20
click at [520, 179] on li "Interior Overall" at bounding box center [481, 182] width 134 height 21
type input "Interior Overall"
drag, startPoint x: 639, startPoint y: 354, endPoint x: 622, endPoint y: 351, distance: 17.3
click at [630, 353] on div "0" at bounding box center [551, 355] width 275 height 25
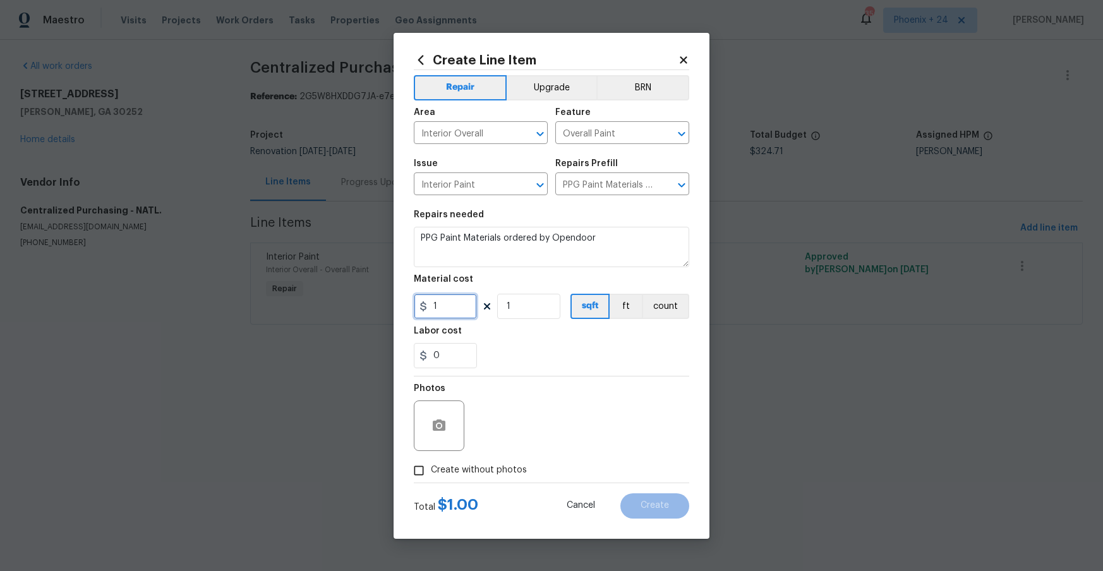
click at [459, 298] on input "1" at bounding box center [445, 306] width 63 height 25
type input "187.47"
click at [501, 473] on span "Create without photos" at bounding box center [479, 470] width 96 height 13
click at [431, 473] on input "Create without photos" at bounding box center [419, 470] width 24 height 24
checkbox input "true"
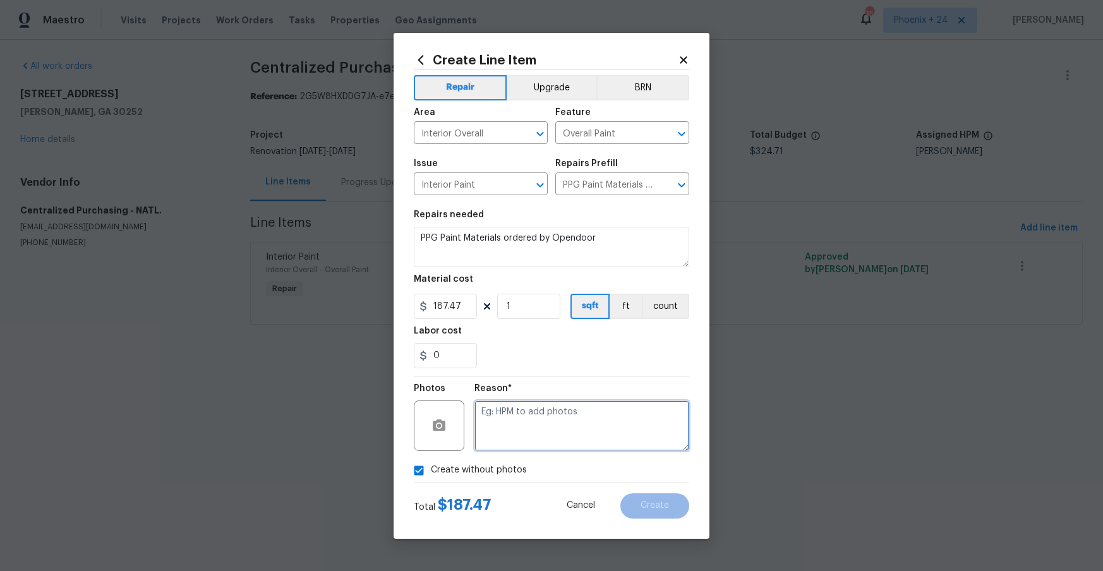
click at [505, 448] on textarea at bounding box center [581, 425] width 215 height 51
type textarea "NA"
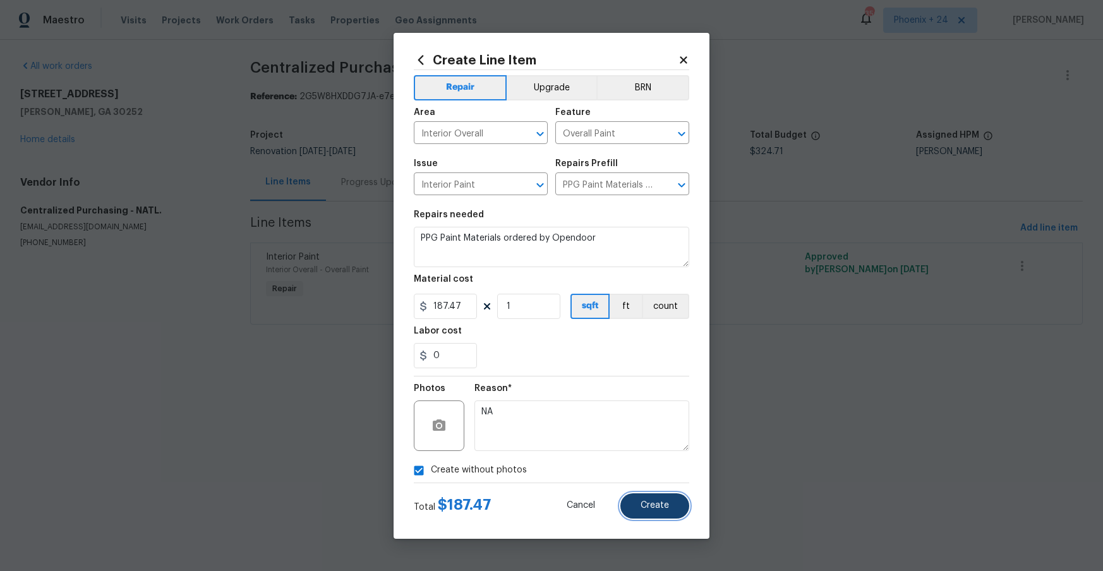
click at [655, 506] on span "Create" at bounding box center [654, 505] width 28 height 9
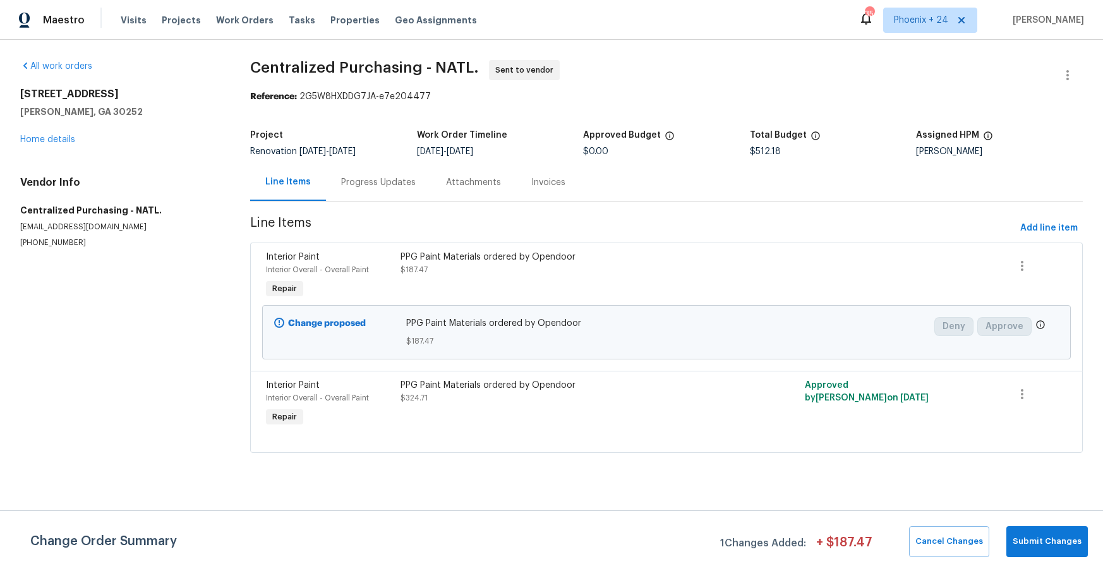
click at [247, 27] on div "Visits Projects Work Orders Tasks Properties Geo Assignments" at bounding box center [306, 20] width 371 height 25
click at [246, 25] on span "Work Orders" at bounding box center [244, 20] width 57 height 13
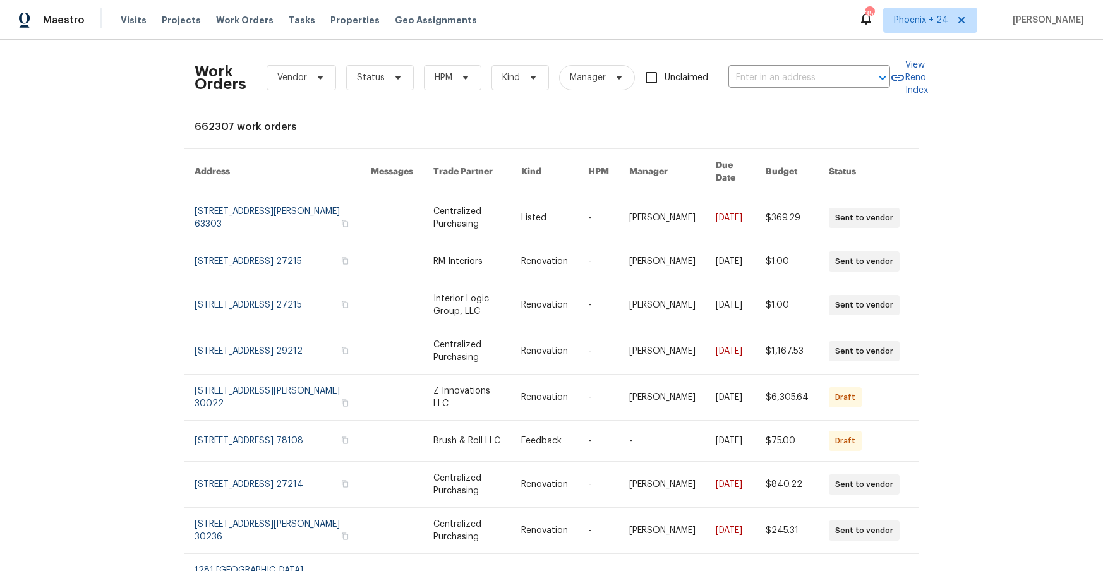
click at [811, 66] on div "Work Orders Vendor Status HPM Kind Manager Unclaimed ​" at bounding box center [542, 78] width 695 height 56
click at [812, 75] on input "text" at bounding box center [791, 78] width 126 height 20
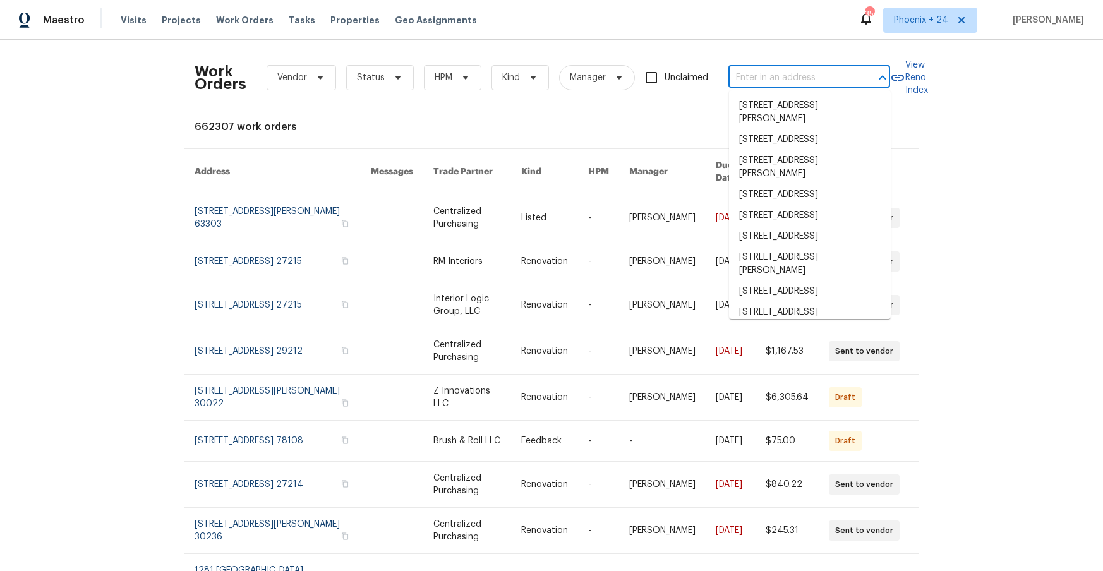
paste input "[STREET_ADDRESS]"
type input "[STREET_ADDRESS]"
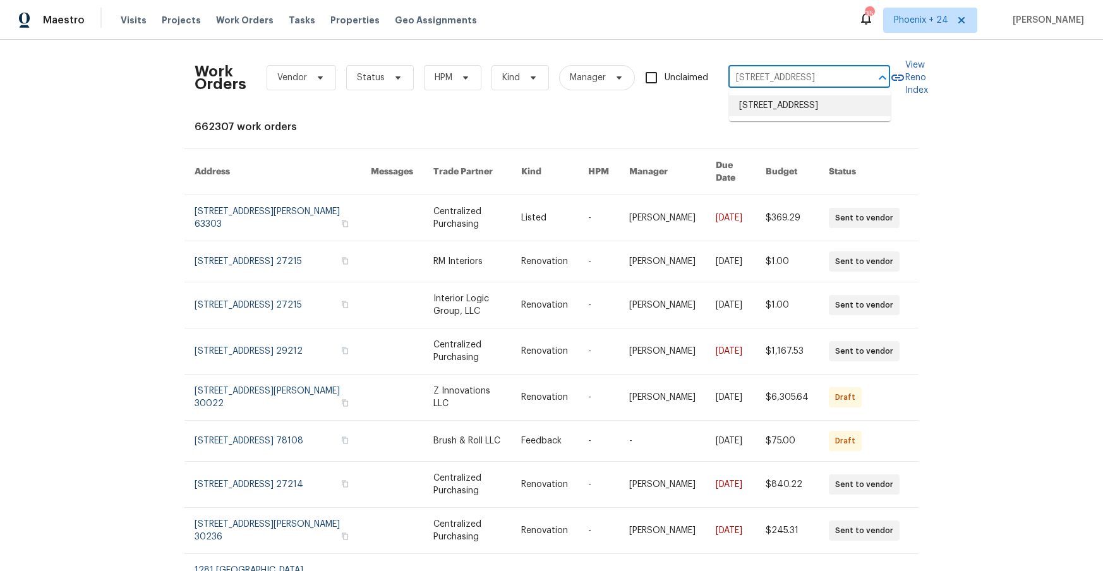
click at [795, 104] on li "[STREET_ADDRESS]" at bounding box center [810, 105] width 162 height 21
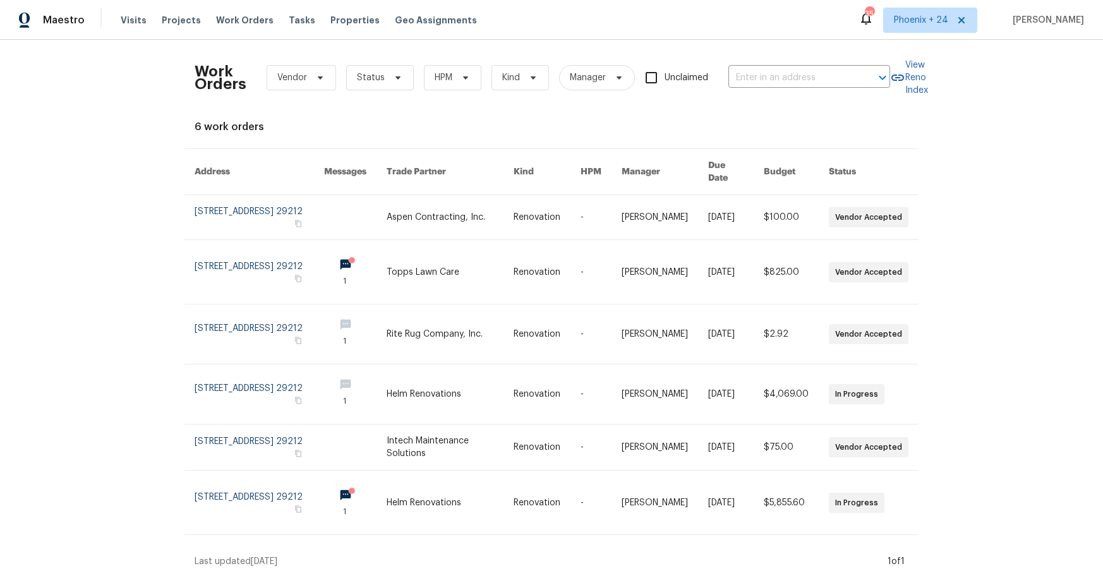
type input "[STREET_ADDRESS]"
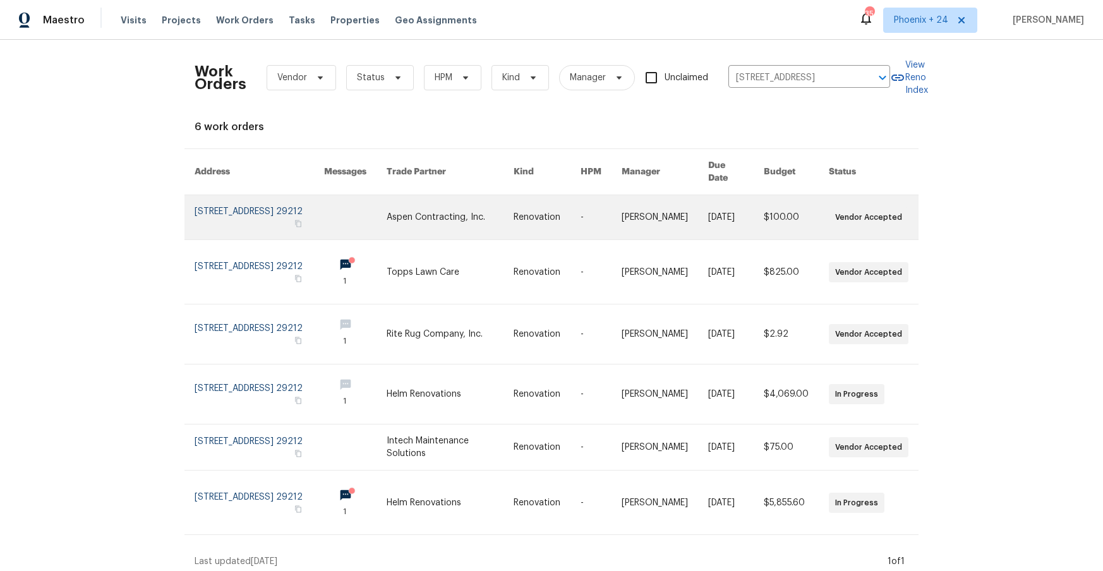
click at [448, 200] on link at bounding box center [449, 217] width 126 height 44
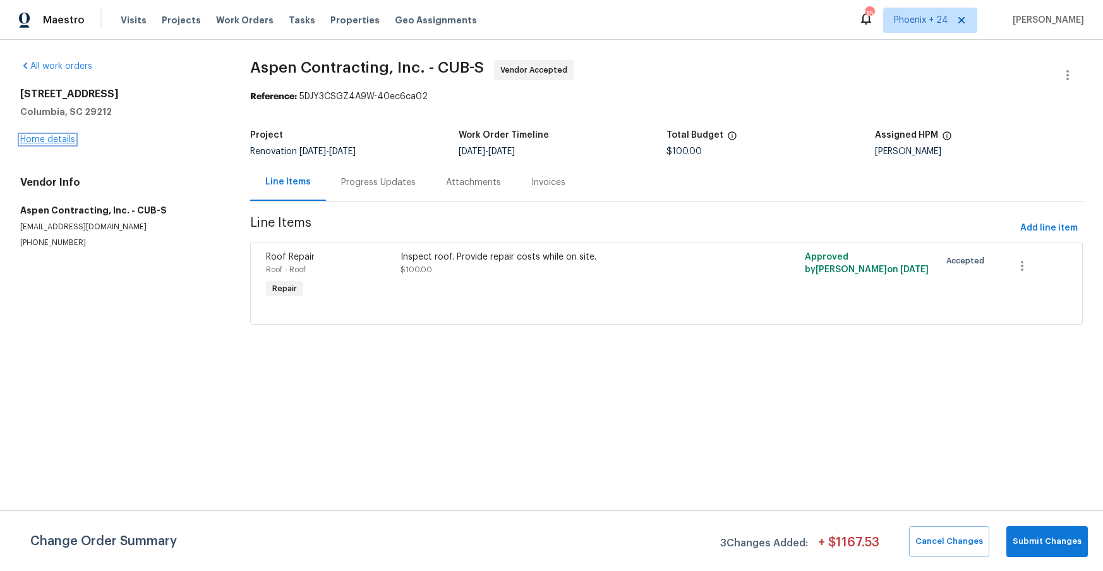
click at [37, 143] on link "Home details" at bounding box center [47, 139] width 55 height 9
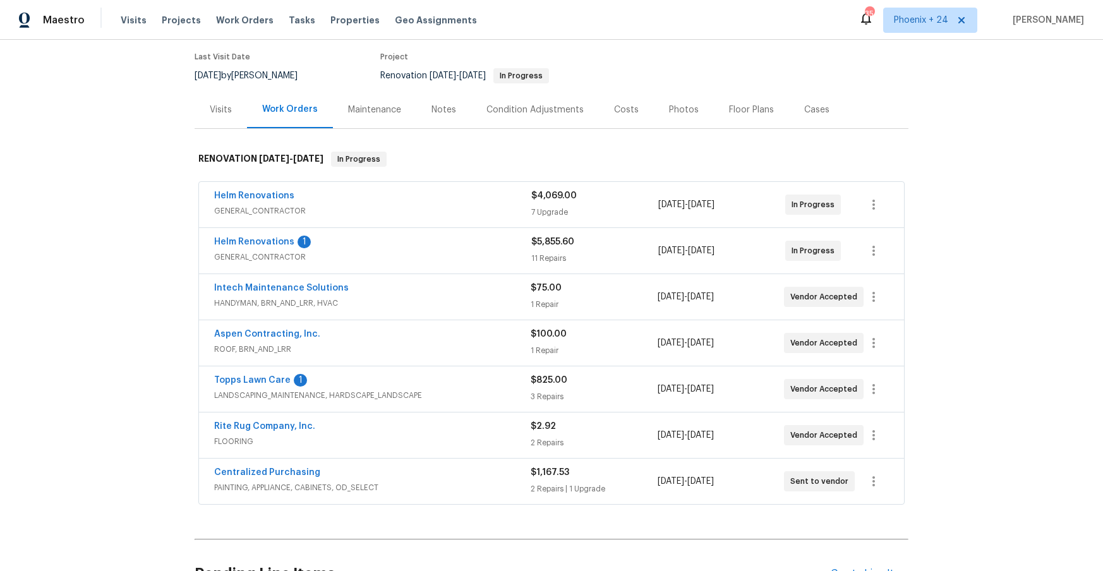
scroll to position [112, 0]
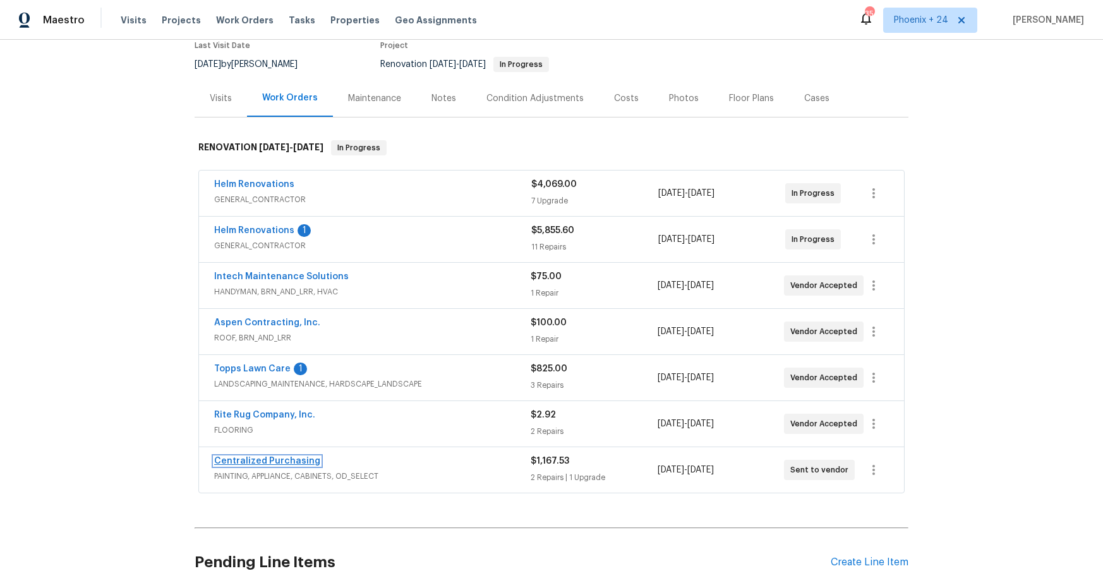
click at [304, 460] on link "Centralized Purchasing" at bounding box center [267, 461] width 106 height 9
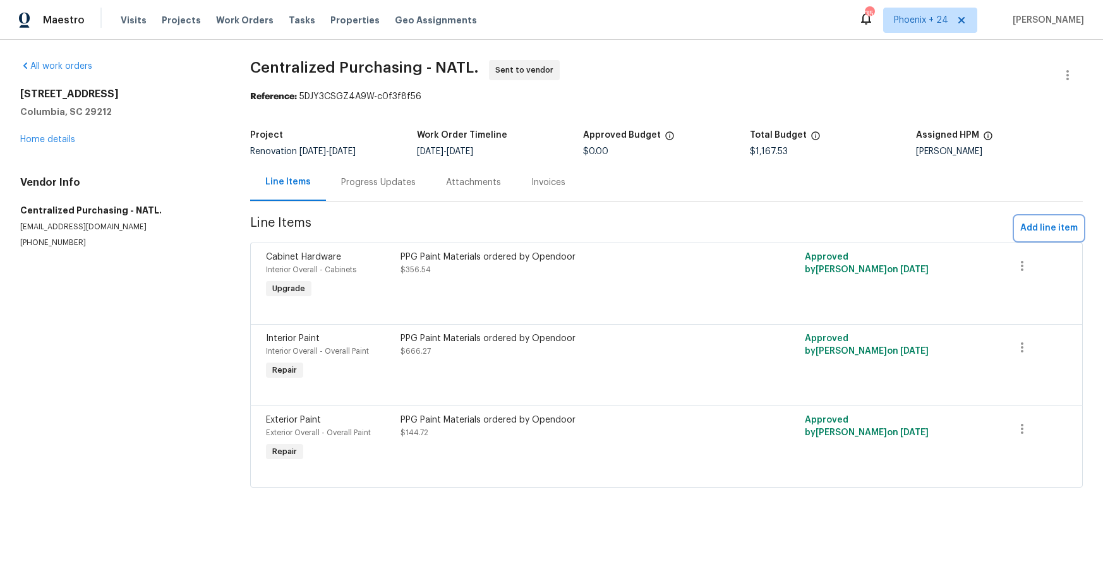
click at [1025, 233] on span "Add line item" at bounding box center [1048, 228] width 57 height 16
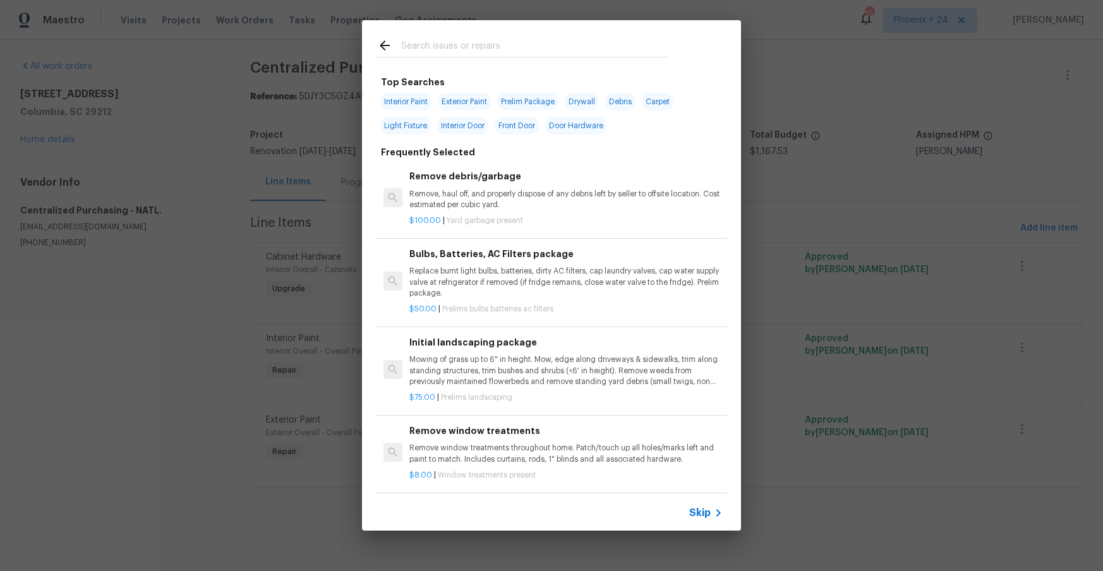
click at [434, 55] on input "text" at bounding box center [535, 47] width 268 height 19
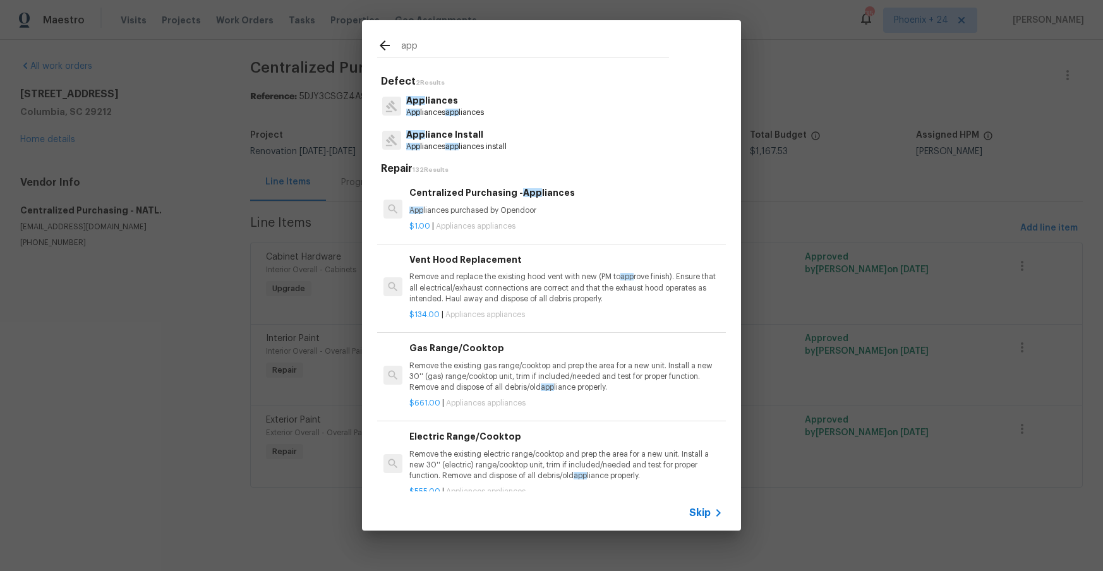
type input "app"
click at [537, 207] on p "App liances purchased by Opendoor" at bounding box center [565, 210] width 313 height 11
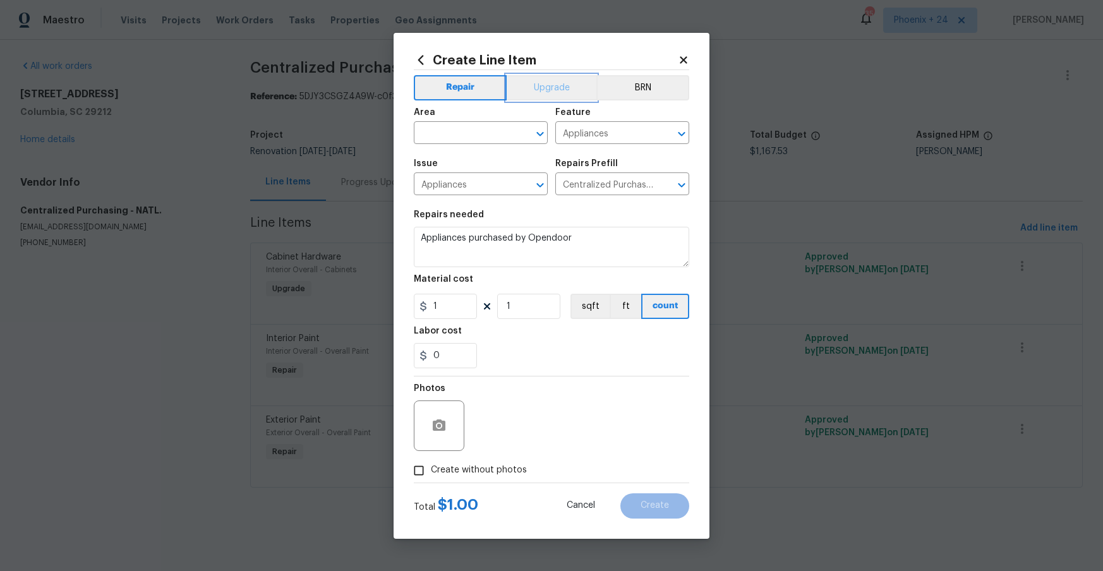
click at [537, 85] on button "Upgrade" at bounding box center [551, 87] width 90 height 25
click at [452, 317] on input "1" at bounding box center [445, 306] width 63 height 25
type input "1206.13"
click at [453, 465] on span "Create without photos" at bounding box center [479, 470] width 96 height 13
click at [431, 465] on input "Create without photos" at bounding box center [419, 470] width 24 height 24
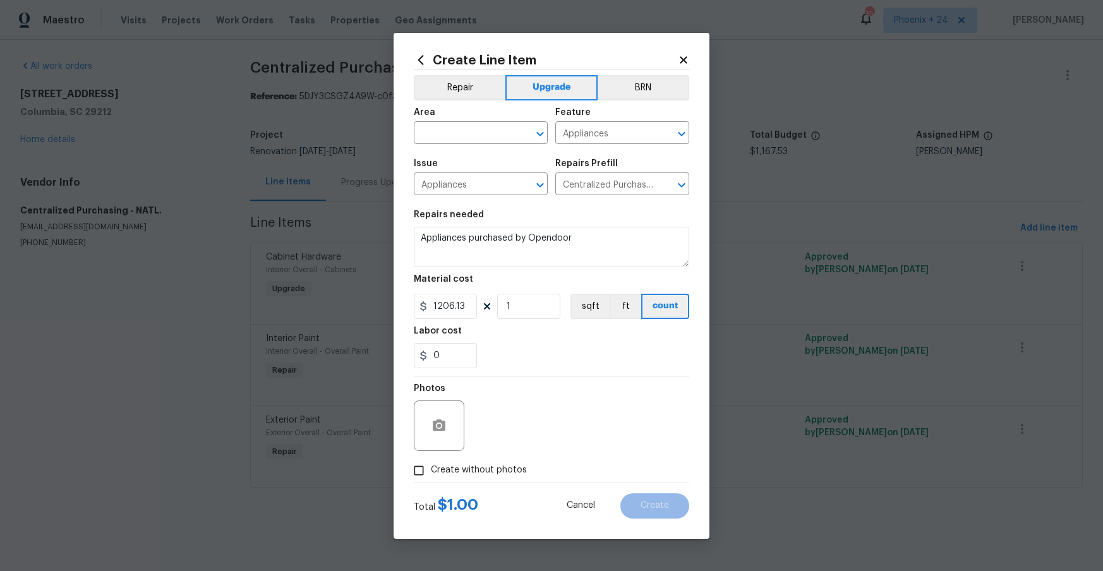
checkbox input "true"
click at [530, 419] on textarea at bounding box center [581, 425] width 215 height 51
type textarea "NA"
drag, startPoint x: 446, startPoint y: 120, endPoint x: 446, endPoint y: 128, distance: 7.6
click at [446, 120] on div "Area" at bounding box center [481, 116] width 134 height 16
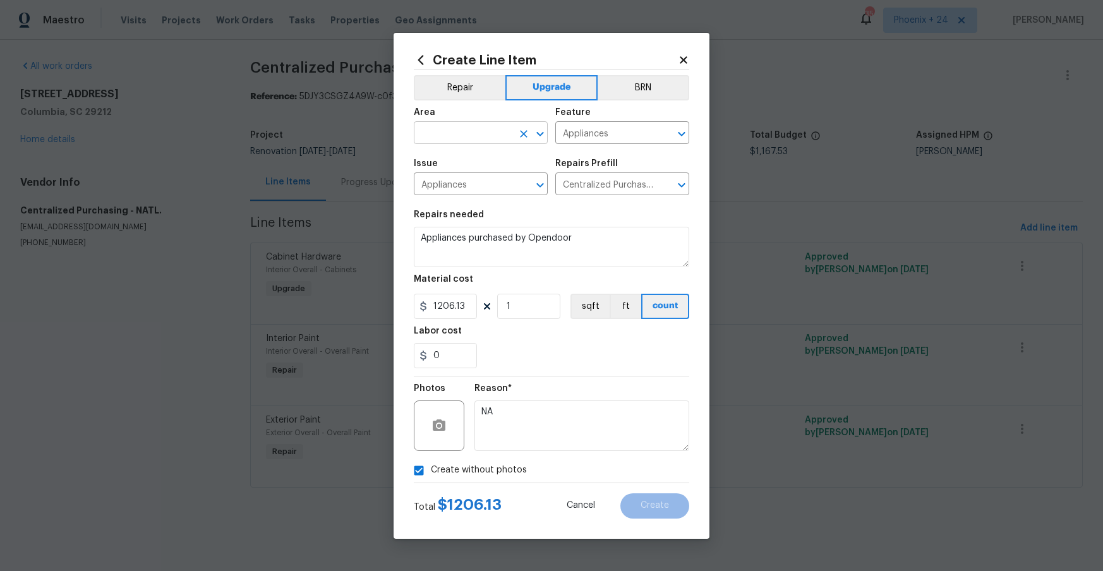
click at [446, 128] on input "text" at bounding box center [463, 134] width 99 height 20
click at [450, 152] on li "Kitchen" at bounding box center [481, 162] width 134 height 21
type input "Kitchen"
click at [636, 499] on button "Create" at bounding box center [654, 505] width 69 height 25
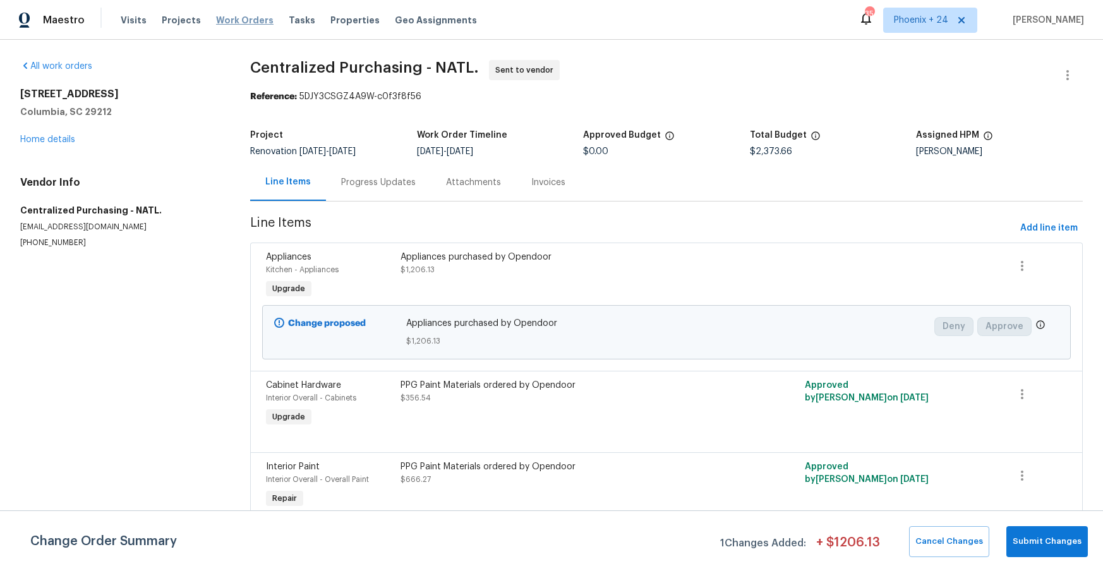
click at [231, 25] on span "Work Orders" at bounding box center [244, 20] width 57 height 13
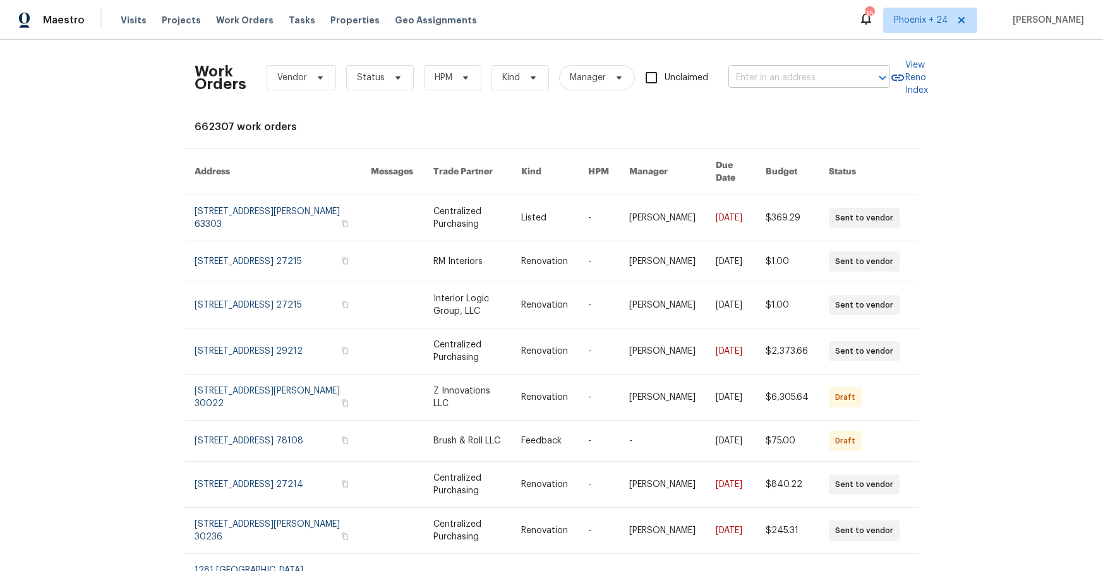
click at [755, 78] on input "text" at bounding box center [791, 78] width 126 height 20
paste input "[STREET_ADDRESS]"
type input "[STREET_ADDRESS]"
click at [777, 101] on li "[STREET_ADDRESS]" at bounding box center [810, 105] width 162 height 21
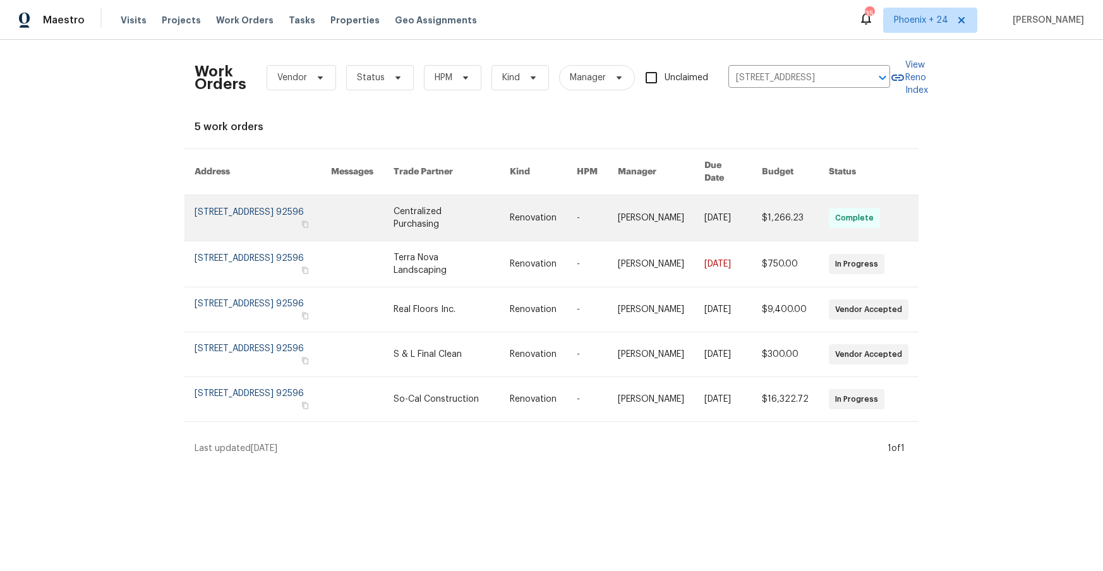
click at [393, 203] on link at bounding box center [362, 217] width 63 height 45
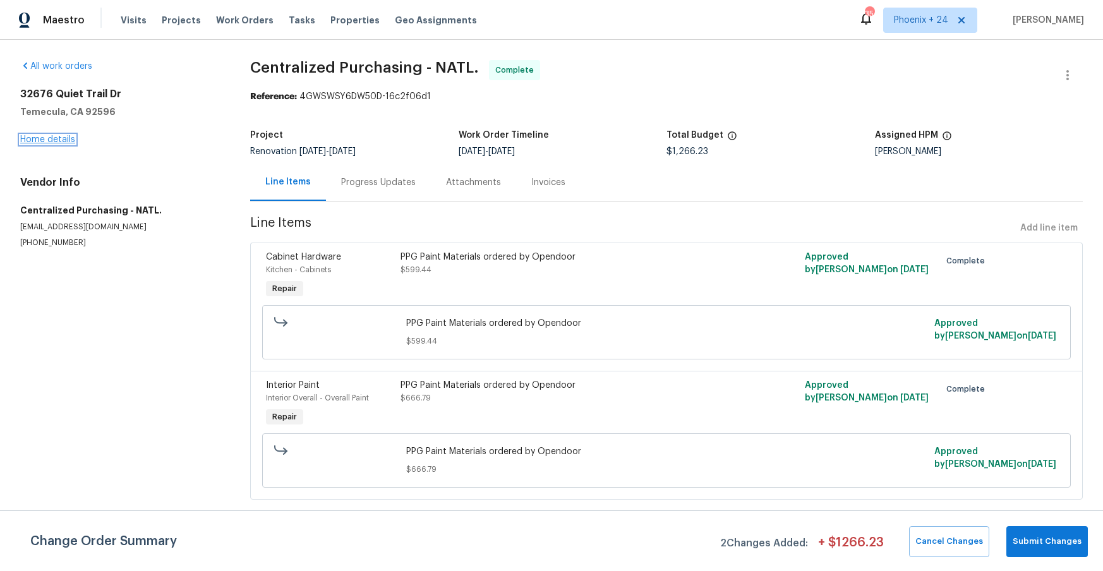
click at [63, 142] on link "Home details" at bounding box center [47, 139] width 55 height 9
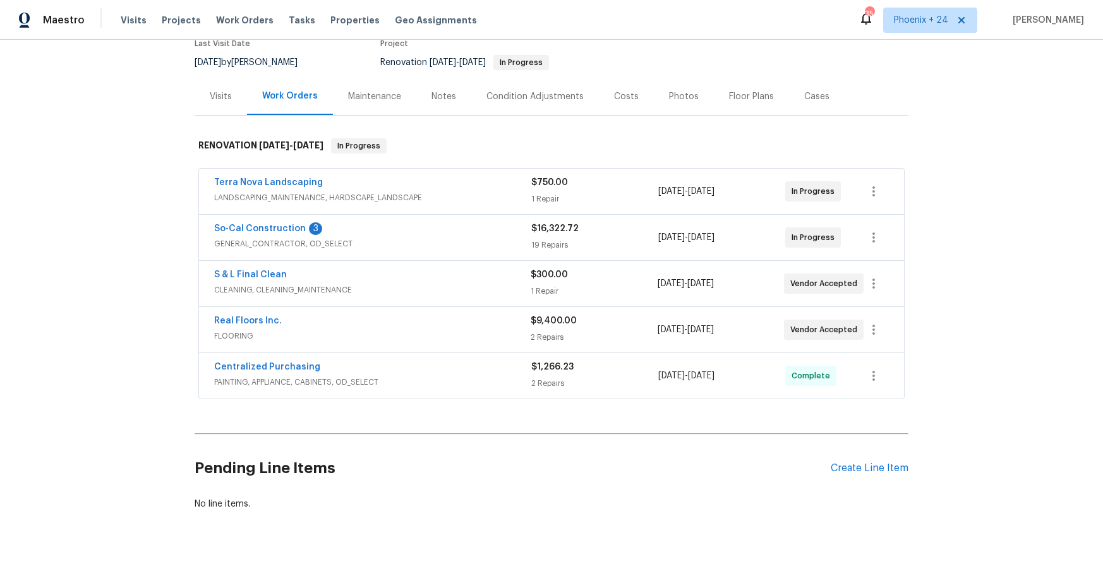
scroll to position [116, 0]
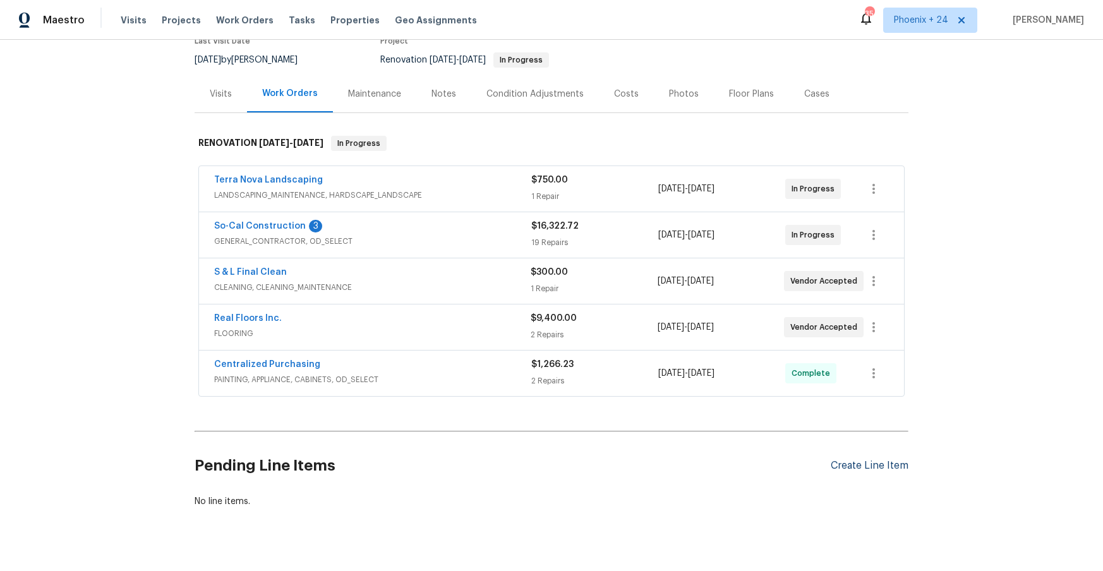
click at [878, 462] on div "Create Line Item" at bounding box center [869, 466] width 78 height 12
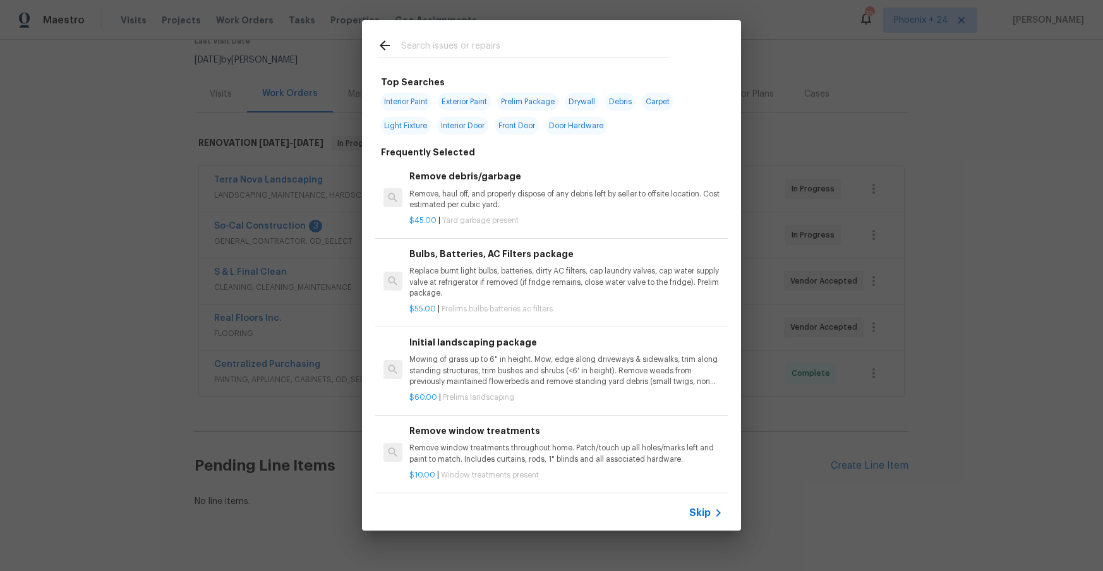
click at [501, 49] on input "text" at bounding box center [535, 47] width 268 height 19
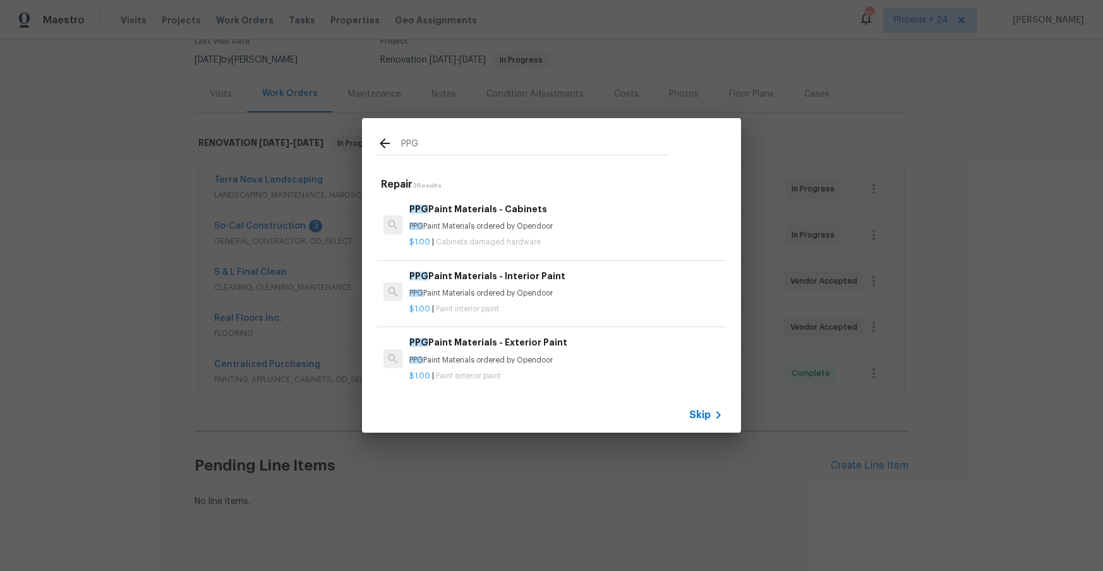
type input "PPG"
click at [584, 375] on p "$1.00 | Paint exterior paint" at bounding box center [565, 376] width 313 height 11
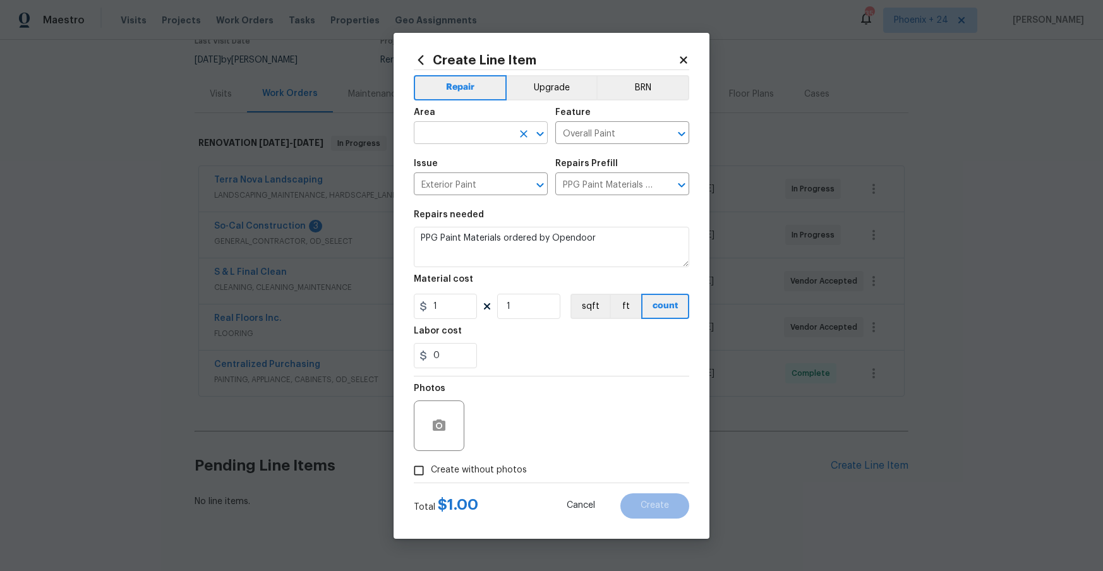
click at [462, 138] on input "text" at bounding box center [463, 134] width 99 height 20
click at [466, 158] on li "Exterior Overall" at bounding box center [481, 162] width 134 height 21
type input "Exterior Overall"
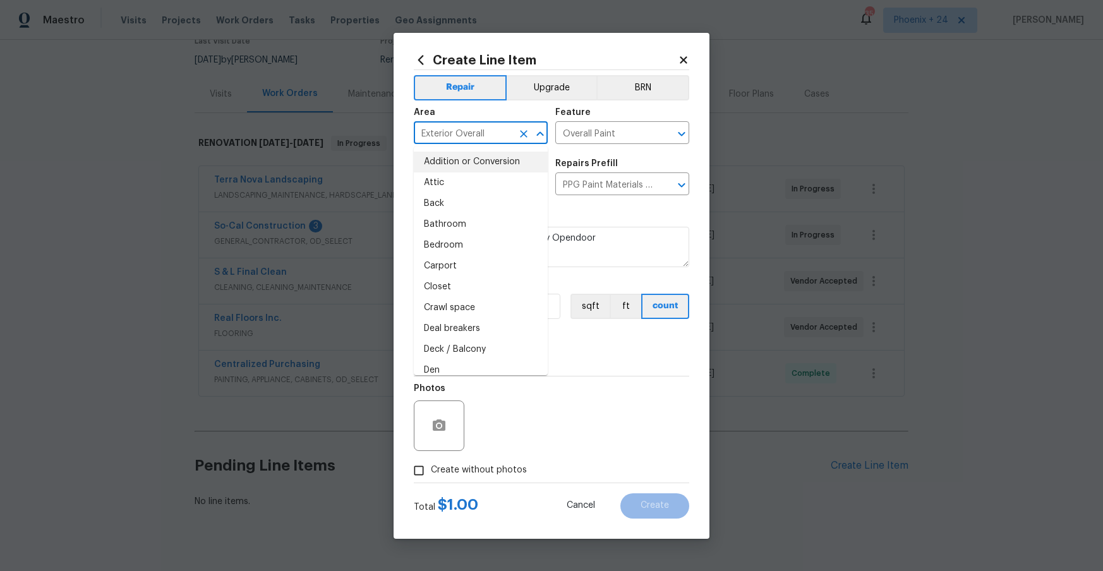
click at [580, 399] on div "Photos" at bounding box center [551, 417] width 275 height 82
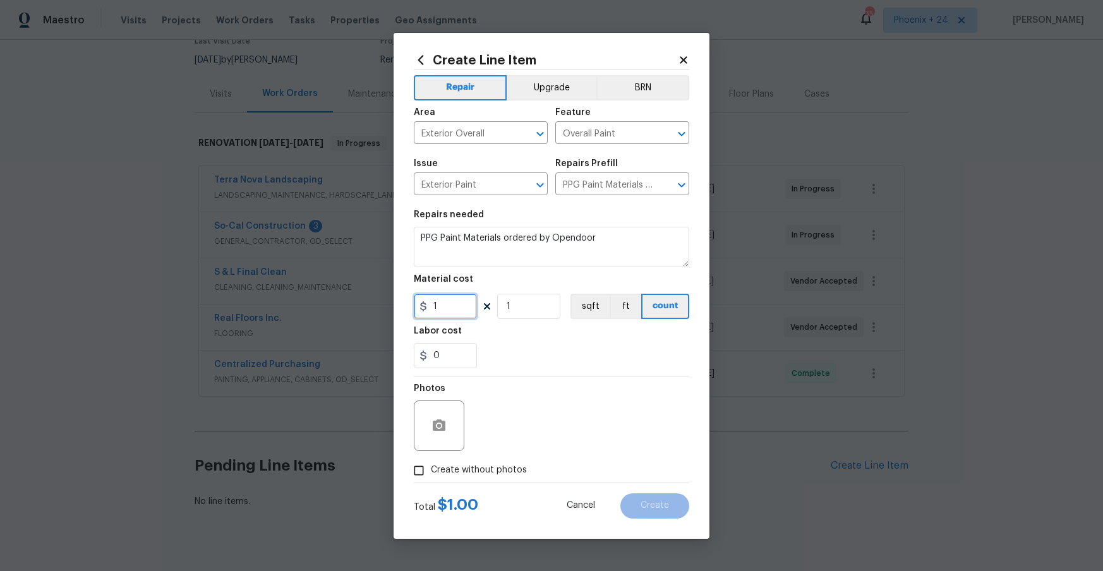
drag, startPoint x: 469, startPoint y: 309, endPoint x: 389, endPoint y: 309, distance: 79.6
click at [388, 309] on div "Create Line Item Repair Upgrade BRN Area Exterior Overall ​ Feature Overall Pai…" at bounding box center [551, 285] width 1103 height 571
type input "778.33"
click at [465, 470] on span "Create without photos" at bounding box center [479, 470] width 96 height 13
click at [431, 470] on input "Create without photos" at bounding box center [419, 470] width 24 height 24
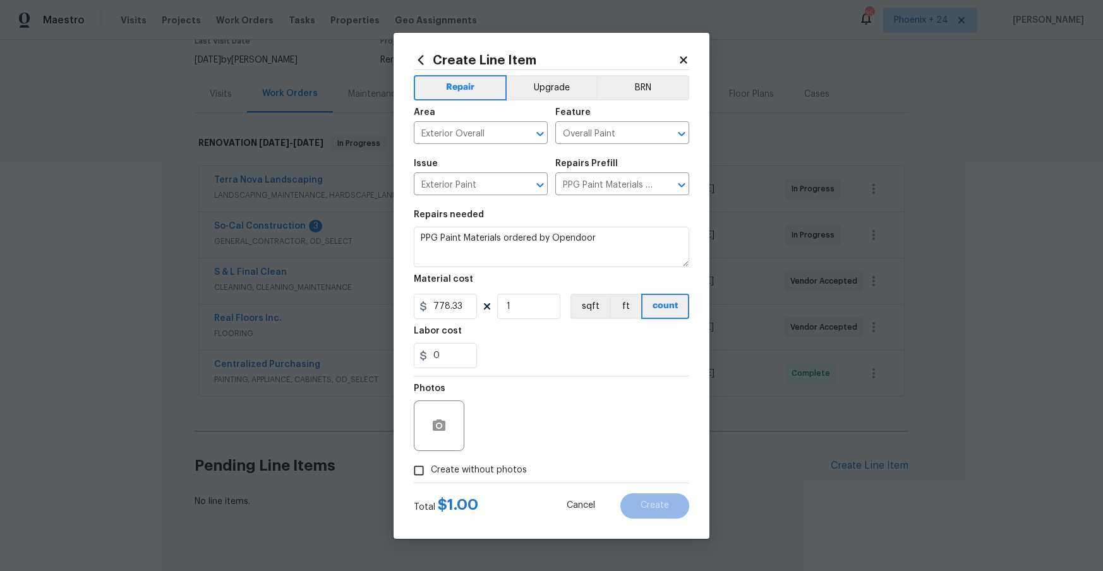
checkbox input "true"
click at [500, 446] on textarea at bounding box center [581, 425] width 215 height 51
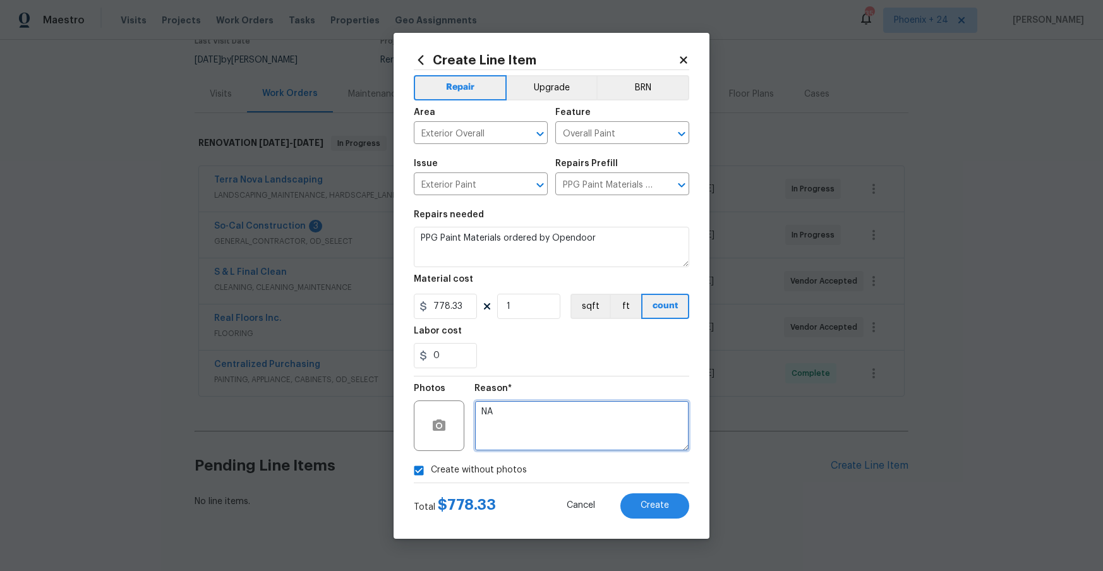
type textarea "NA"
click at [626, 489] on div "Total $ 778.33 Cancel Create" at bounding box center [551, 500] width 275 height 35
click at [647, 507] on span "Create" at bounding box center [654, 505] width 28 height 9
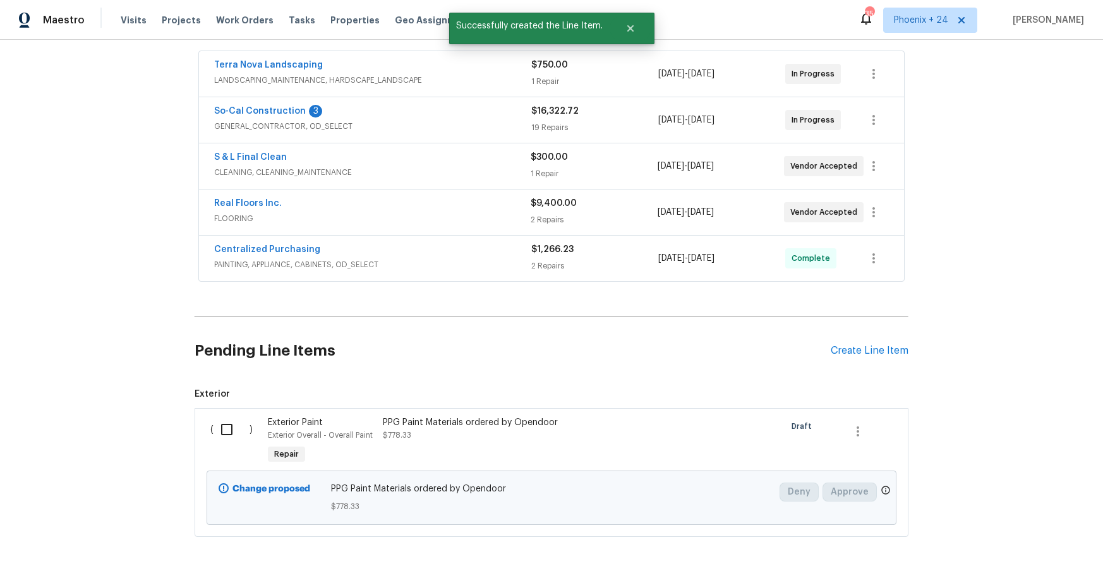
scroll to position [283, 0]
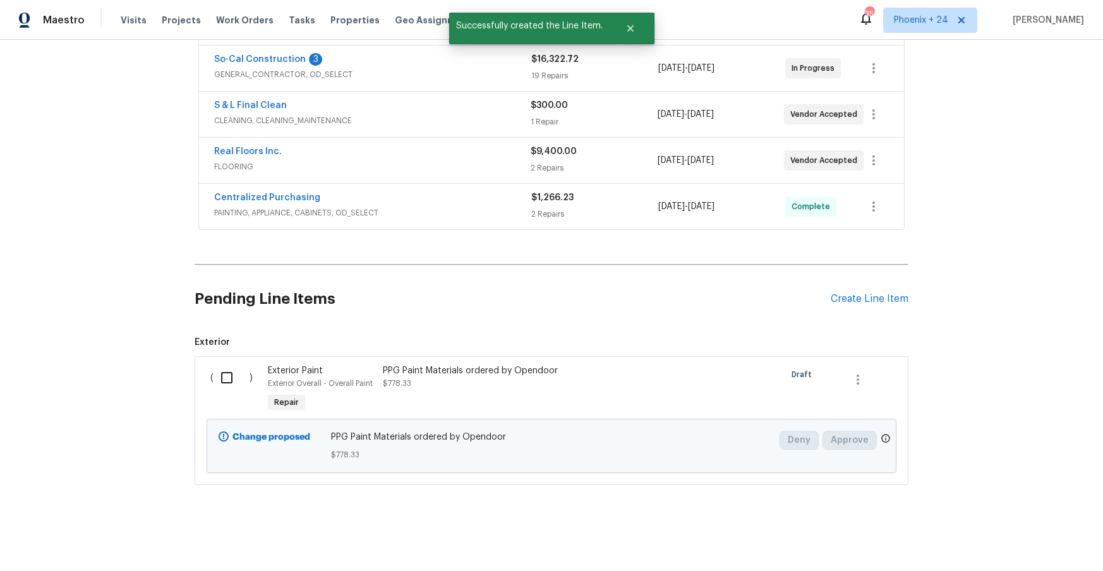
drag, startPoint x: 223, startPoint y: 357, endPoint x: 227, endPoint y: 371, distance: 14.4
click at [223, 357] on div "( ) Exterior Paint Exterior Overall - Overall Paint Repair PPG Paint Materials …" at bounding box center [552, 420] width 714 height 129
click at [227, 371] on input "checkbox" at bounding box center [231, 377] width 36 height 27
checkbox input "true"
click at [1024, 534] on span "Create Work Order" at bounding box center [1030, 540] width 84 height 16
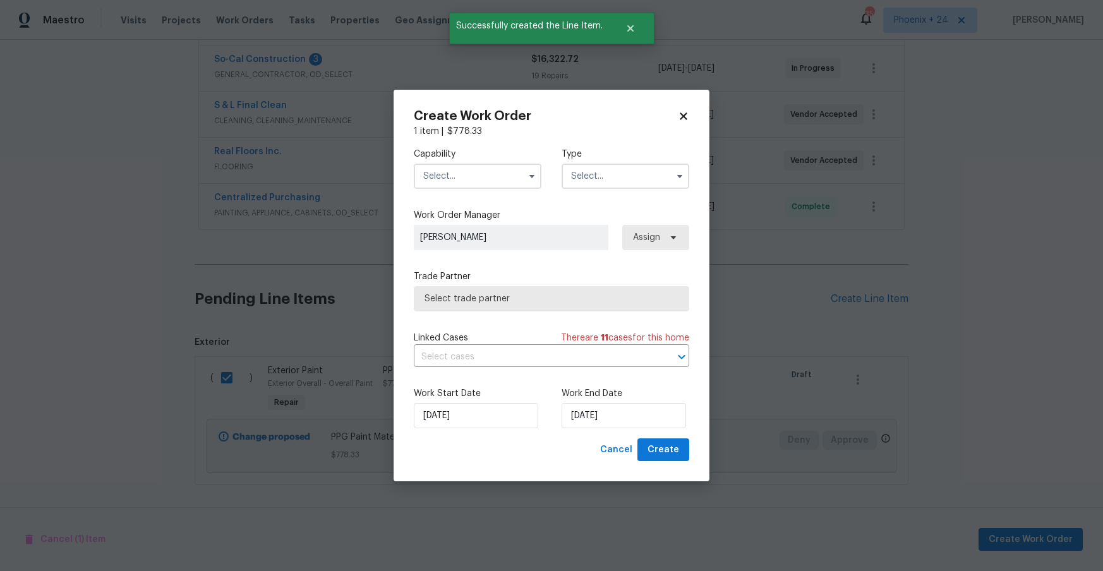
drag, startPoint x: 457, startPoint y: 180, endPoint x: 467, endPoint y: 186, distance: 11.0
click at [457, 180] on input "text" at bounding box center [478, 176] width 128 height 25
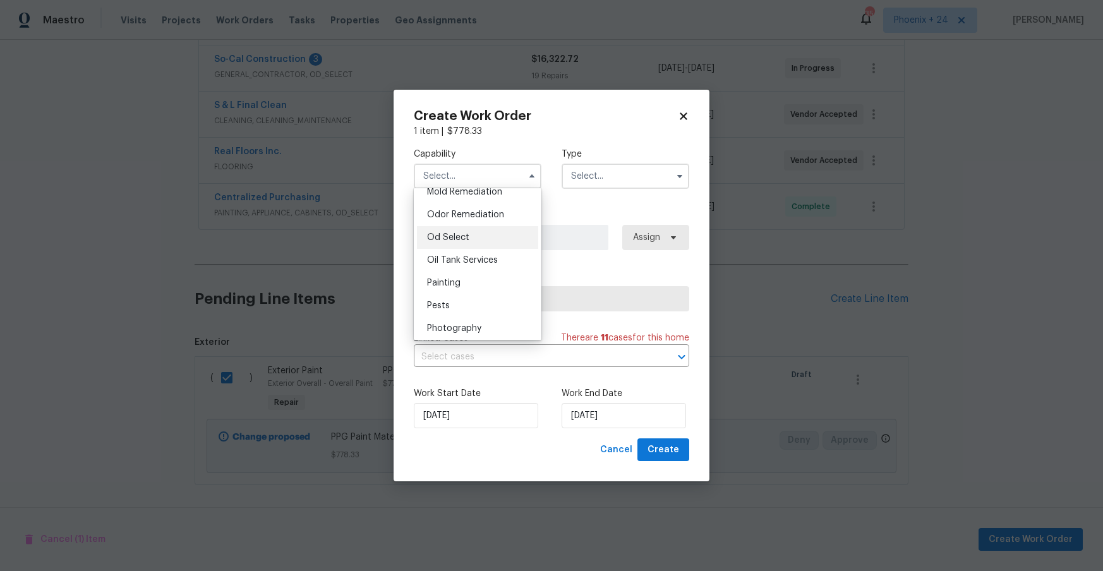
scroll to position [983, 0]
click at [482, 275] on div "Painting" at bounding box center [477, 280] width 121 height 23
type input "Painting"
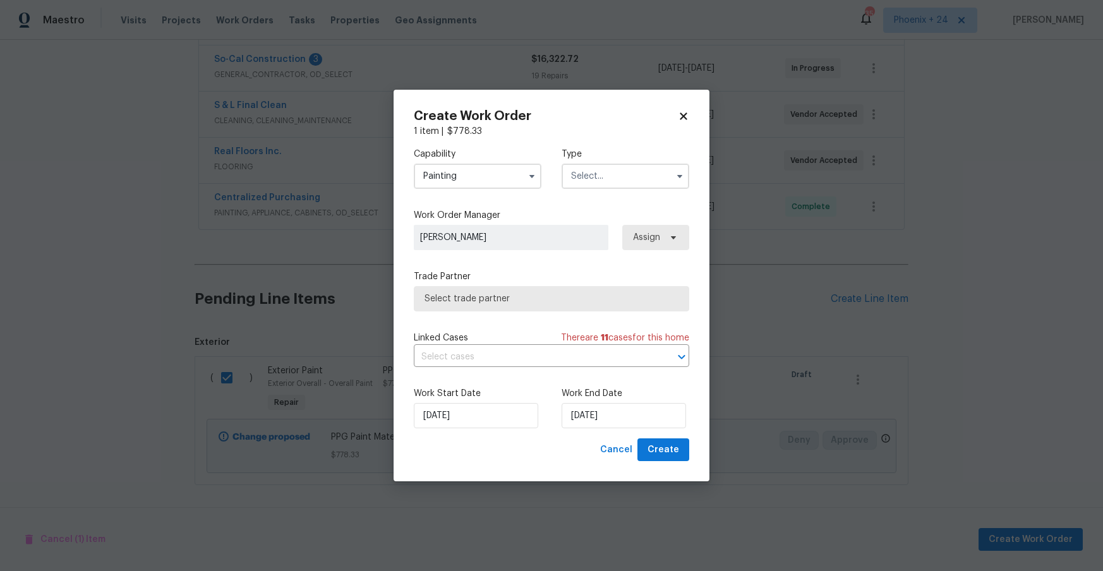
click at [637, 166] on input "text" at bounding box center [625, 176] width 128 height 25
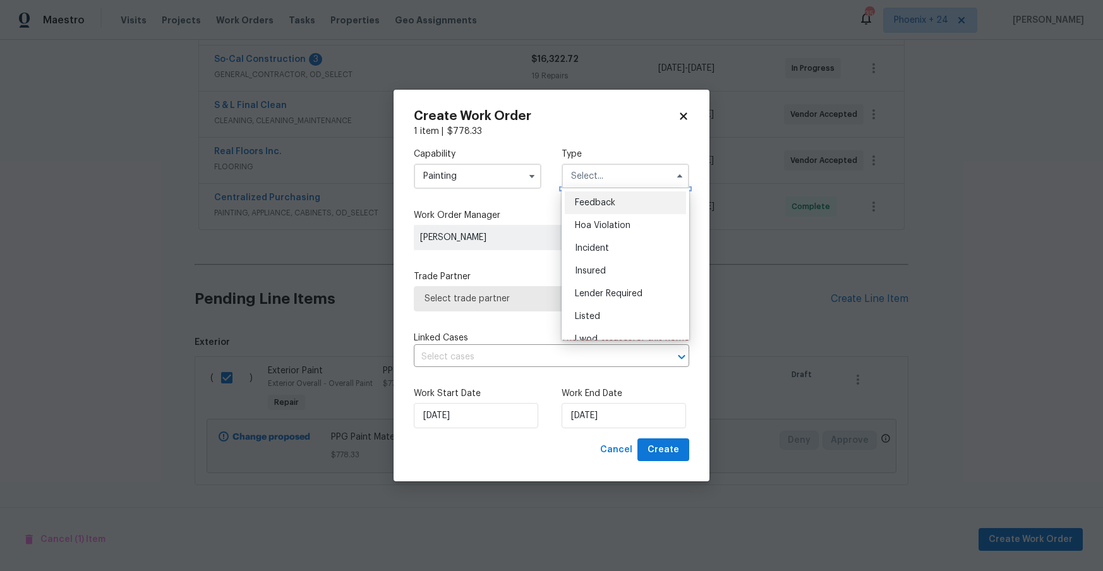
scroll to position [150, 0]
click at [619, 248] on div "Renovation" at bounding box center [625, 257] width 121 height 23
type input "Renovation"
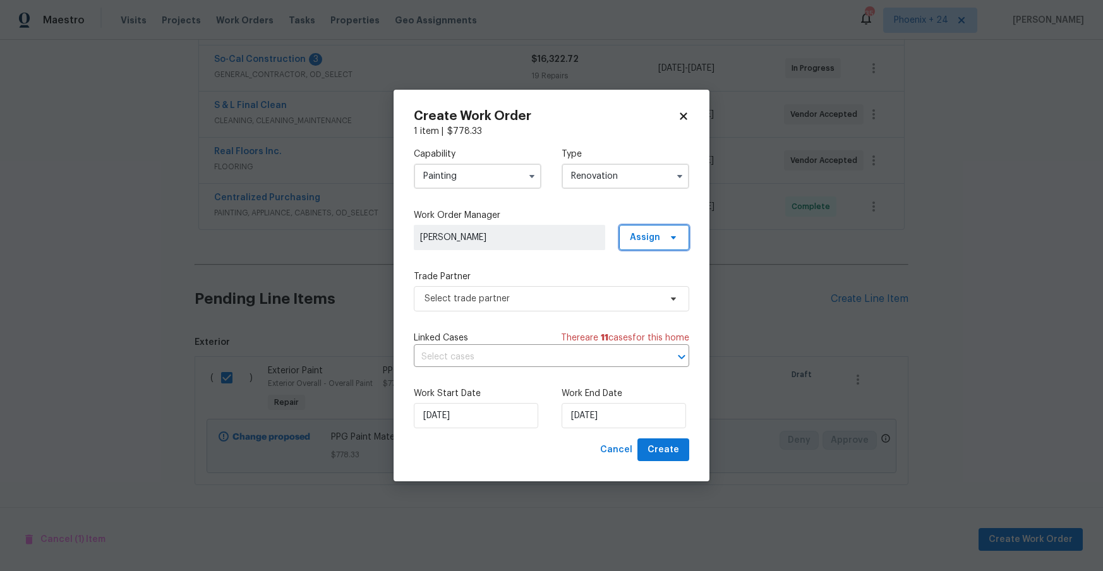
click at [640, 237] on span "Assign" at bounding box center [645, 237] width 30 height 13
click at [640, 290] on div "Assign to me" at bounding box center [655, 290] width 55 height 13
click at [522, 303] on span "Select trade partner" at bounding box center [542, 298] width 236 height 13
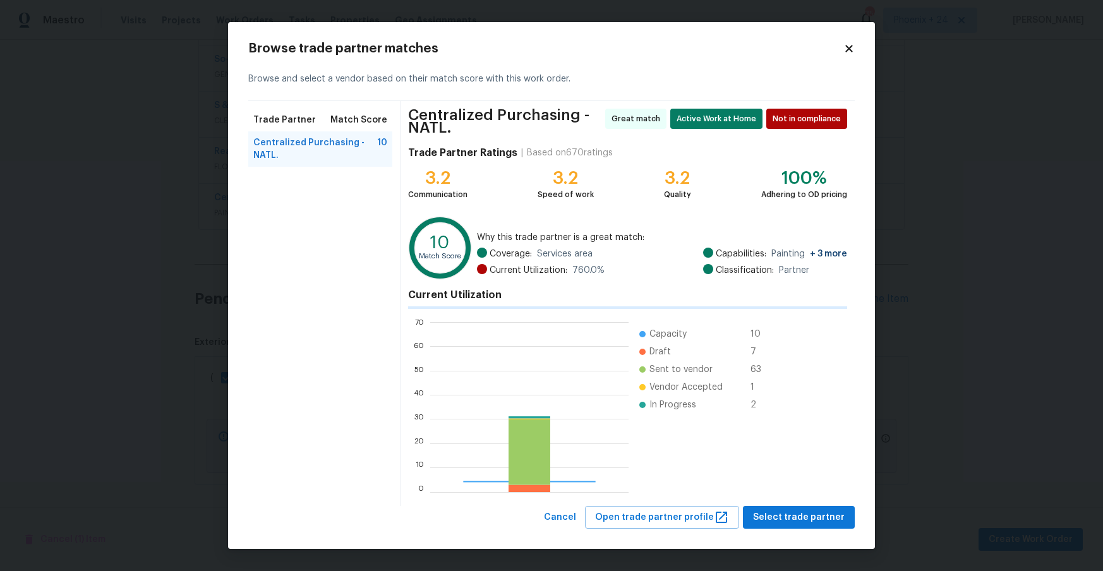
scroll to position [177, 198]
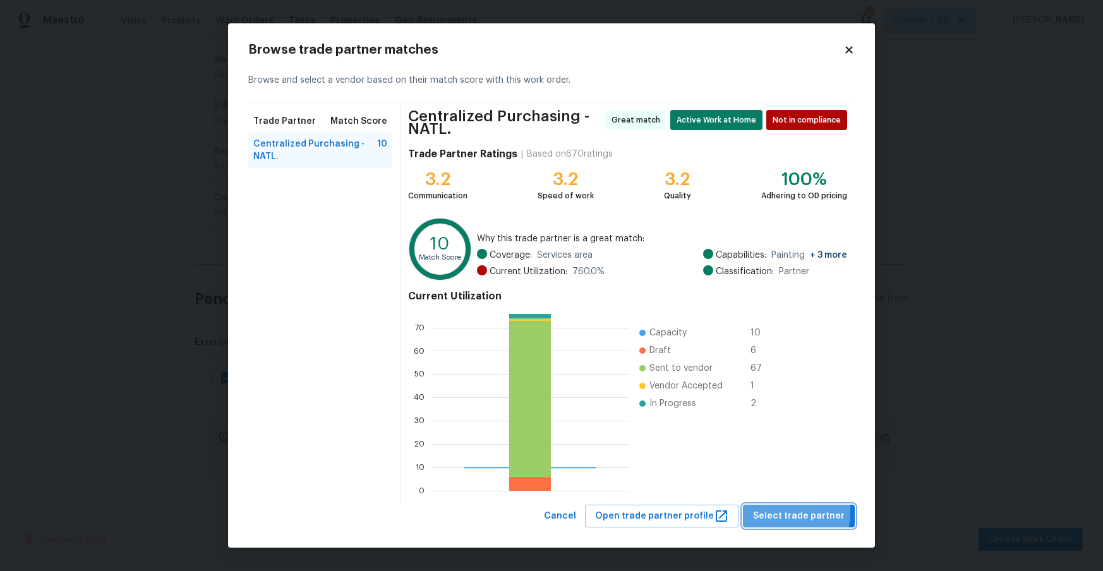
click at [777, 512] on span "Select trade partner" at bounding box center [799, 516] width 92 height 16
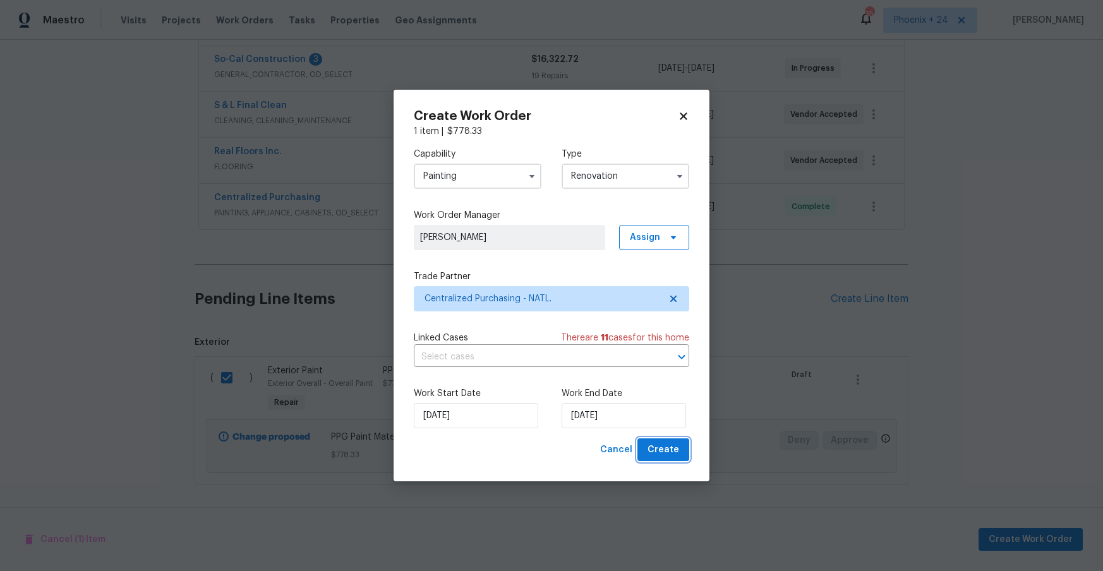
click at [674, 456] on span "Create" at bounding box center [663, 450] width 32 height 16
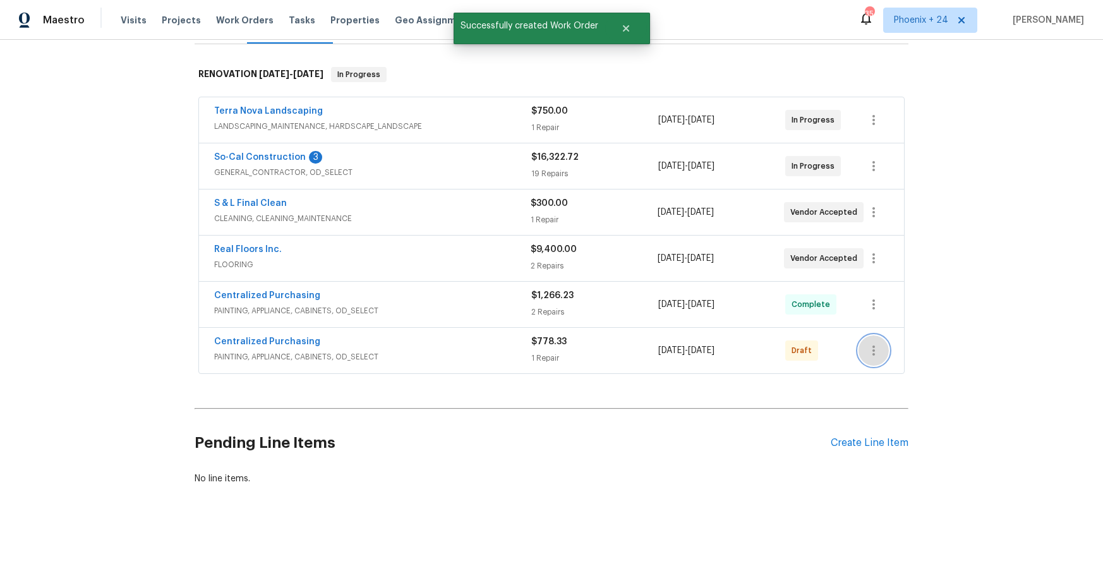
click at [876, 352] on icon "button" at bounding box center [873, 350] width 15 height 15
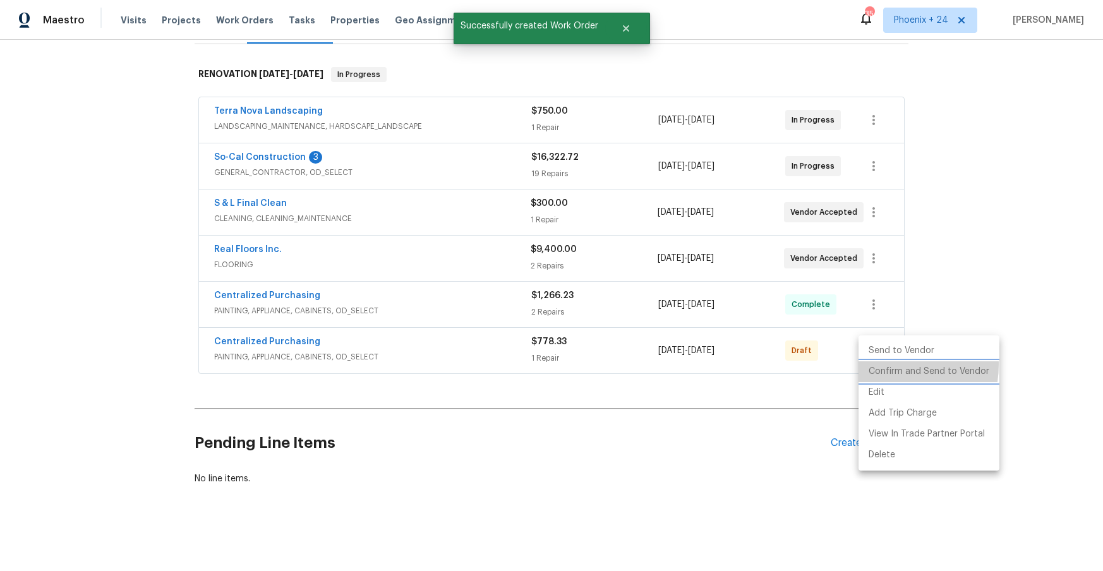
click at [879, 364] on li "Confirm and Send to Vendor" at bounding box center [928, 371] width 141 height 21
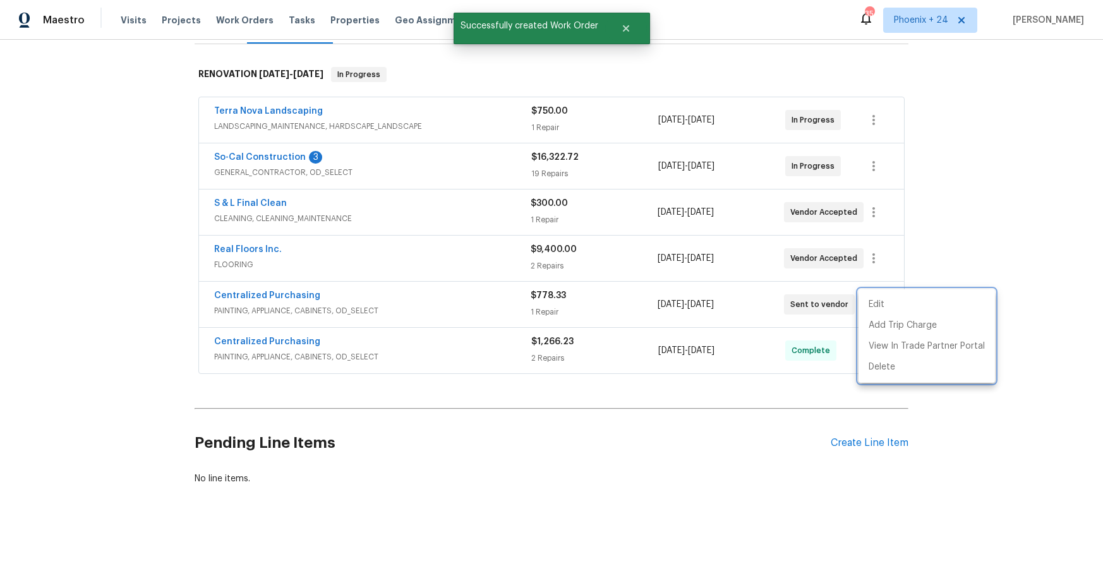
drag, startPoint x: 410, startPoint y: 308, endPoint x: 318, endPoint y: 304, distance: 92.9
click at [393, 307] on div at bounding box center [551, 285] width 1103 height 571
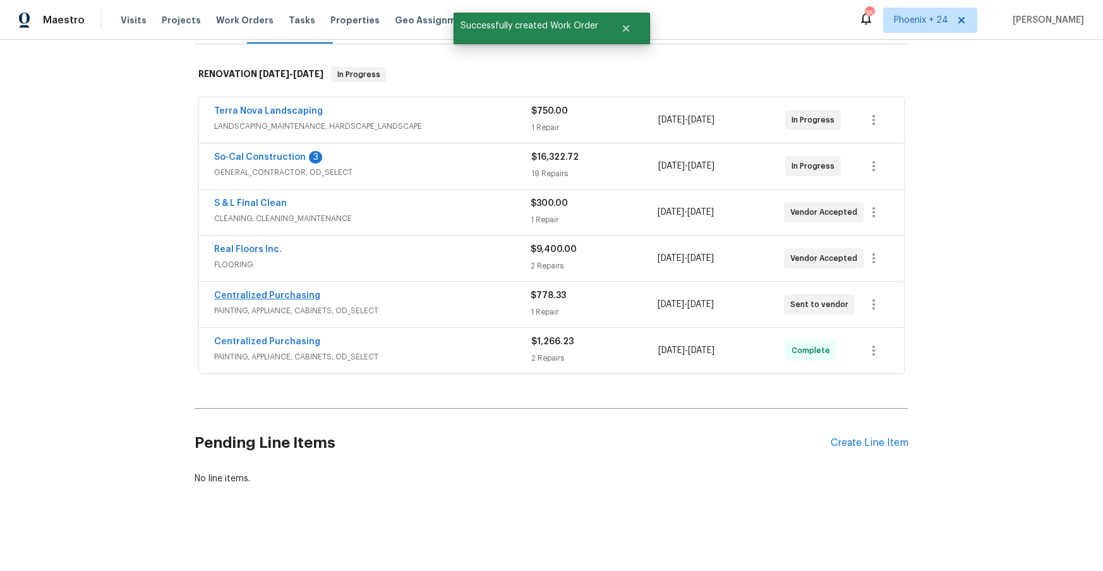
click at [271, 301] on span "Centralized Purchasing" at bounding box center [267, 295] width 106 height 13
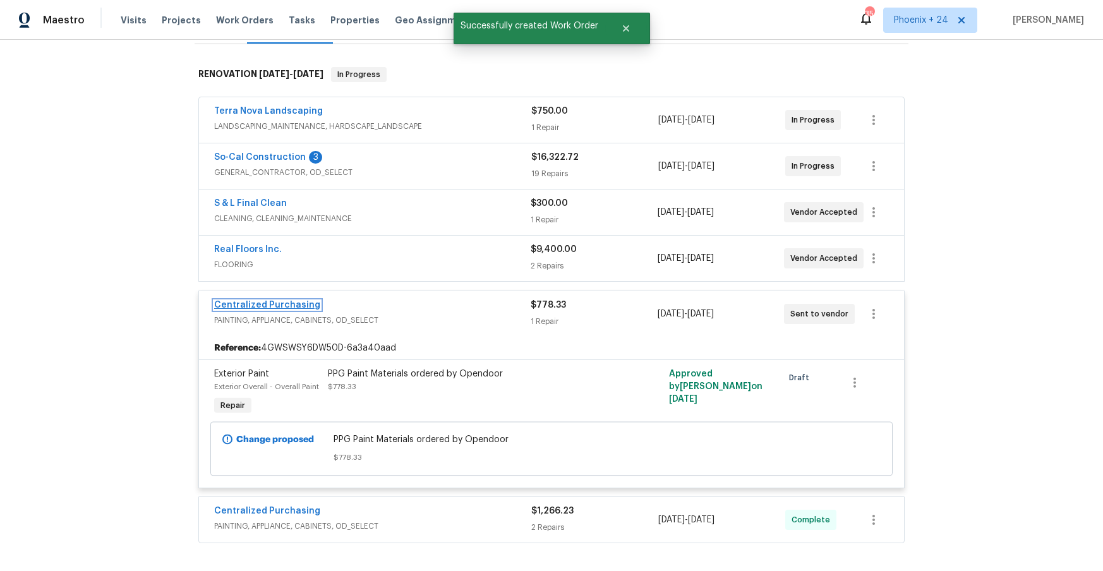
click at [278, 308] on link "Centralized Purchasing" at bounding box center [267, 305] width 106 height 9
